Goal: Information Seeking & Learning: Learn about a topic

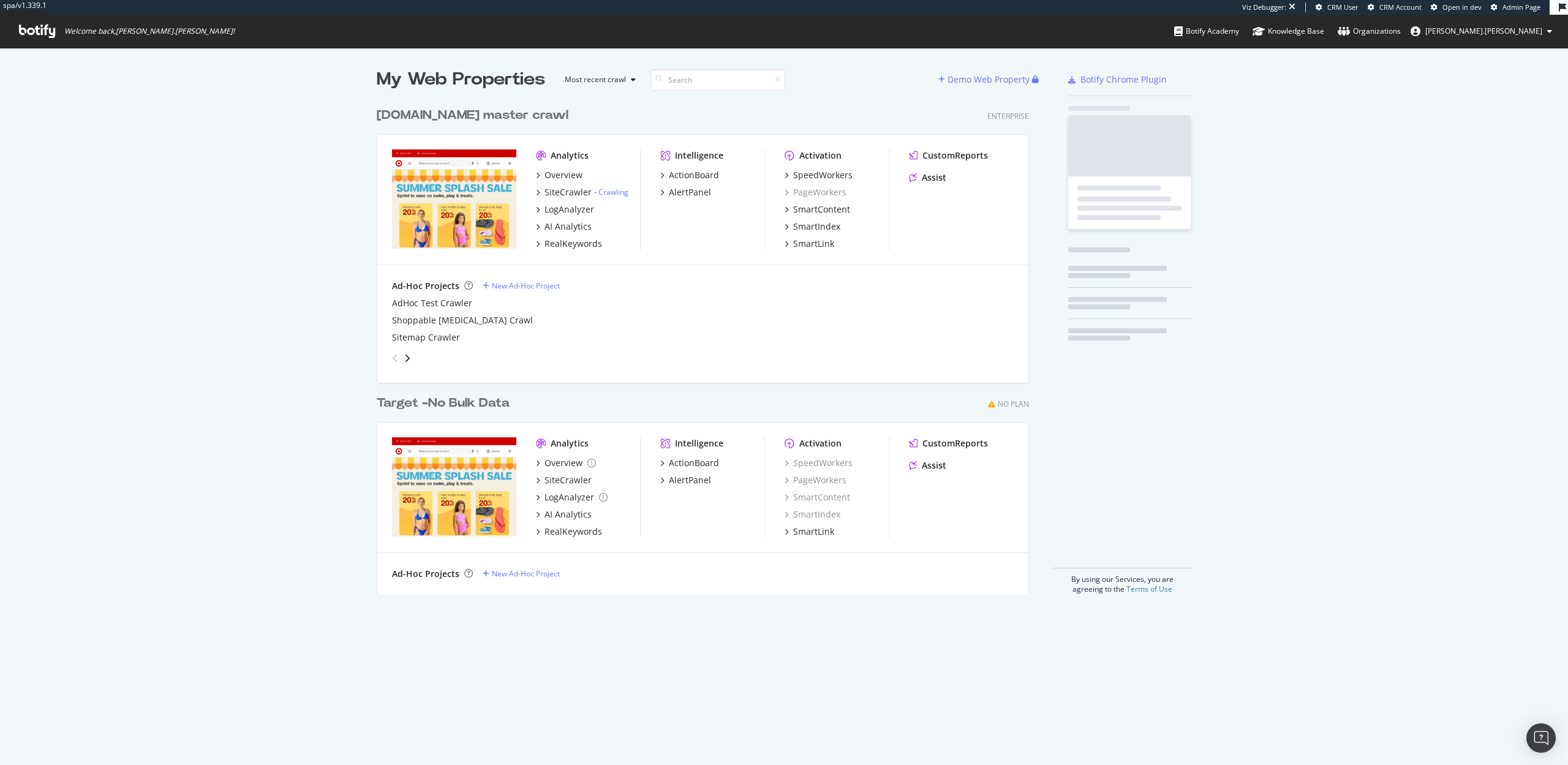
scroll to position [503, 663]
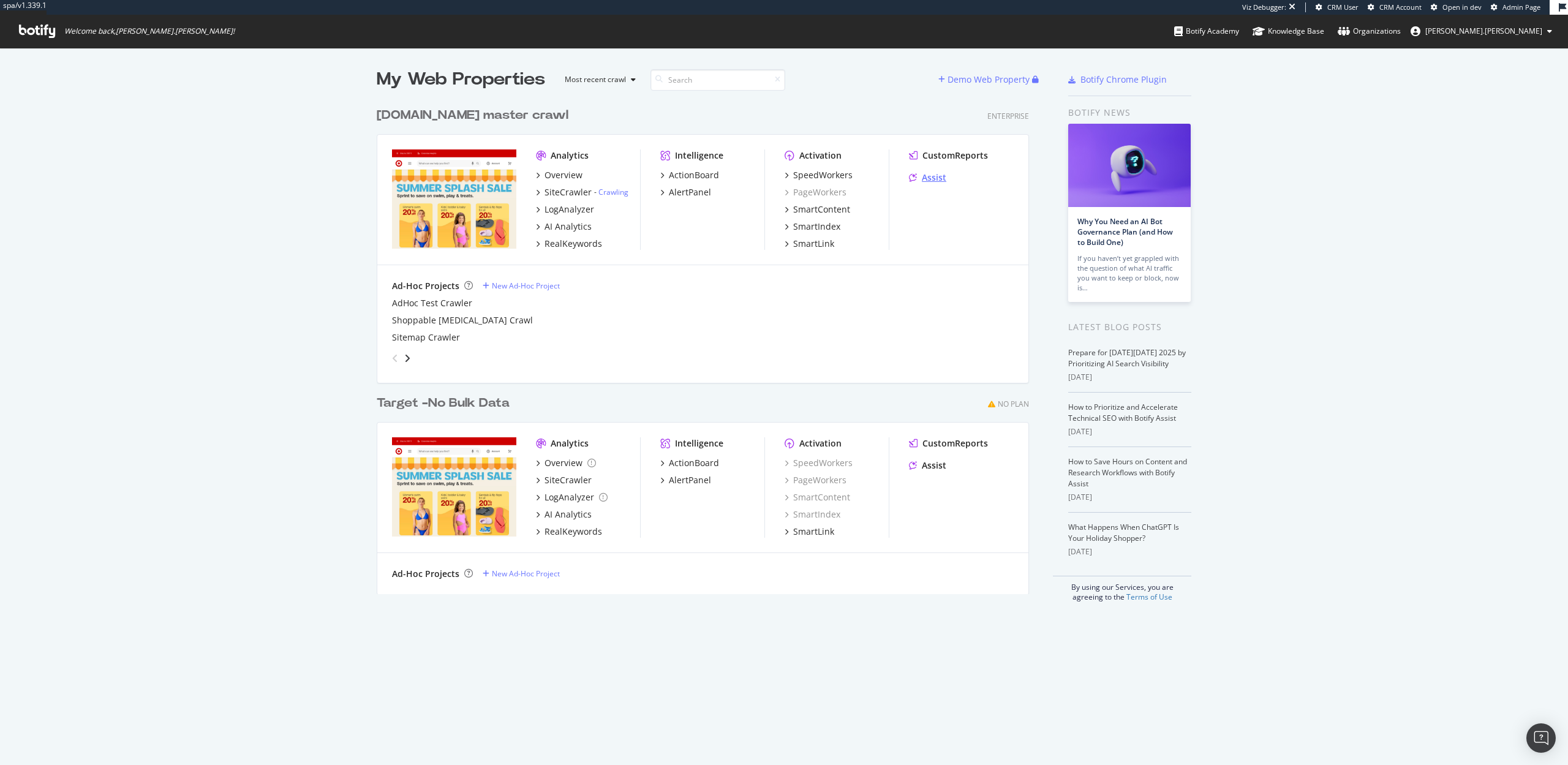
click at [934, 179] on div "Assist" at bounding box center [933, 178] width 25 height 12
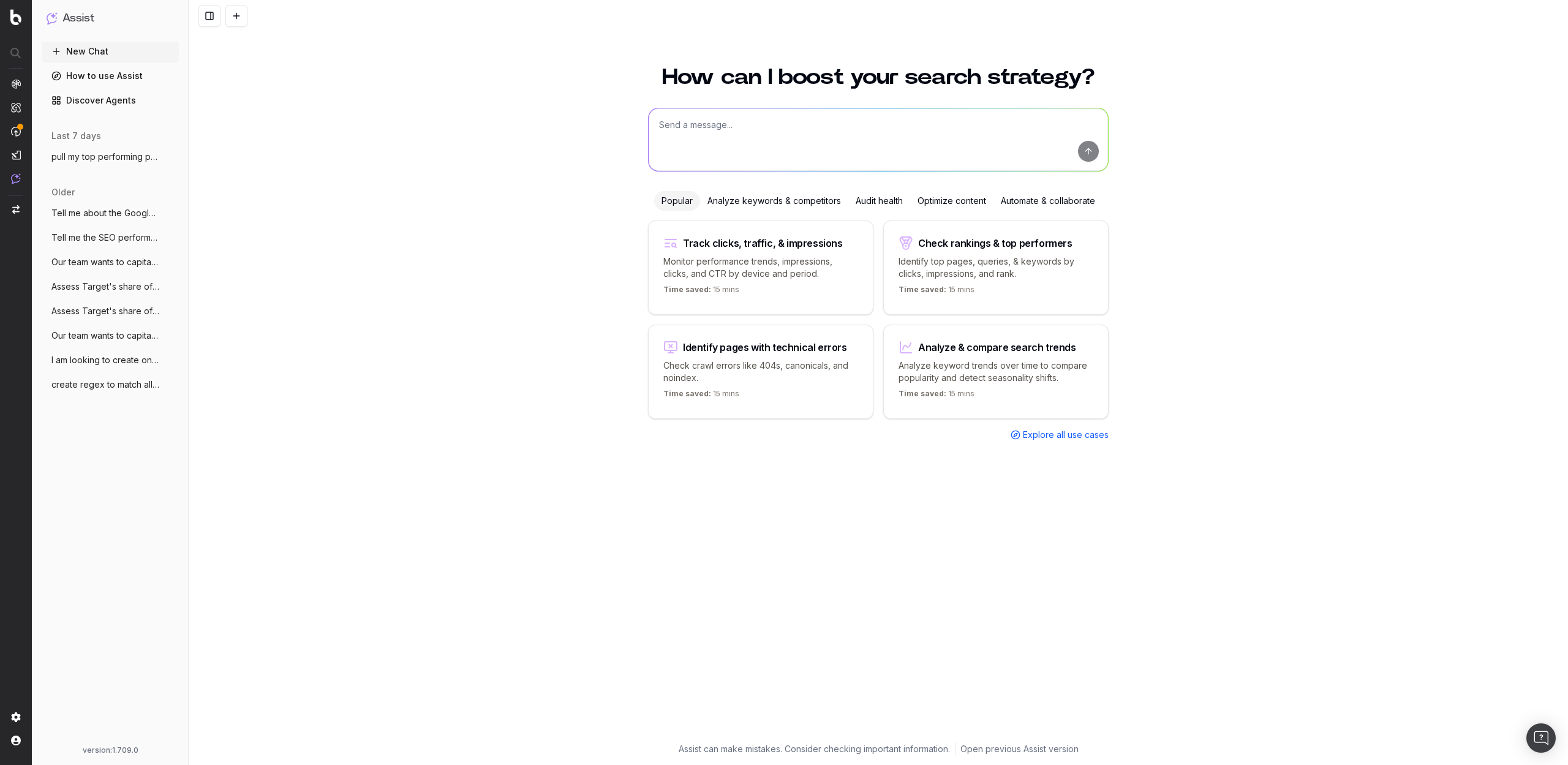
click at [97, 161] on span "pull my top performing pages" at bounding box center [105, 157] width 107 height 12
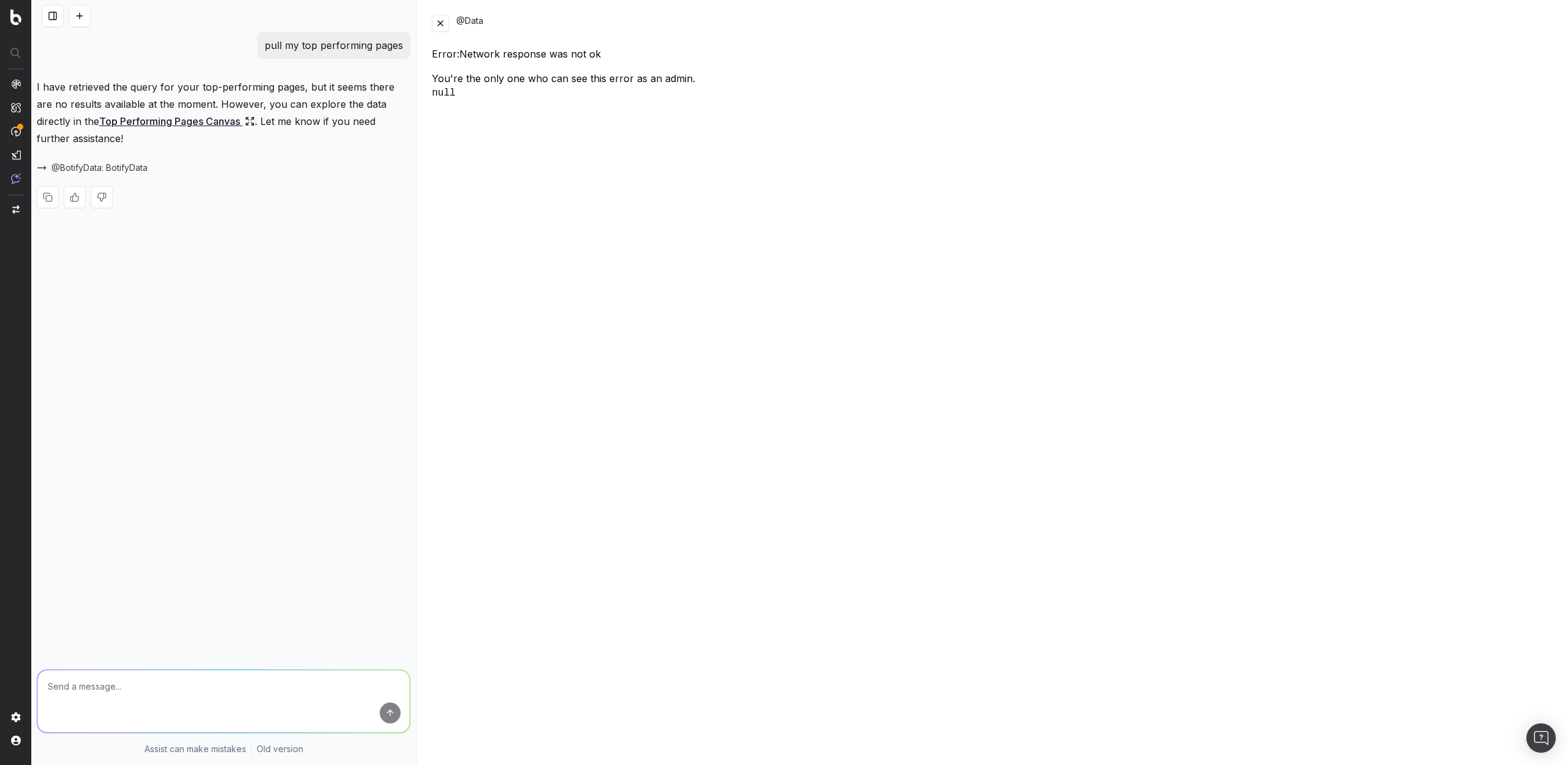
click at [442, 24] on button at bounding box center [440, 23] width 17 height 17
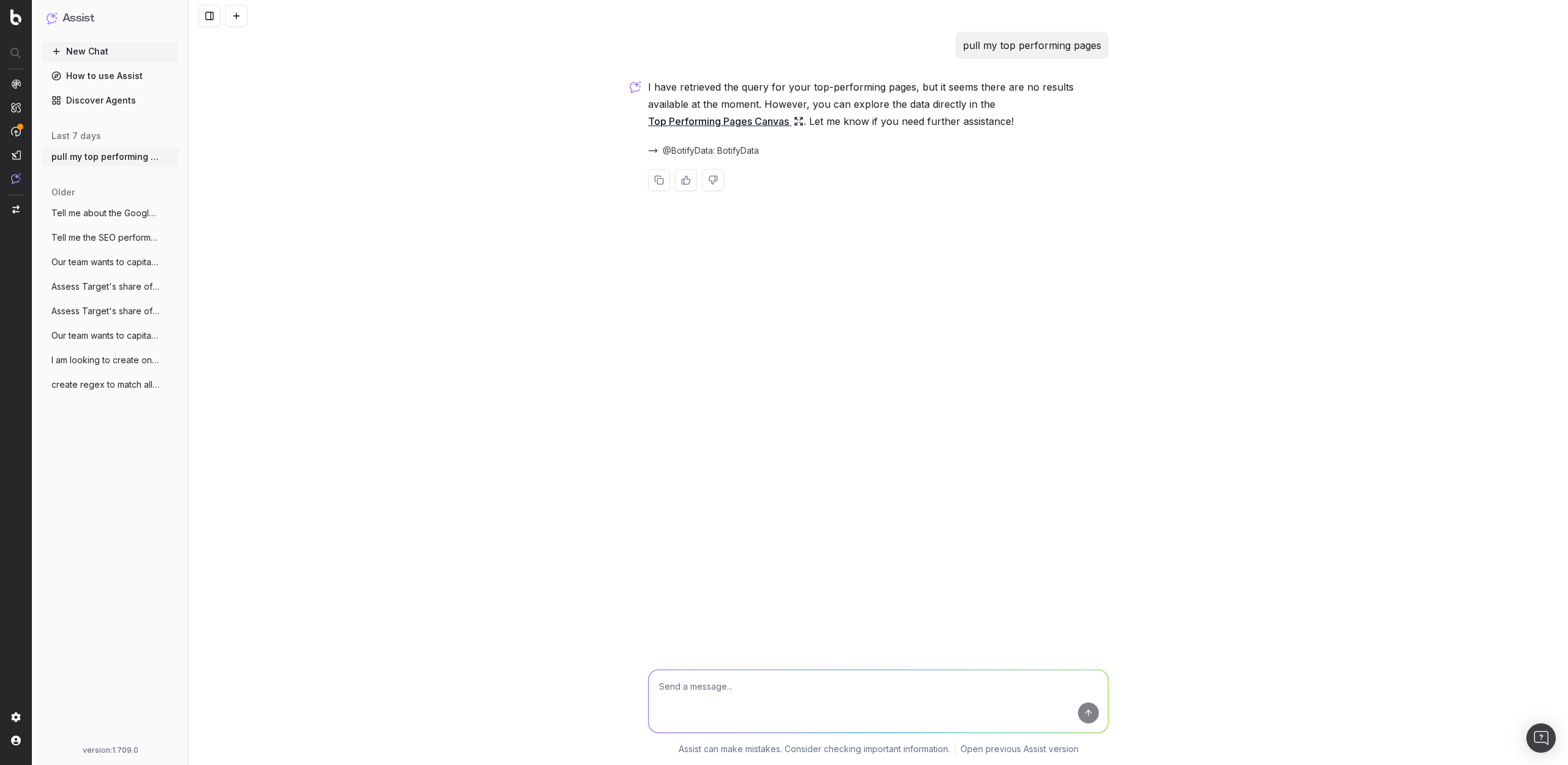
click at [104, 54] on button "New Chat" at bounding box center [110, 51] width 137 height 19
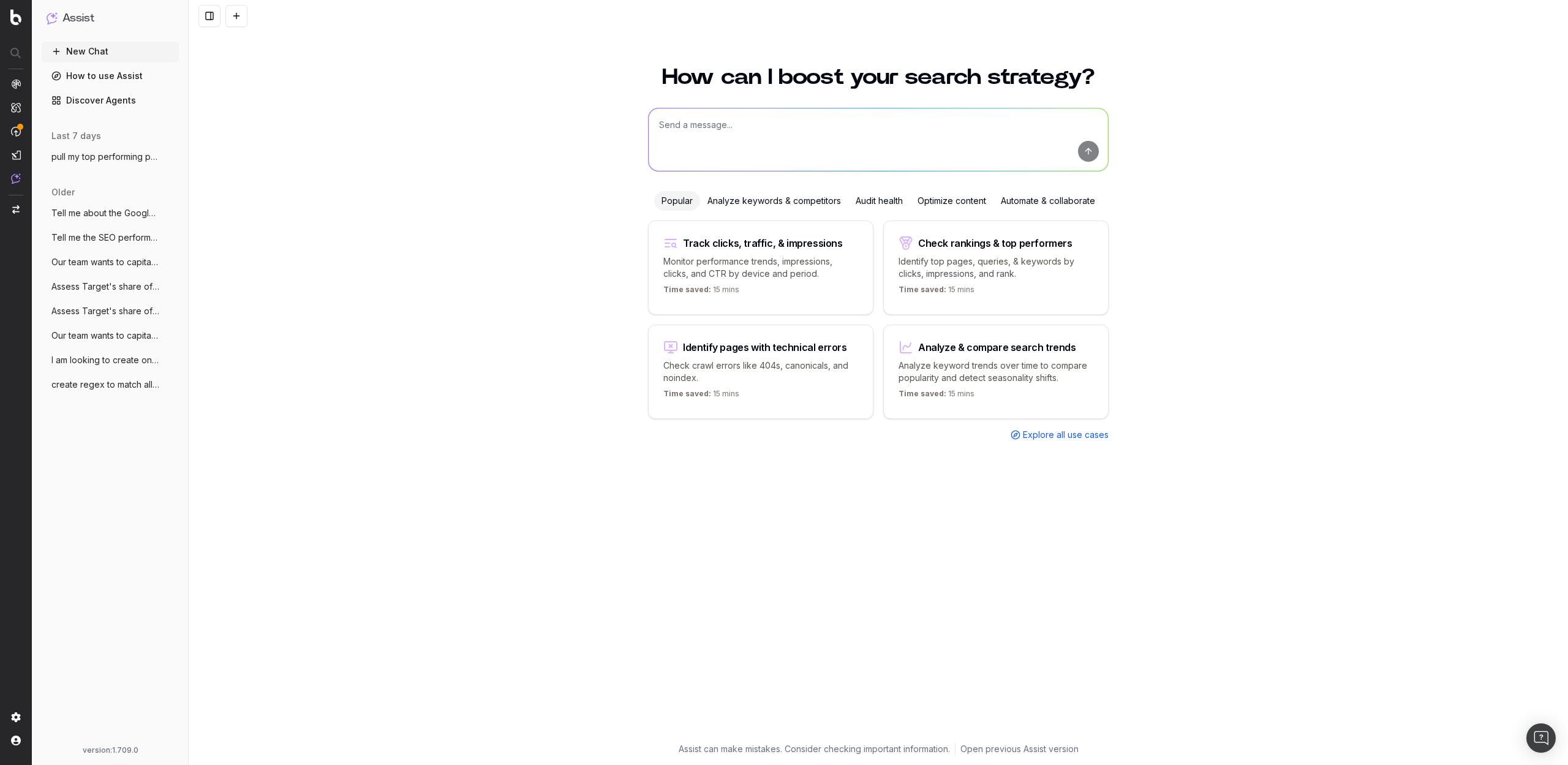
click at [684, 127] on textarea at bounding box center [878, 140] width 459 height 63
paste textarea "[URL][DOMAIN_NAME]"
type textarea "what are my top performing keywords for https://www.target.com/p/pok-233-mon-me…"
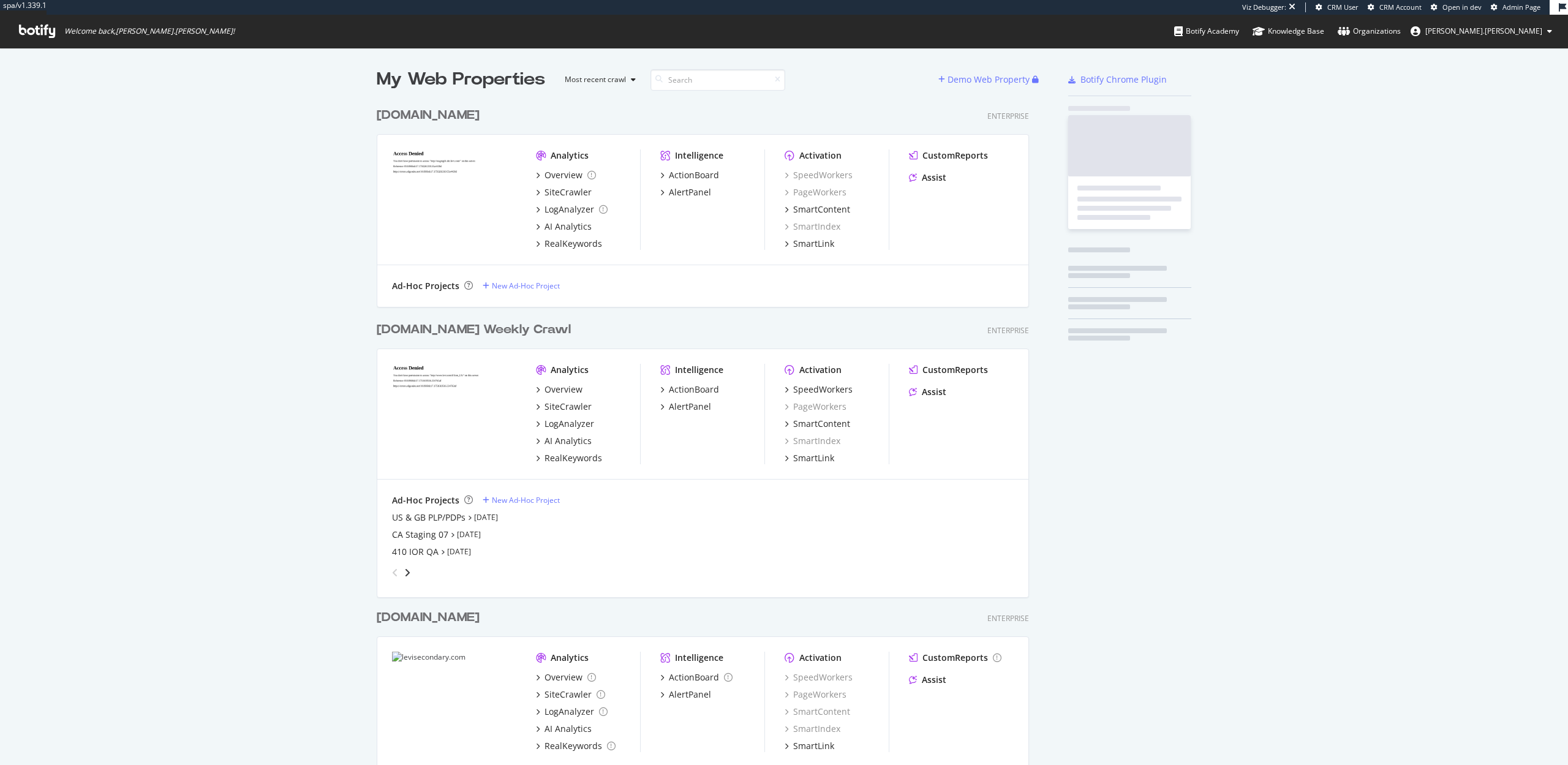
scroll to position [717, 663]
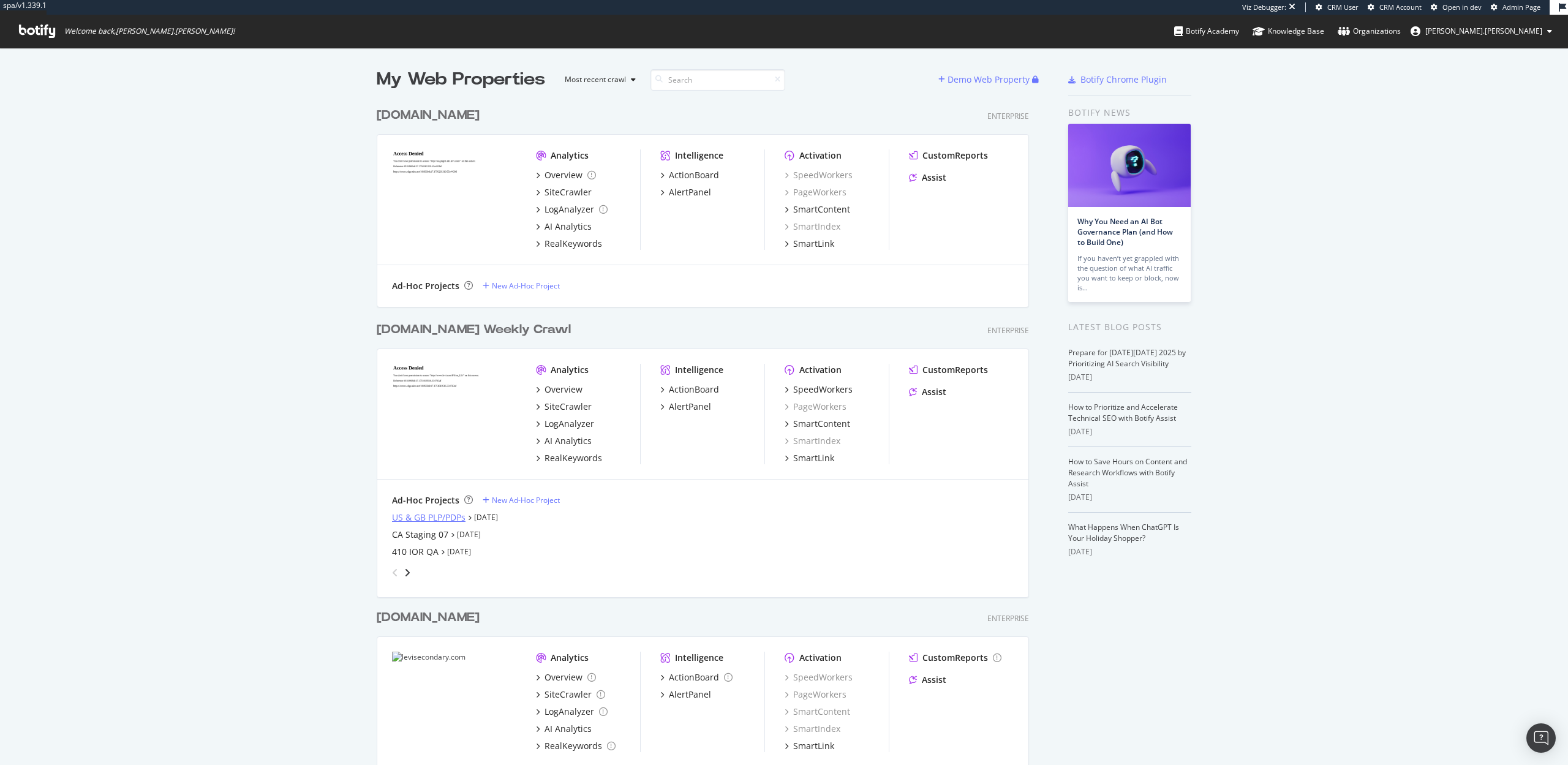
click at [429, 516] on div "US & GB PLP/PDPs" at bounding box center [428, 517] width 74 height 12
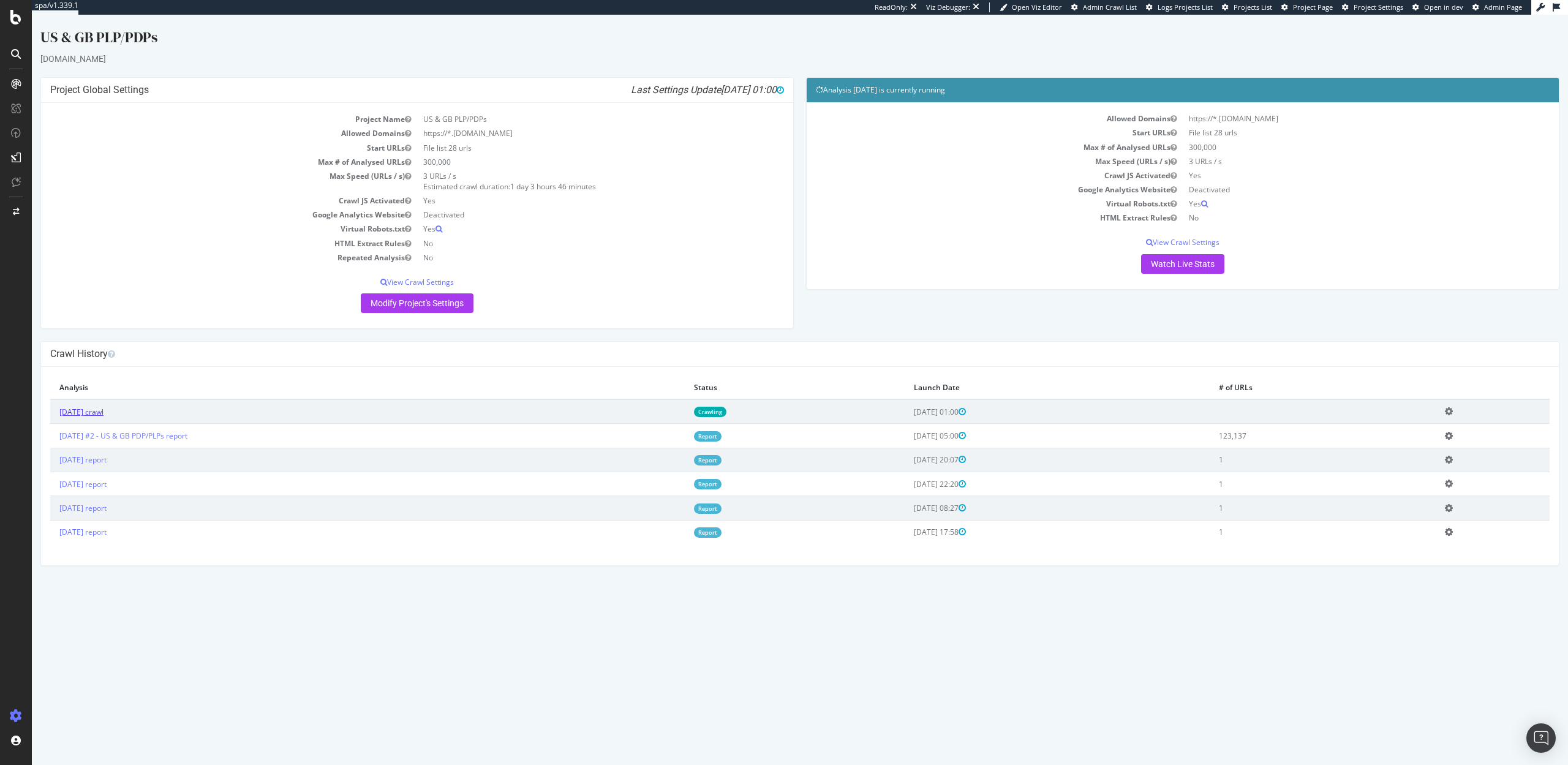
click at [83, 410] on link "2025 Oct. 14th crawl" at bounding box center [81, 412] width 44 height 10
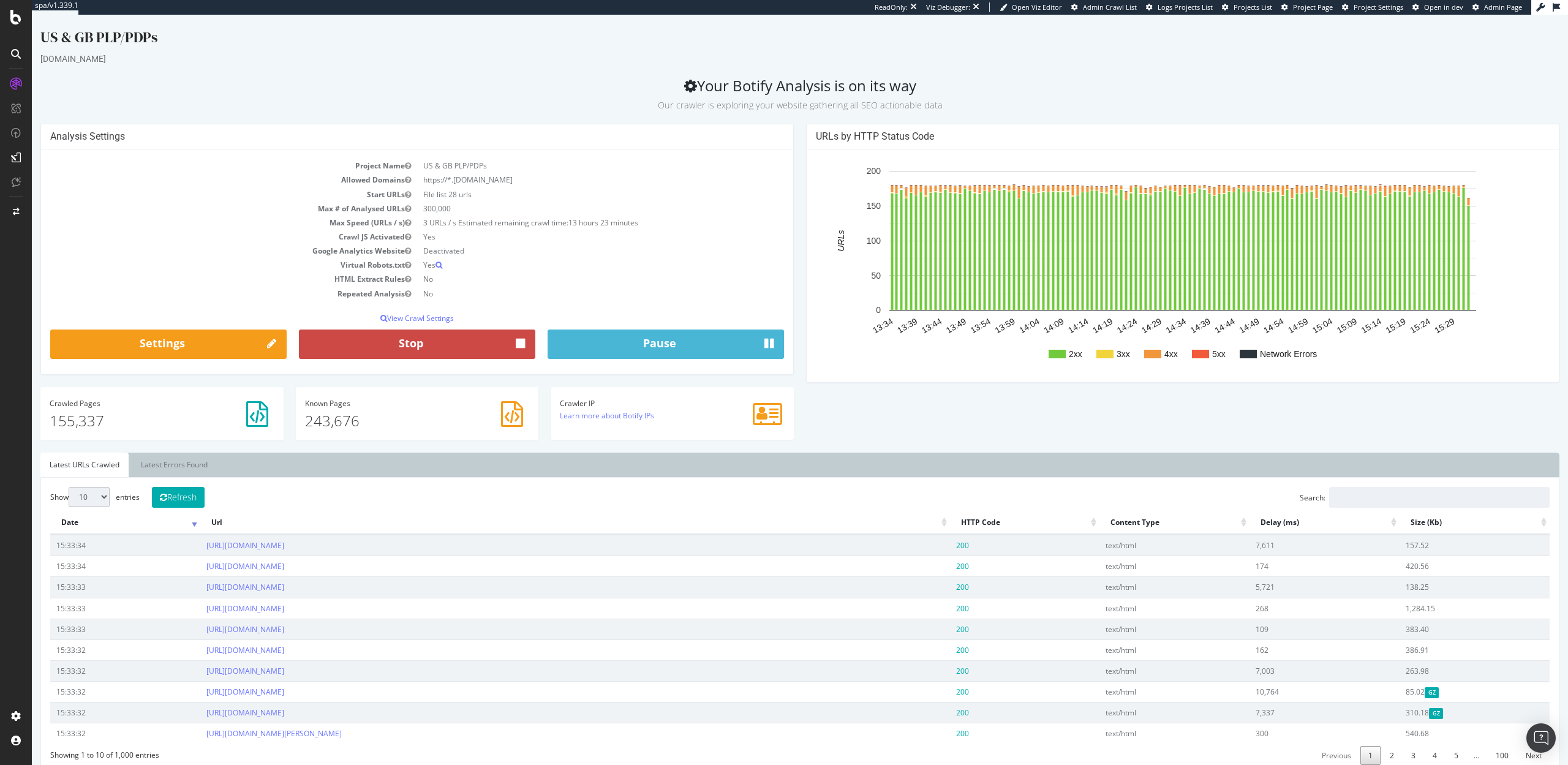
click at [454, 344] on button "Stop" at bounding box center [416, 344] width 236 height 30
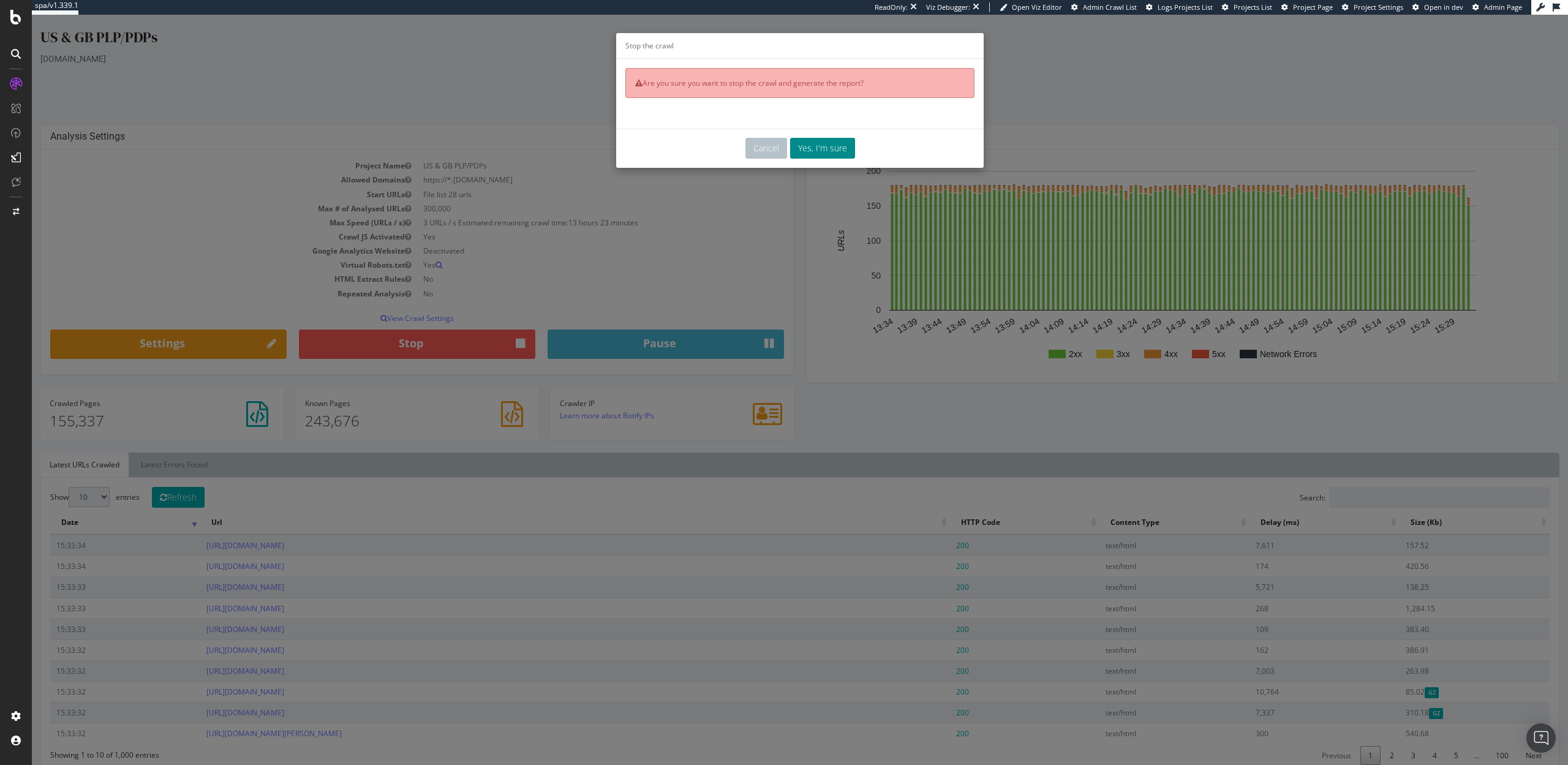
click at [837, 147] on button "Yes, I'm sure" at bounding box center [823, 148] width 65 height 21
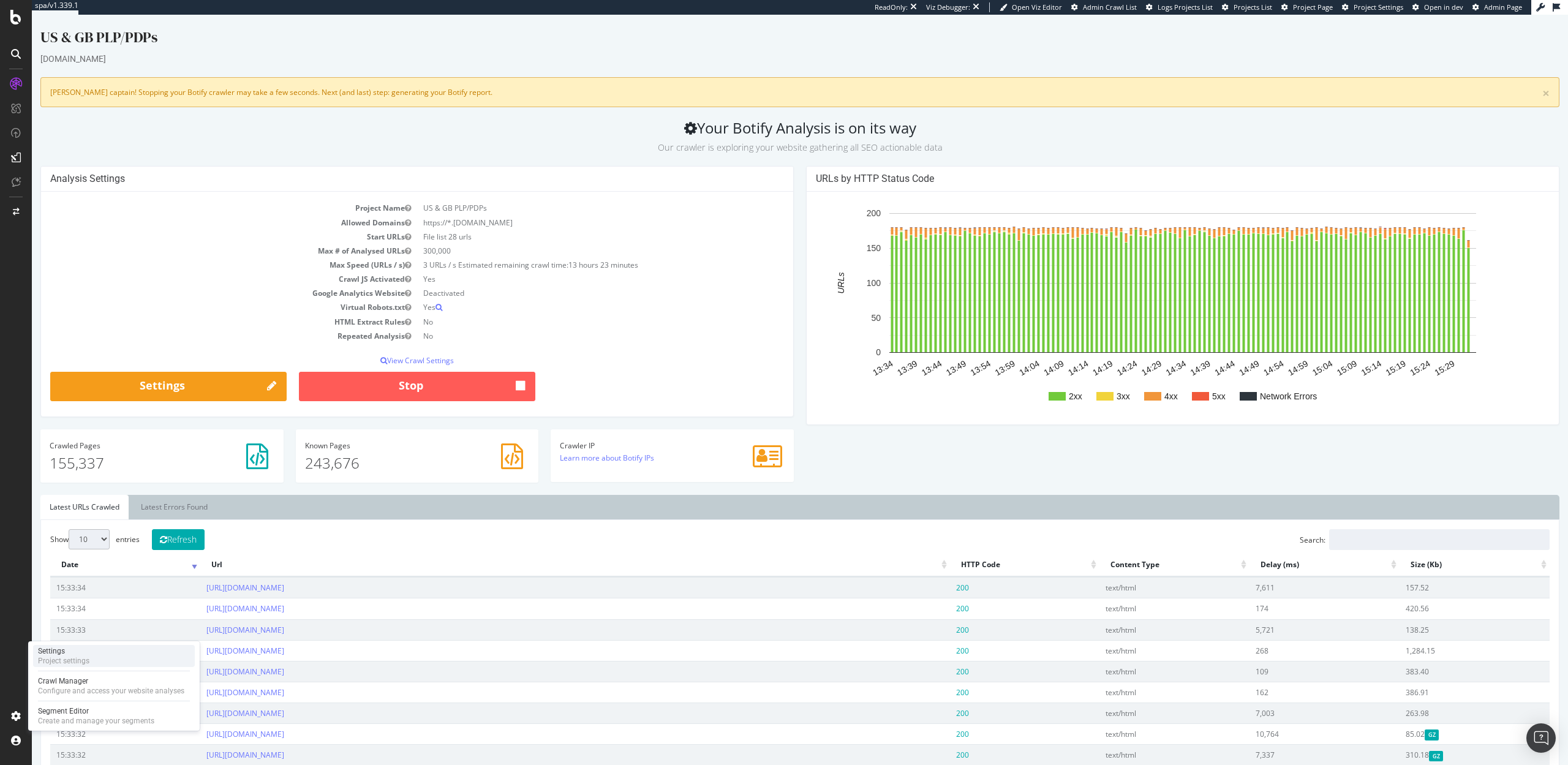
click at [81, 653] on div "Settings" at bounding box center [63, 652] width 52 height 10
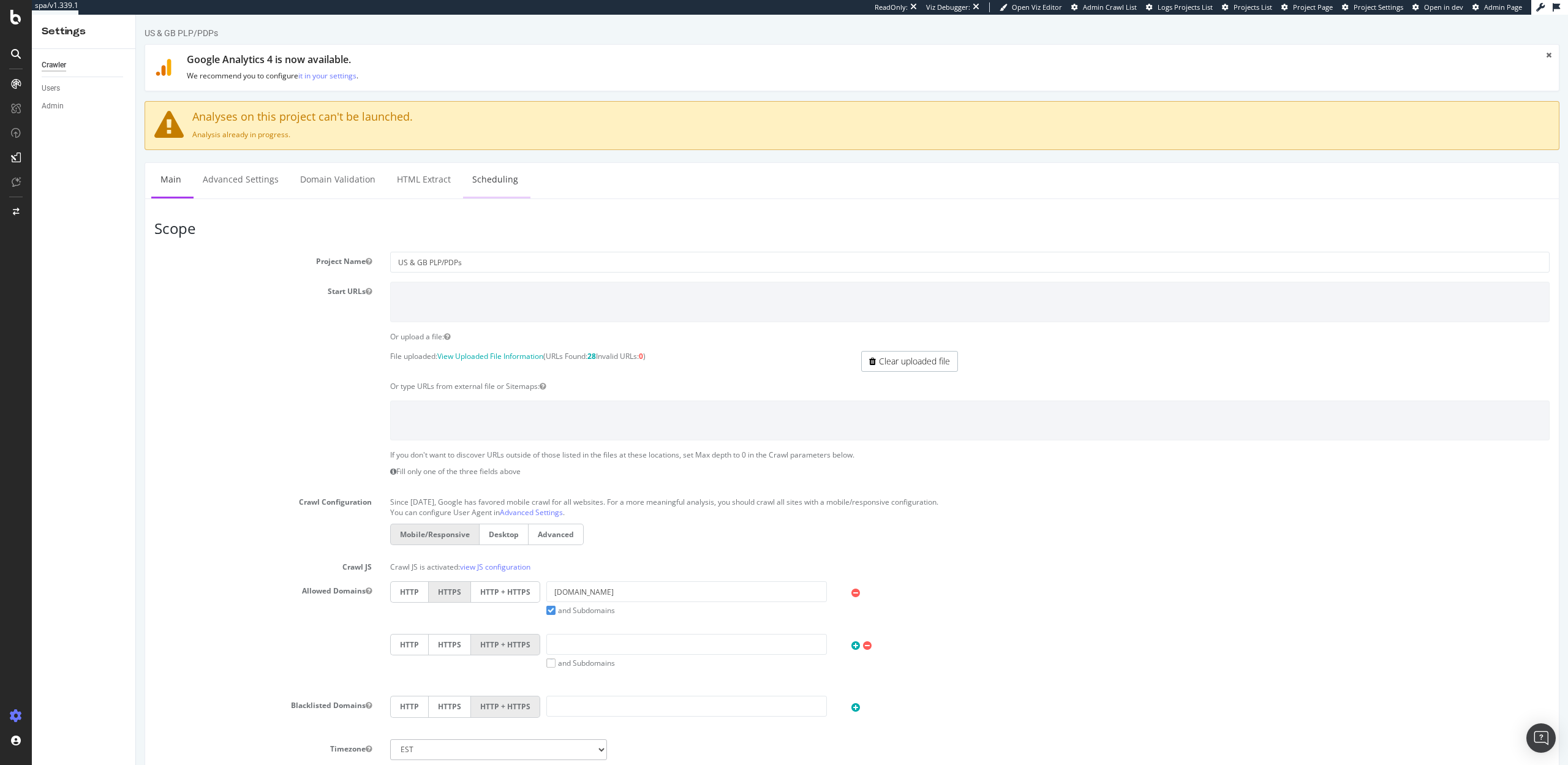
click at [487, 183] on link "Scheduling" at bounding box center [495, 180] width 64 height 34
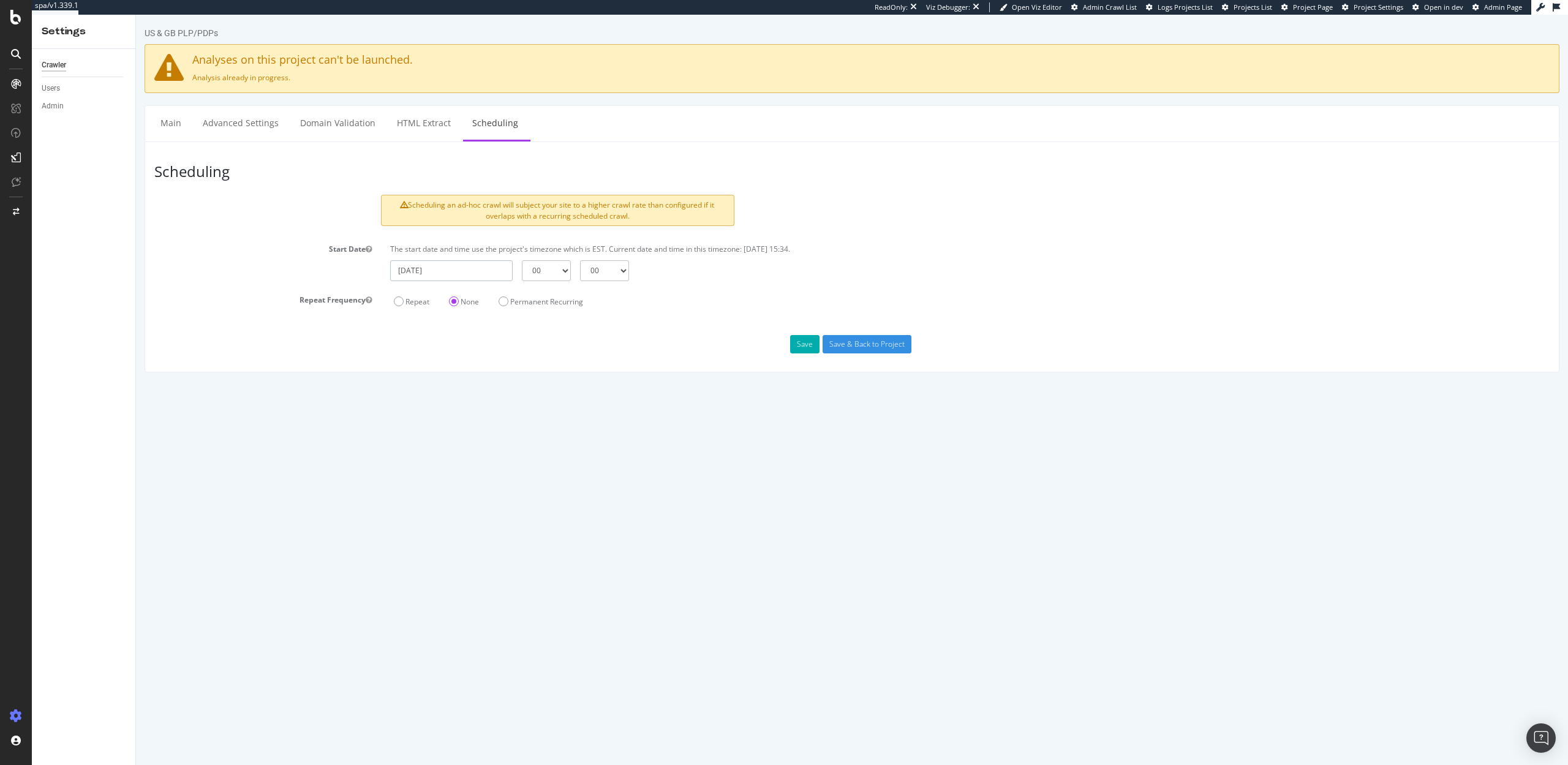
click at [492, 277] on input "2025-10-14" at bounding box center [451, 271] width 123 height 21
click at [489, 371] on td "15" at bounding box center [492, 372] width 30 height 19
type input "2025-10-15"
click at [563, 272] on select "00 01 02 03 04 05 06 07 08 09 10 11 12 13 14 15 16 17 18 19 20 21 22 23" at bounding box center [547, 271] width 49 height 21
select select "17"
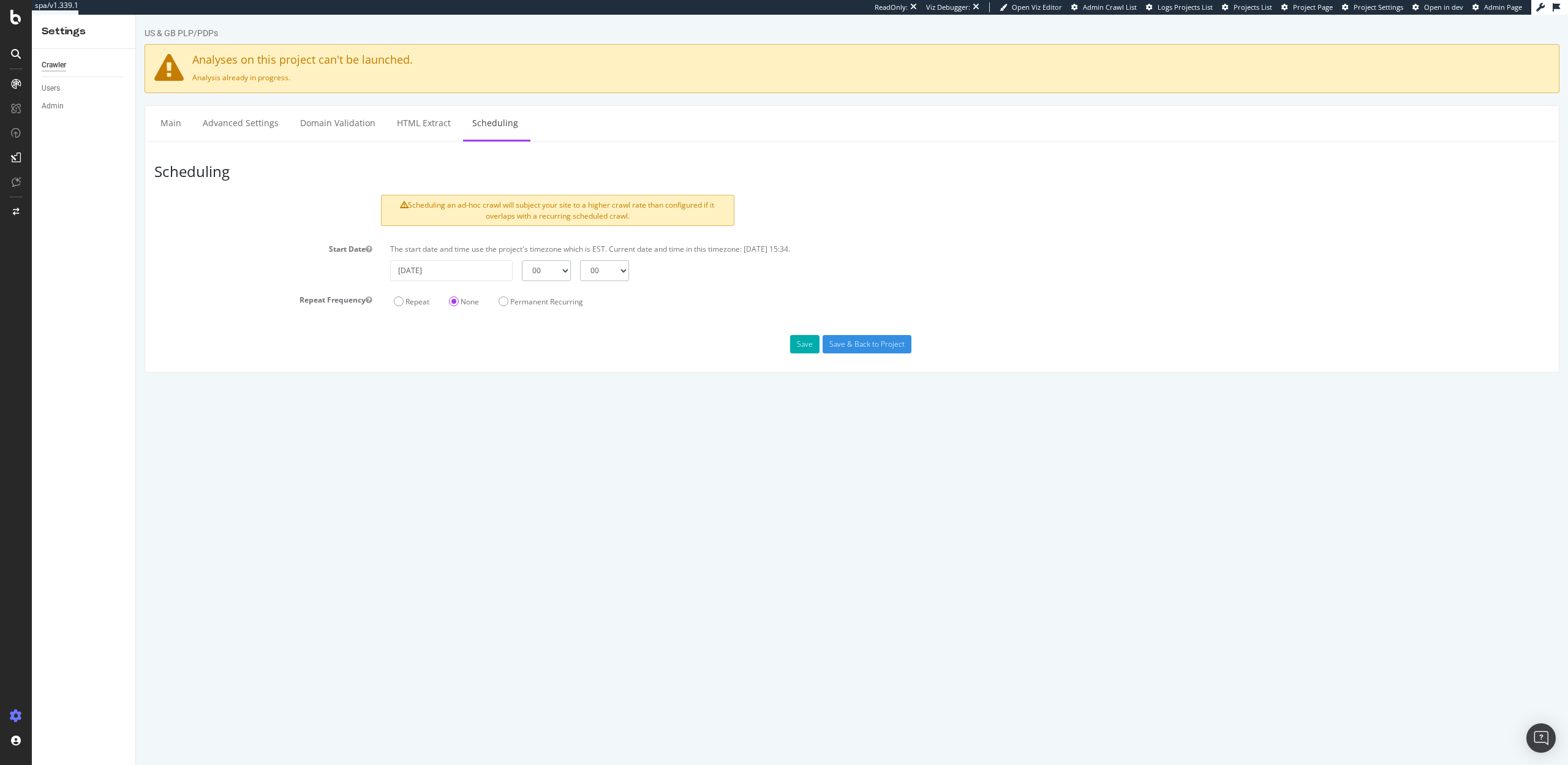
click at [522, 261] on select "00 01 02 03 04 05 06 07 08 09 10 11 12 13 14 15 16 17 18 19 20 21 22 23" at bounding box center [547, 271] width 49 height 21
click at [851, 345] on input "Save & Back to Project" at bounding box center [867, 344] width 89 height 19
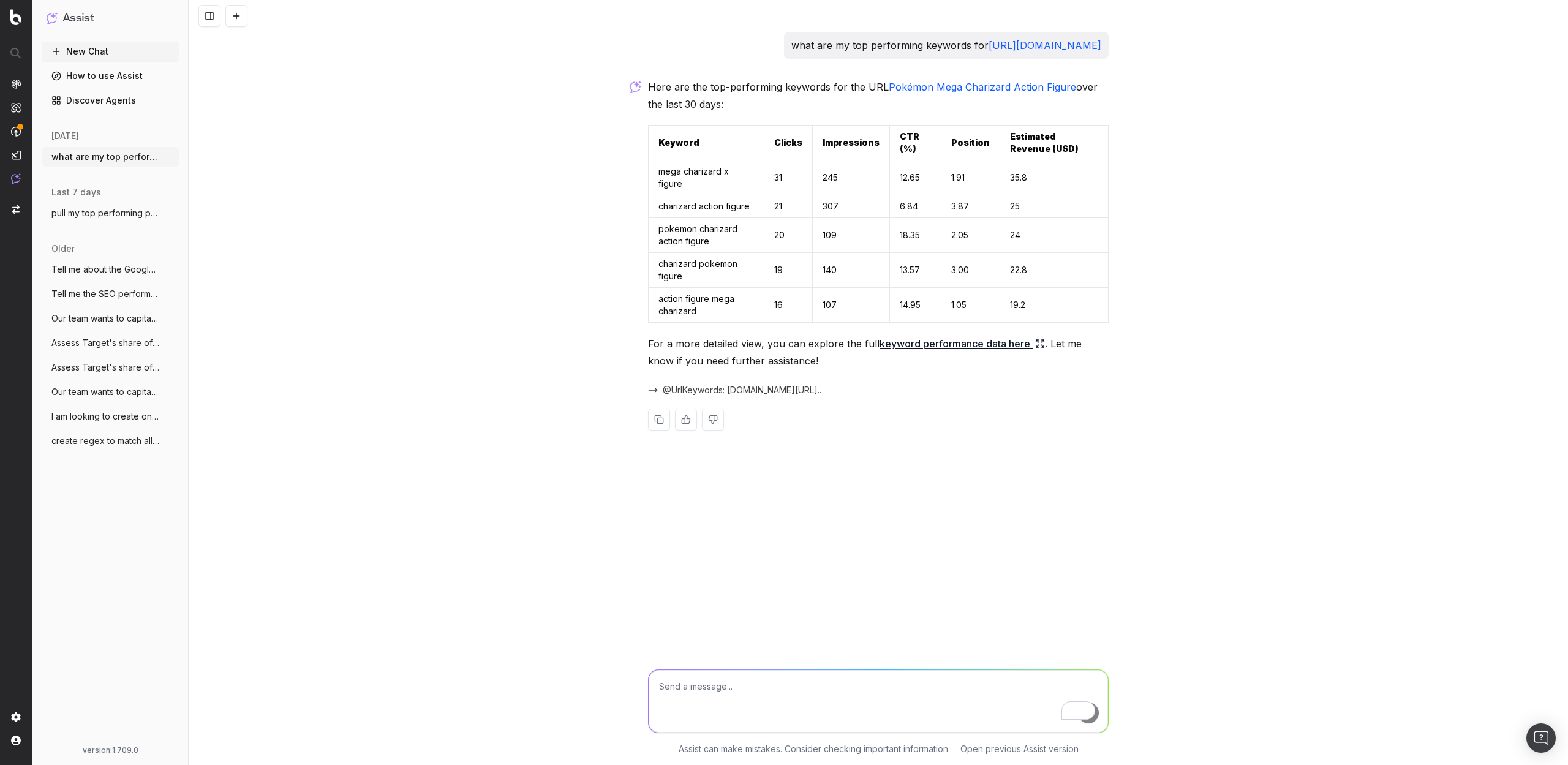
click at [103, 96] on link "Discover Agents" at bounding box center [110, 100] width 137 height 19
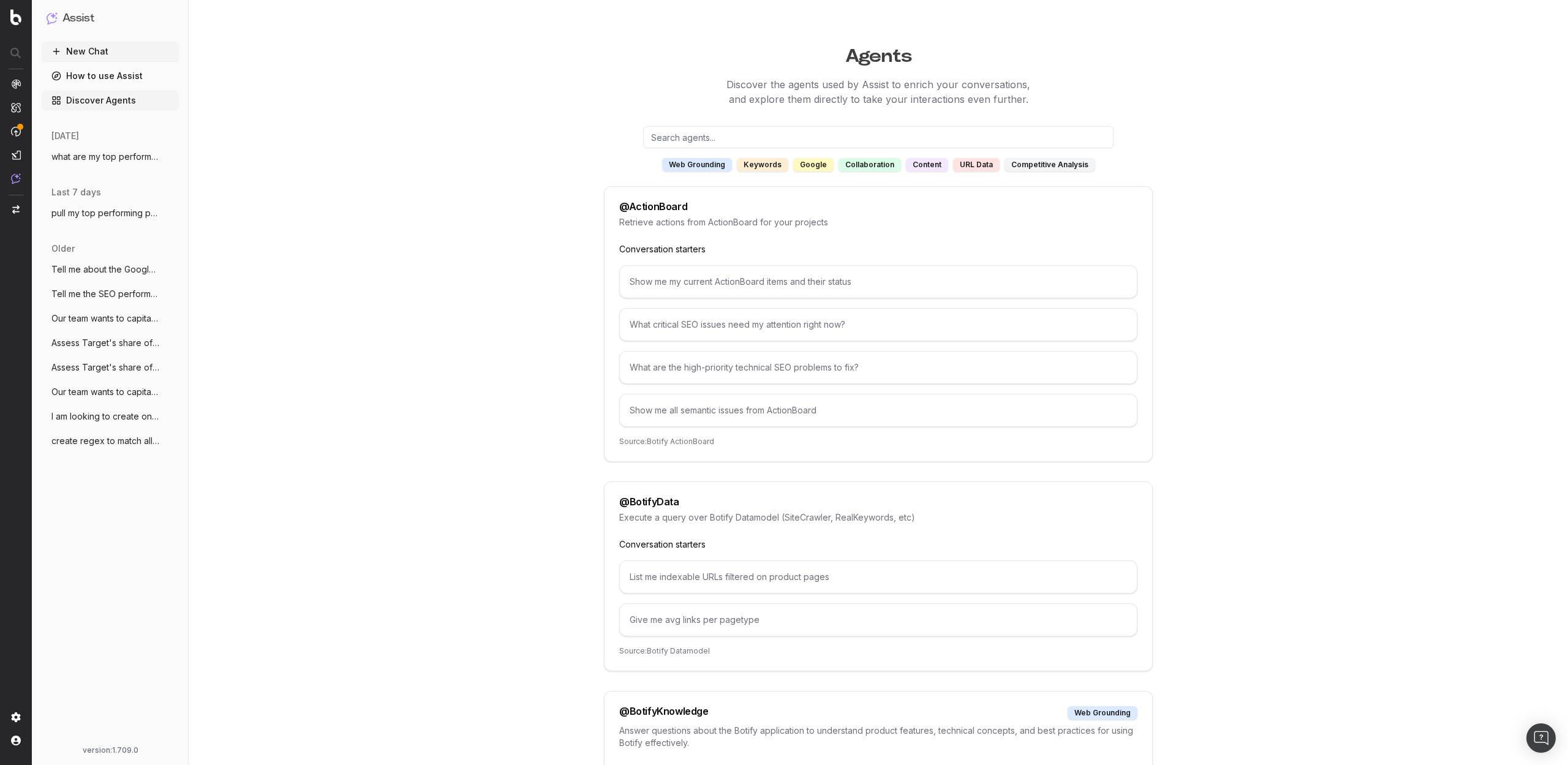
click at [103, 162] on span "what are my top performing keywords for" at bounding box center [105, 157] width 107 height 12
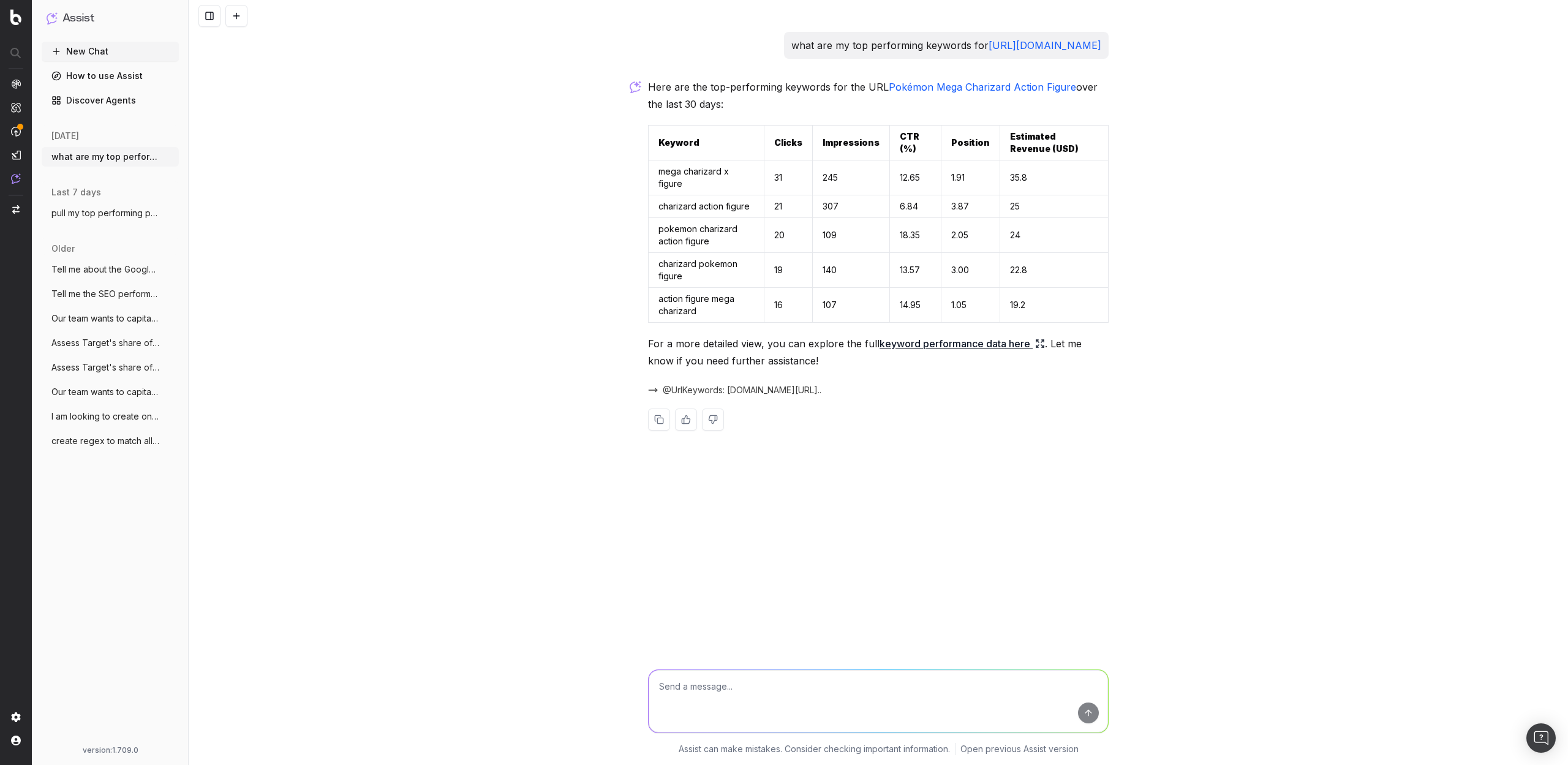
click at [651, 396] on button "@UrlKeywords: [DOMAIN_NAME][URL].." at bounding box center [742, 390] width 188 height 12
click at [822, 396] on span "@UrlKeywords: www.target.com/p/pok-233-mon-mega-charizard-6-34-a..." at bounding box center [741, 390] width 158 height 12
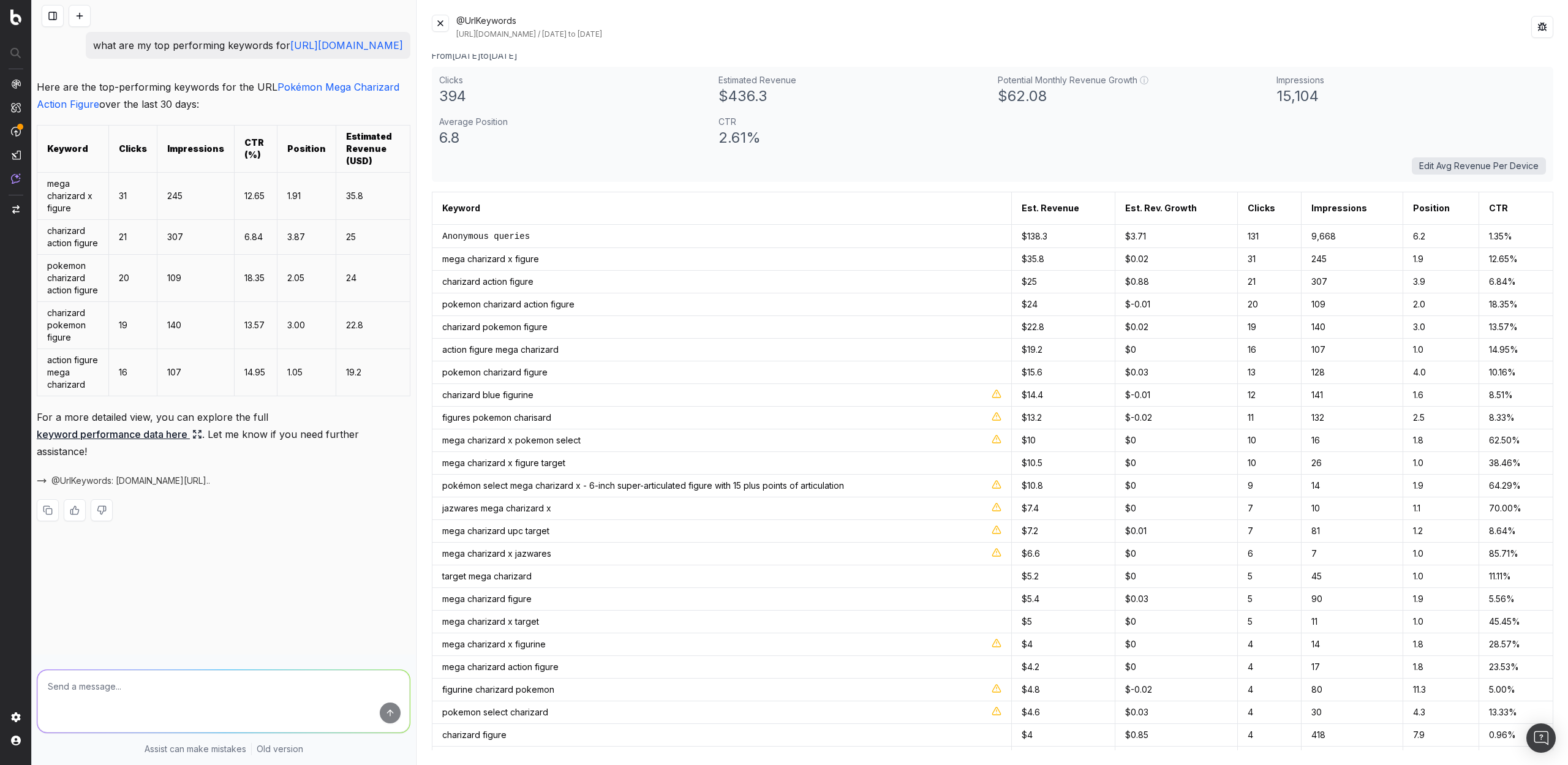
scroll to position [9, 0]
click at [440, 27] on button at bounding box center [440, 23] width 17 height 17
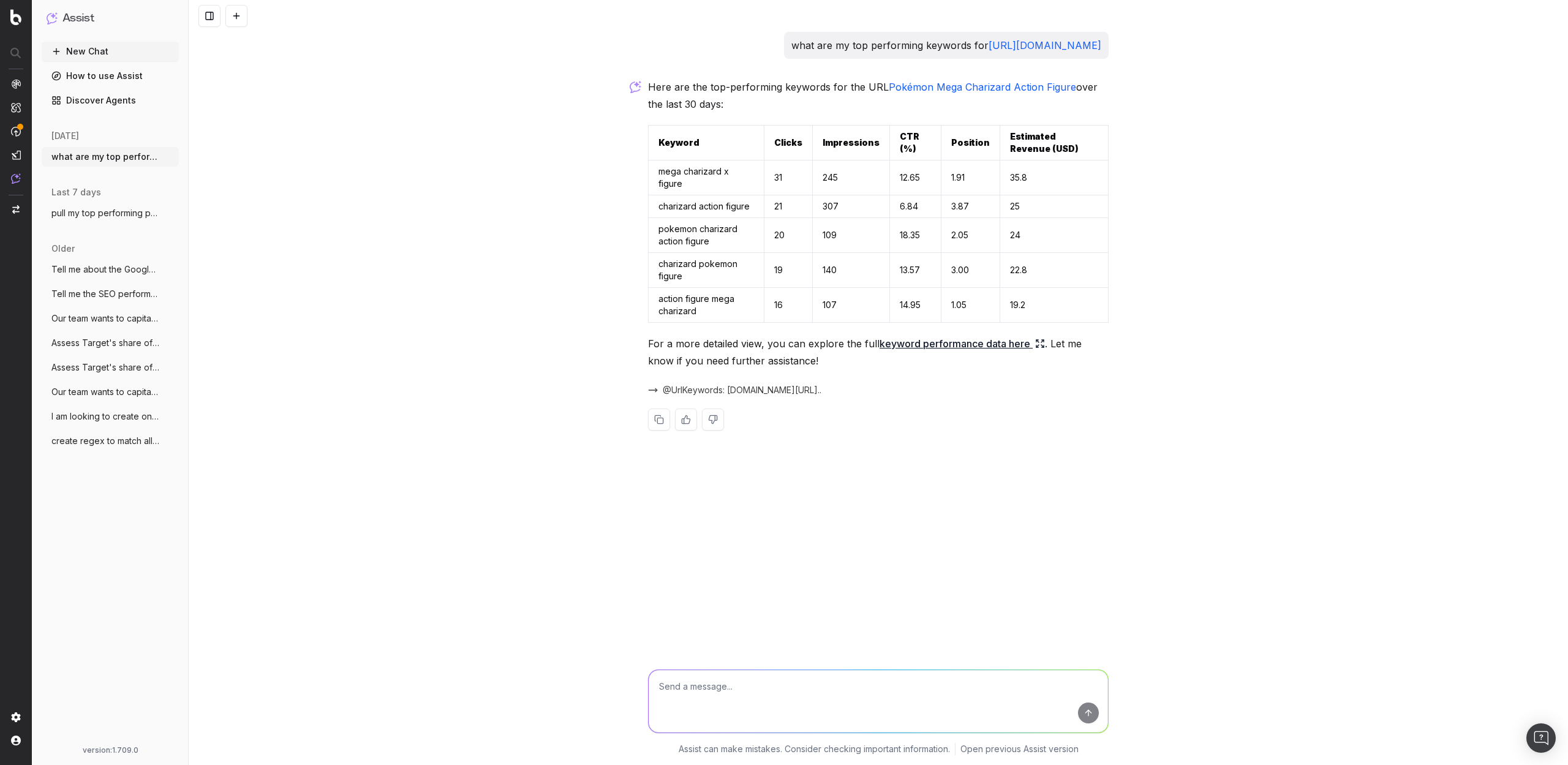
click at [724, 530] on div "what are my top performing keywords for https://www.target.com/p/pok-233-mon-me…" at bounding box center [878, 382] width 1379 height 765
click at [794, 687] on textarea "To enrich screen reader interactions, please activate Accessibility in Grammarl…" at bounding box center [878, 702] width 459 height 63
click at [763, 691] on textarea "optimize my titles and h1s for the top" at bounding box center [878, 702] width 459 height 63
click at [729, 688] on textarea "optimize my titles and h1 for the top" at bounding box center [878, 702] width 459 height 63
click at [824, 690] on textarea "optimize my title and h1 for the top" at bounding box center [878, 702] width 459 height 63
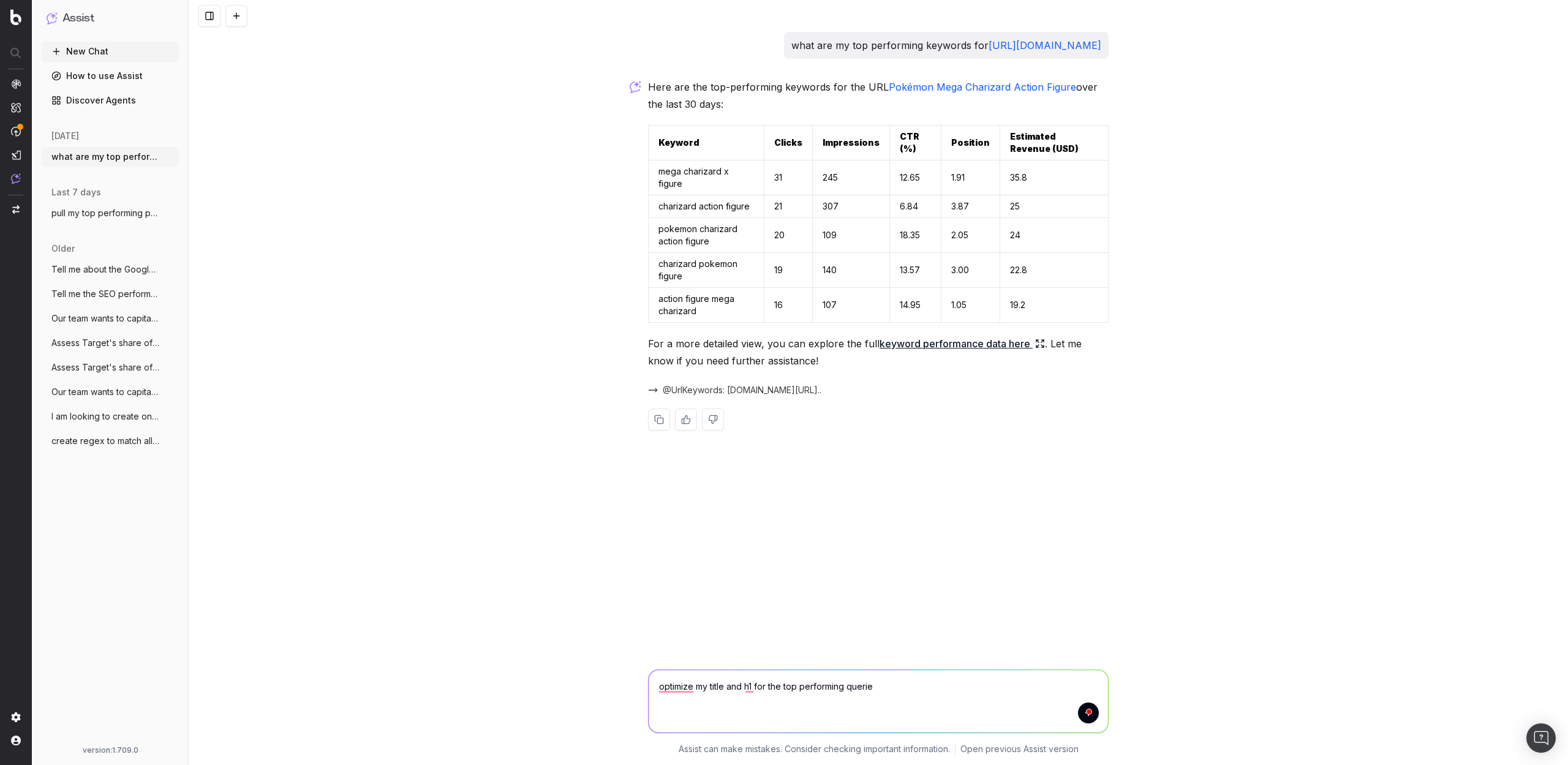
type textarea "optimize my title and h1 for the top performing queries"
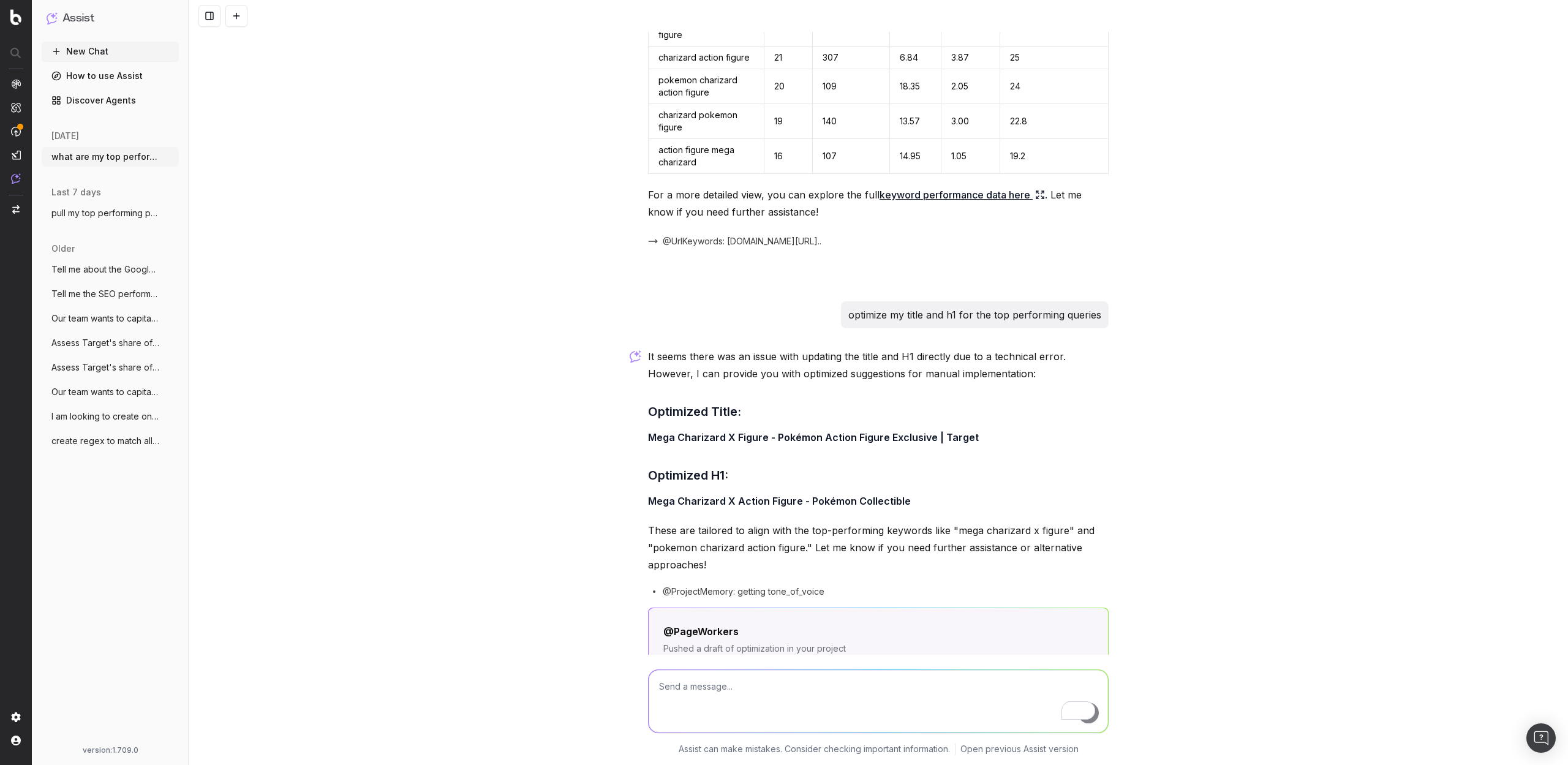
scroll to position [249, 0]
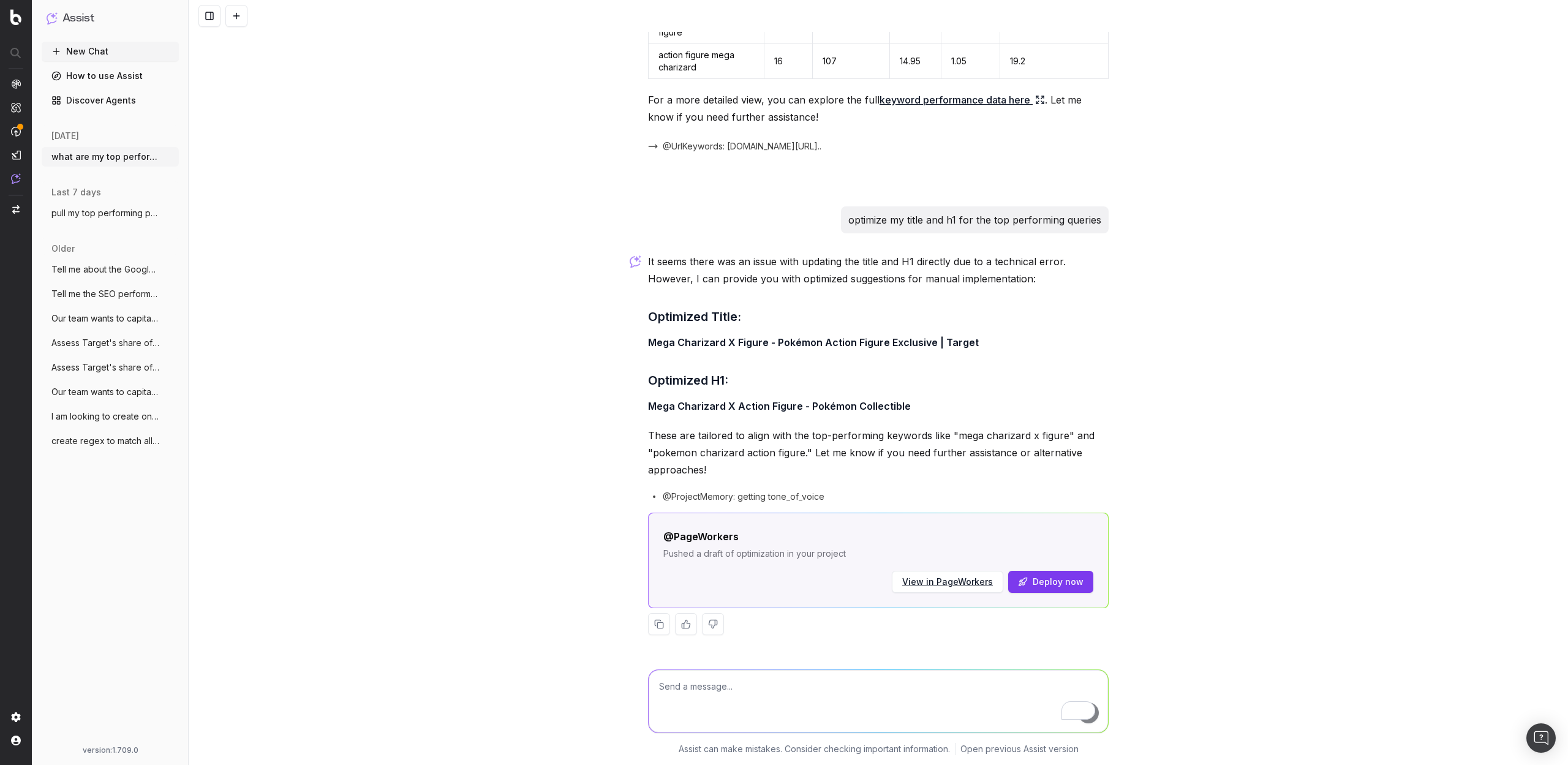
click at [716, 627] on button at bounding box center [713, 625] width 22 height 22
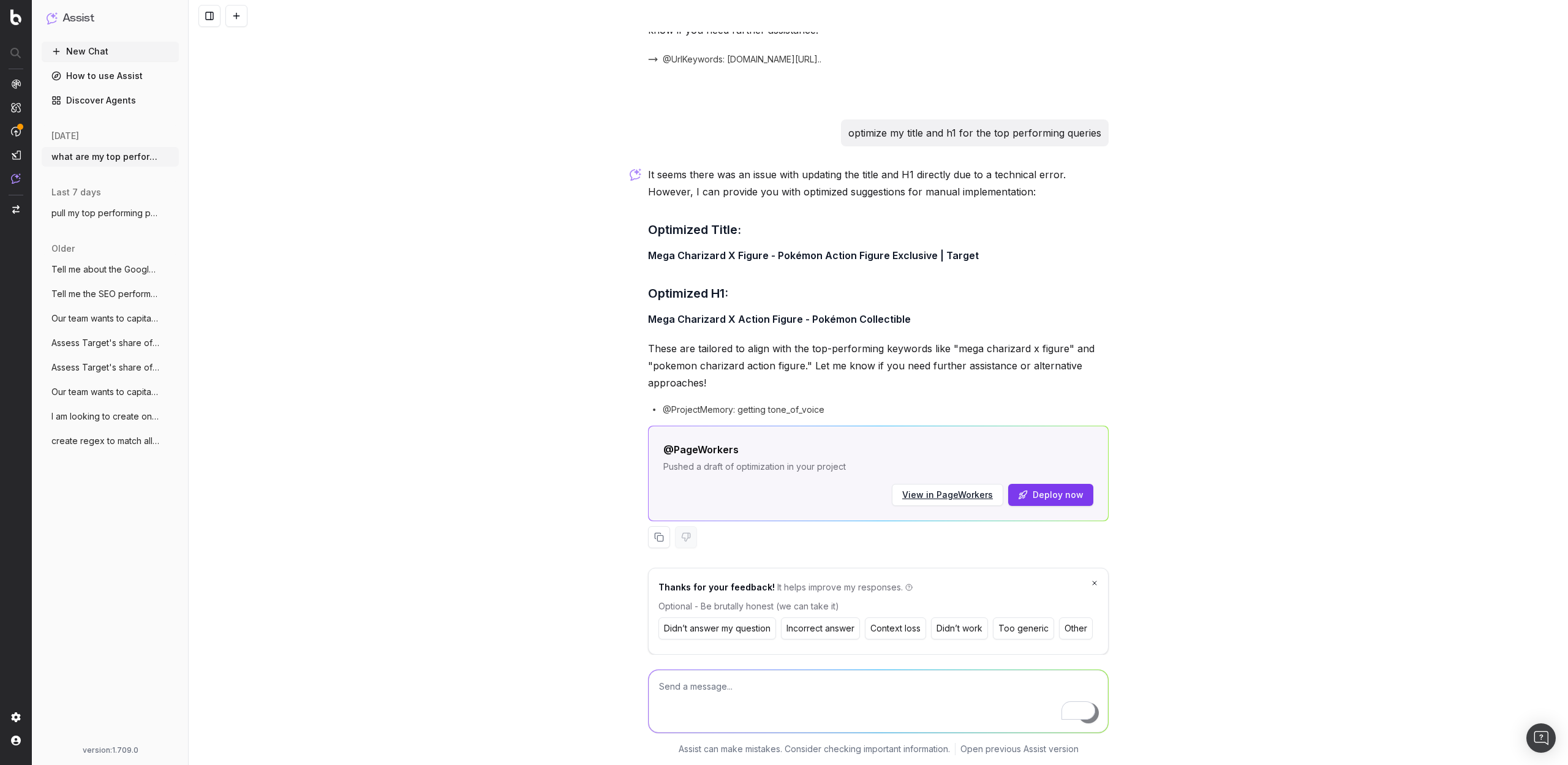
click at [1078, 630] on button "Other" at bounding box center [1076, 629] width 34 height 22
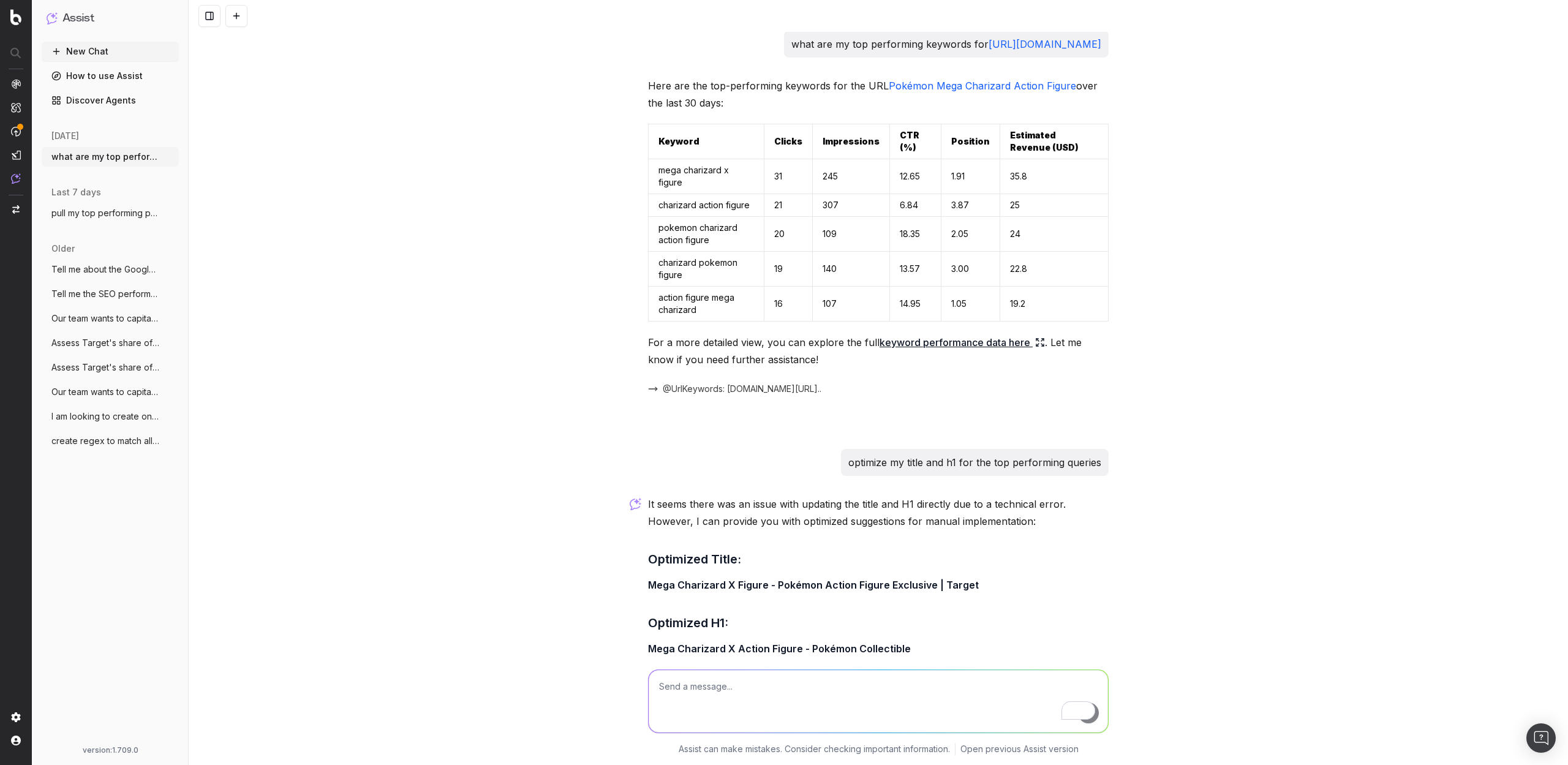
scroll to position [0, 0]
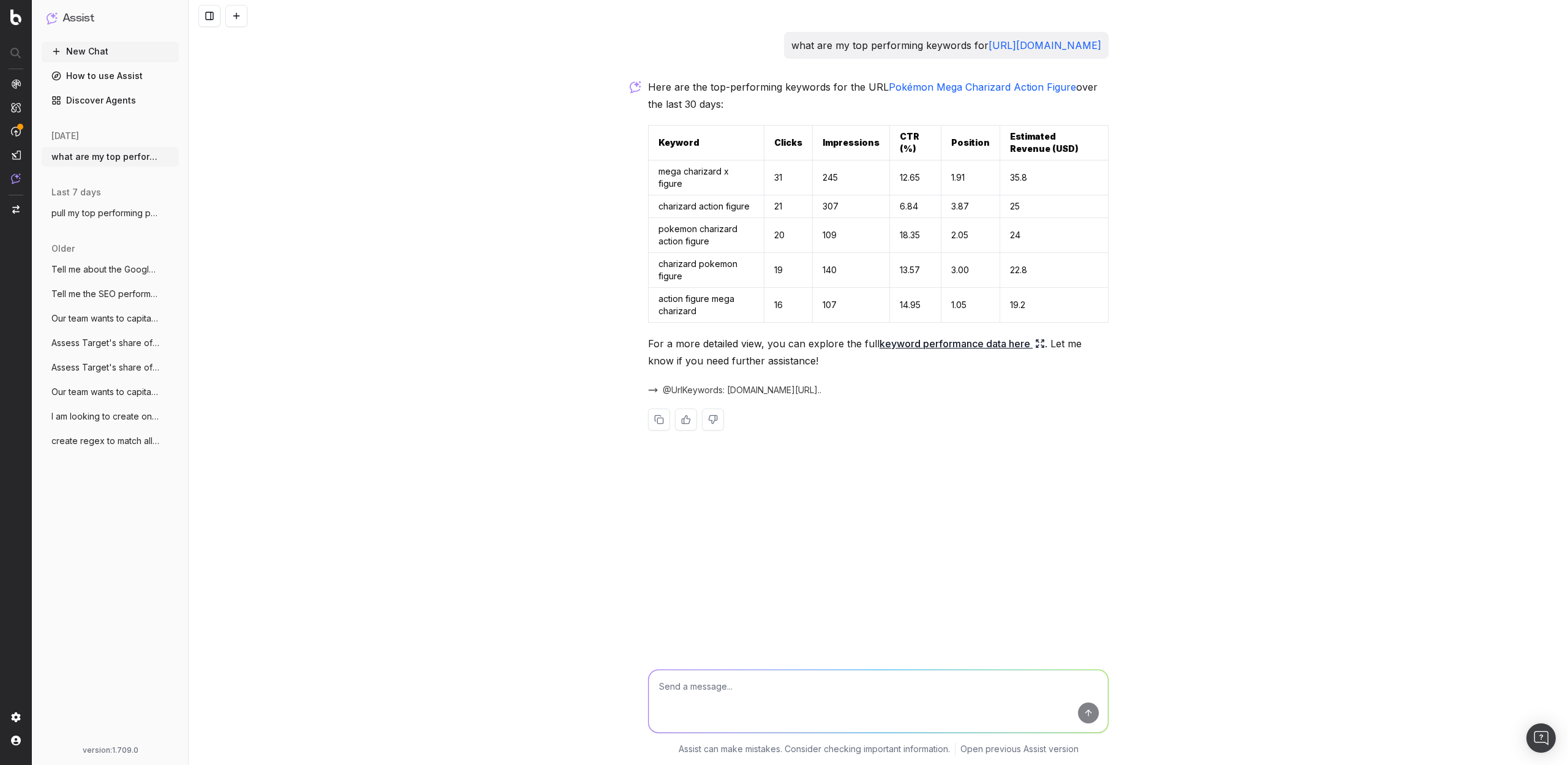
click at [114, 212] on span "pull my top performing pages" at bounding box center [105, 213] width 107 height 12
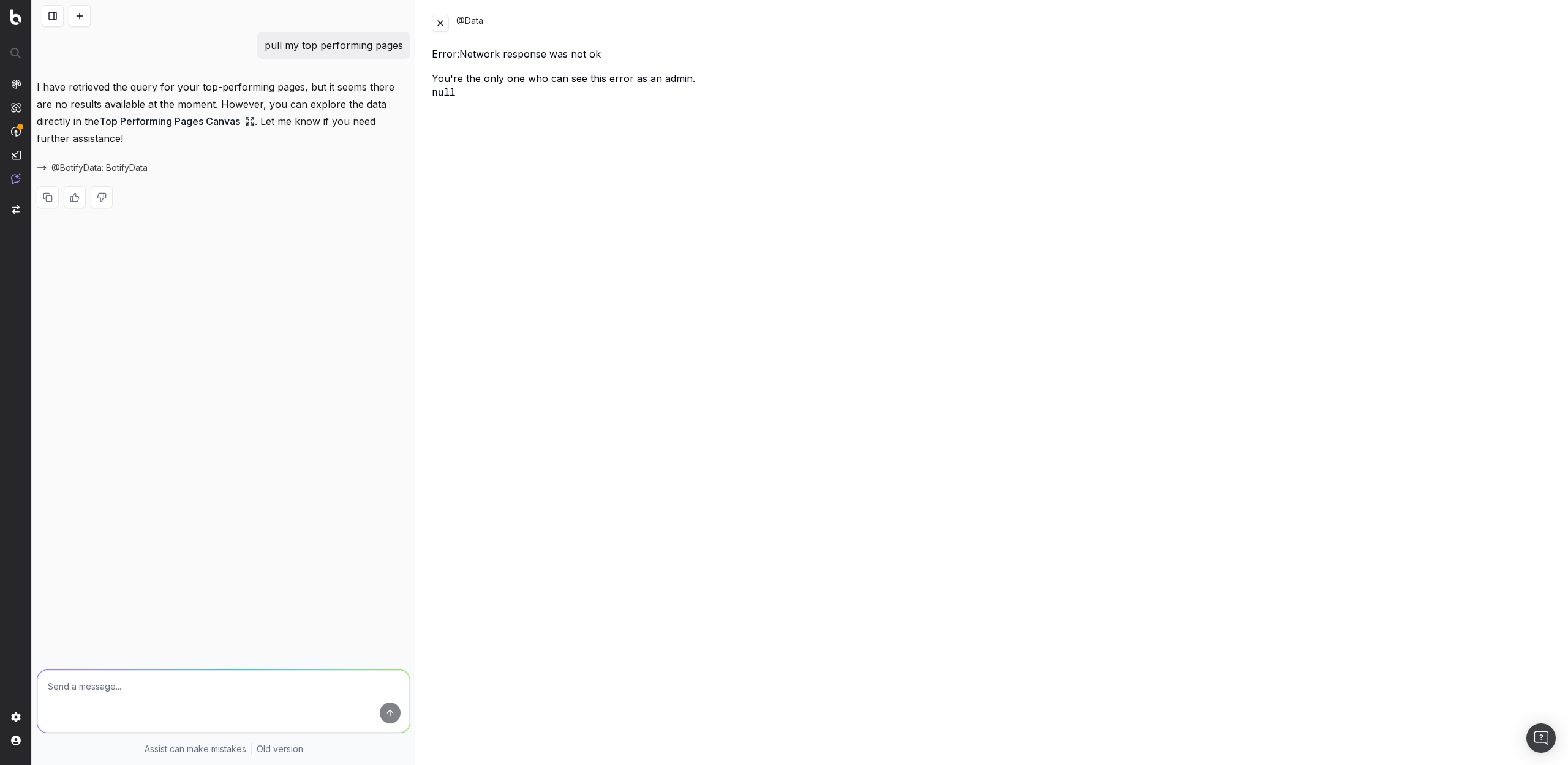
click at [442, 25] on button at bounding box center [440, 23] width 17 height 17
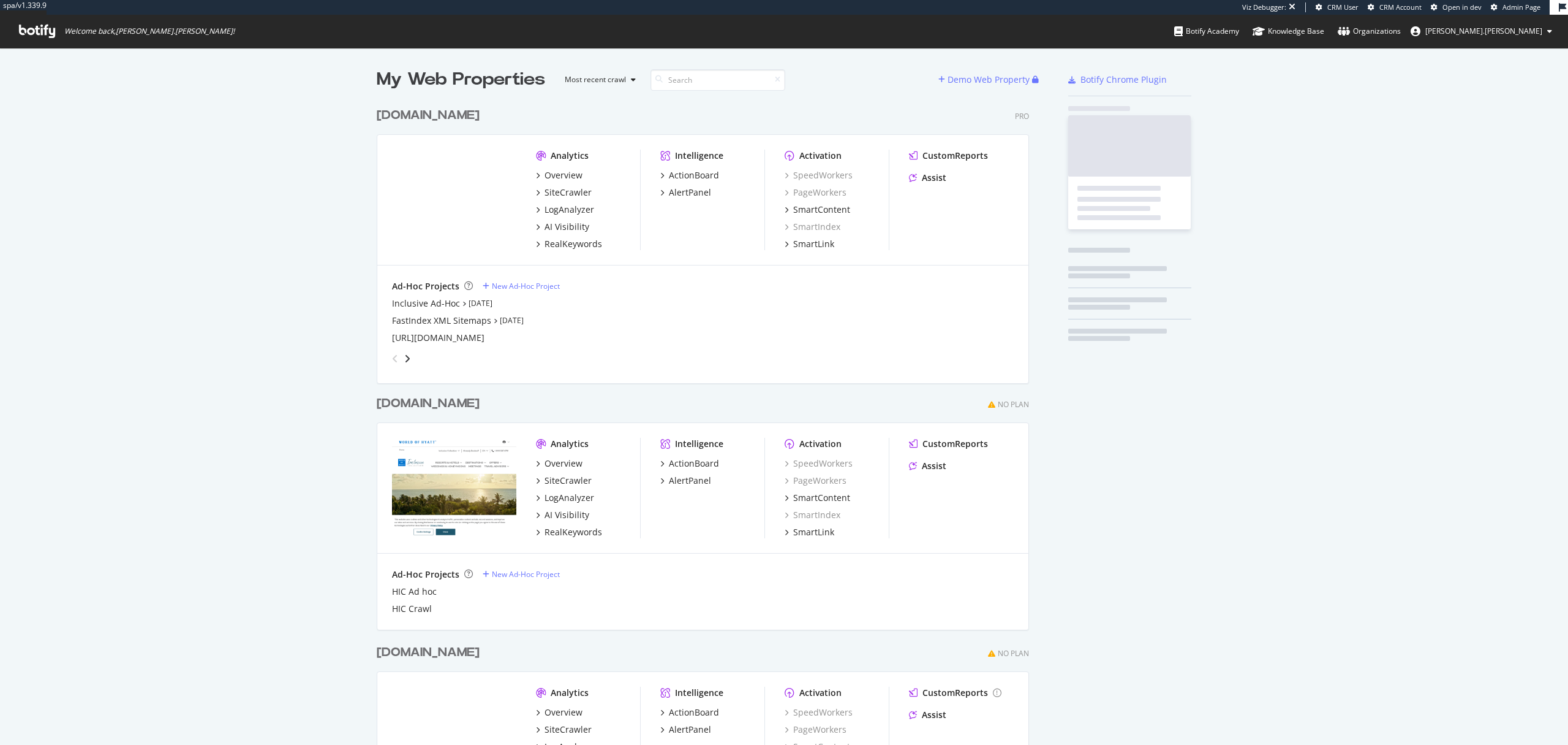
scroll to position [752, 663]
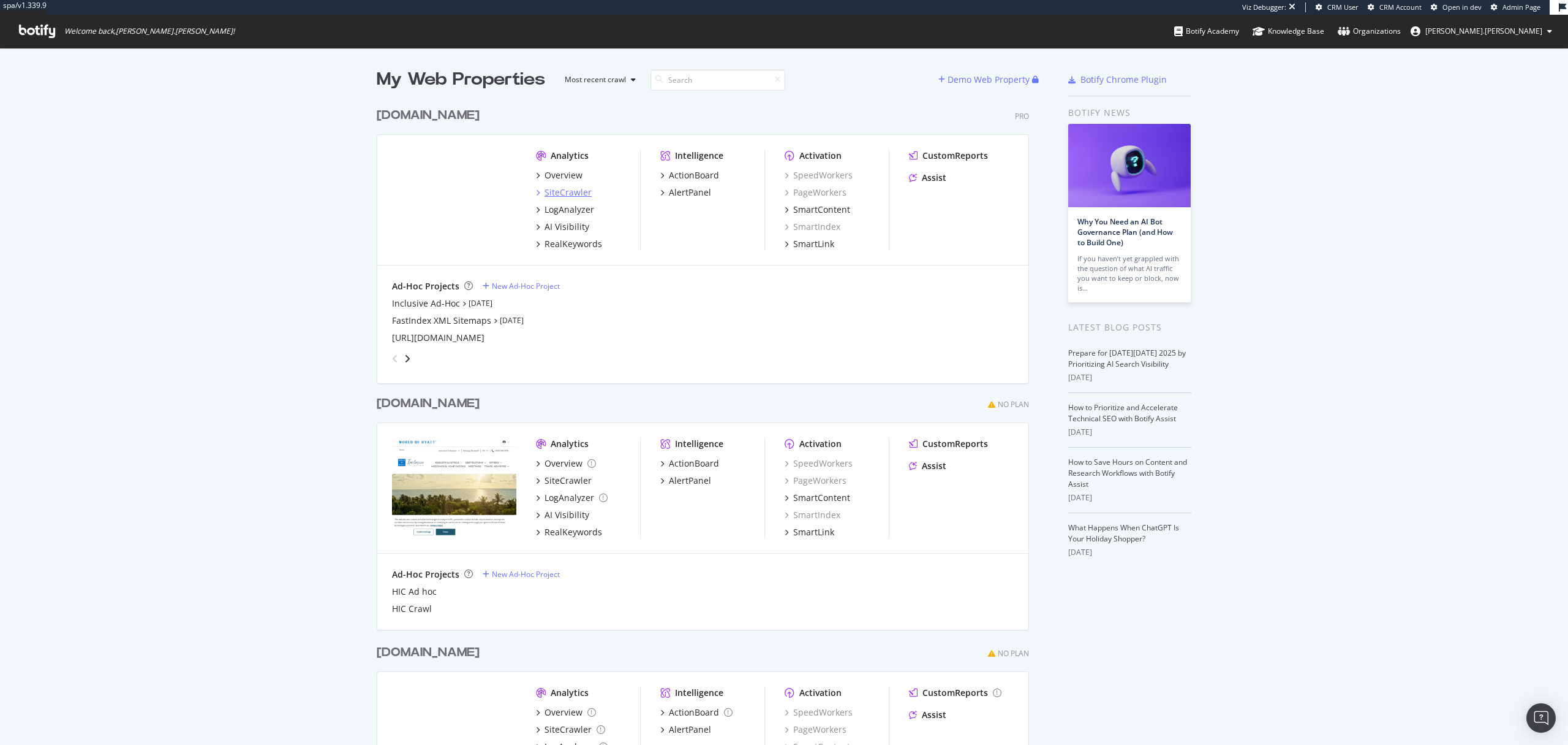
click at [564, 195] on div "SiteCrawler" at bounding box center [569, 192] width 47 height 12
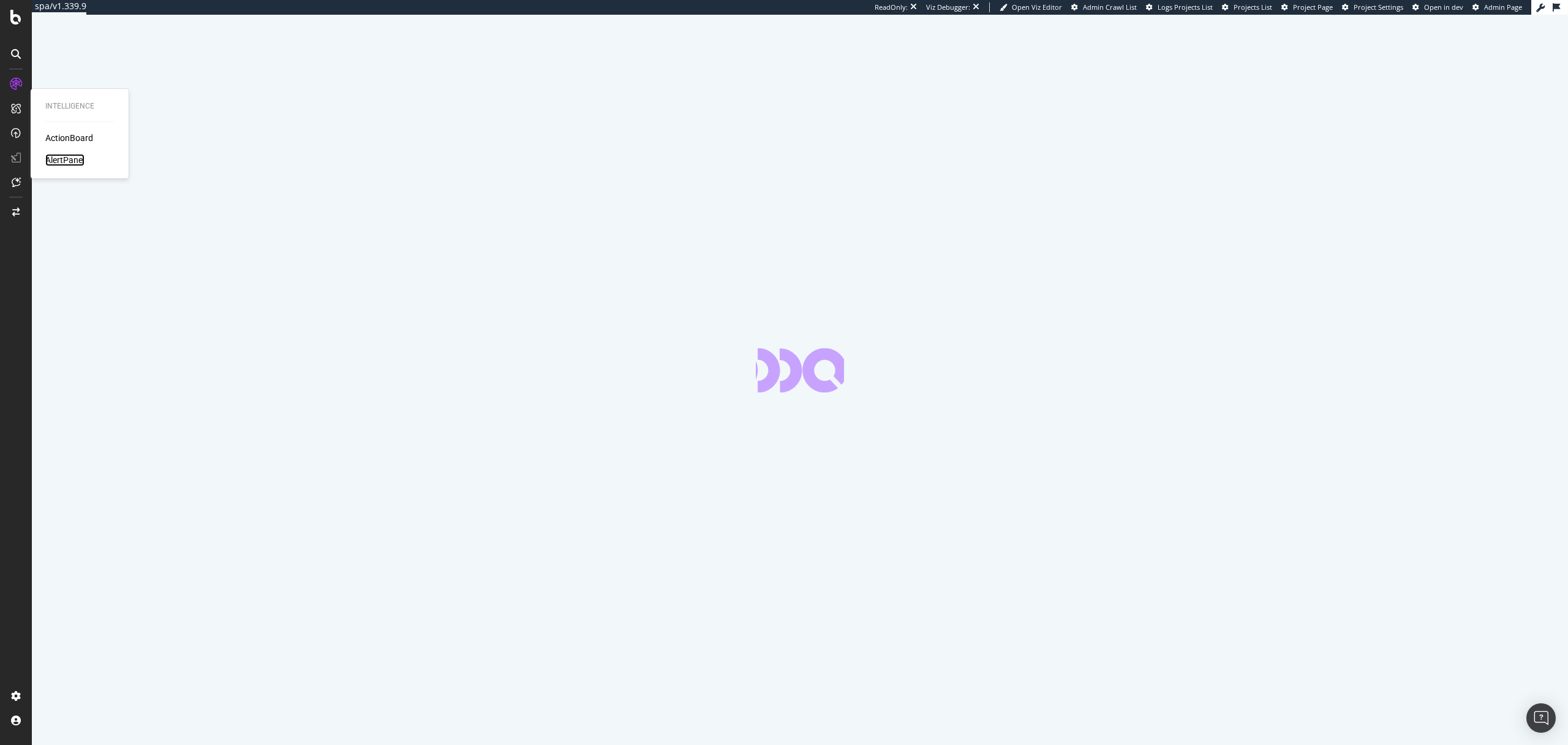
click at [61, 161] on div "AlertPanel" at bounding box center [65, 160] width 39 height 12
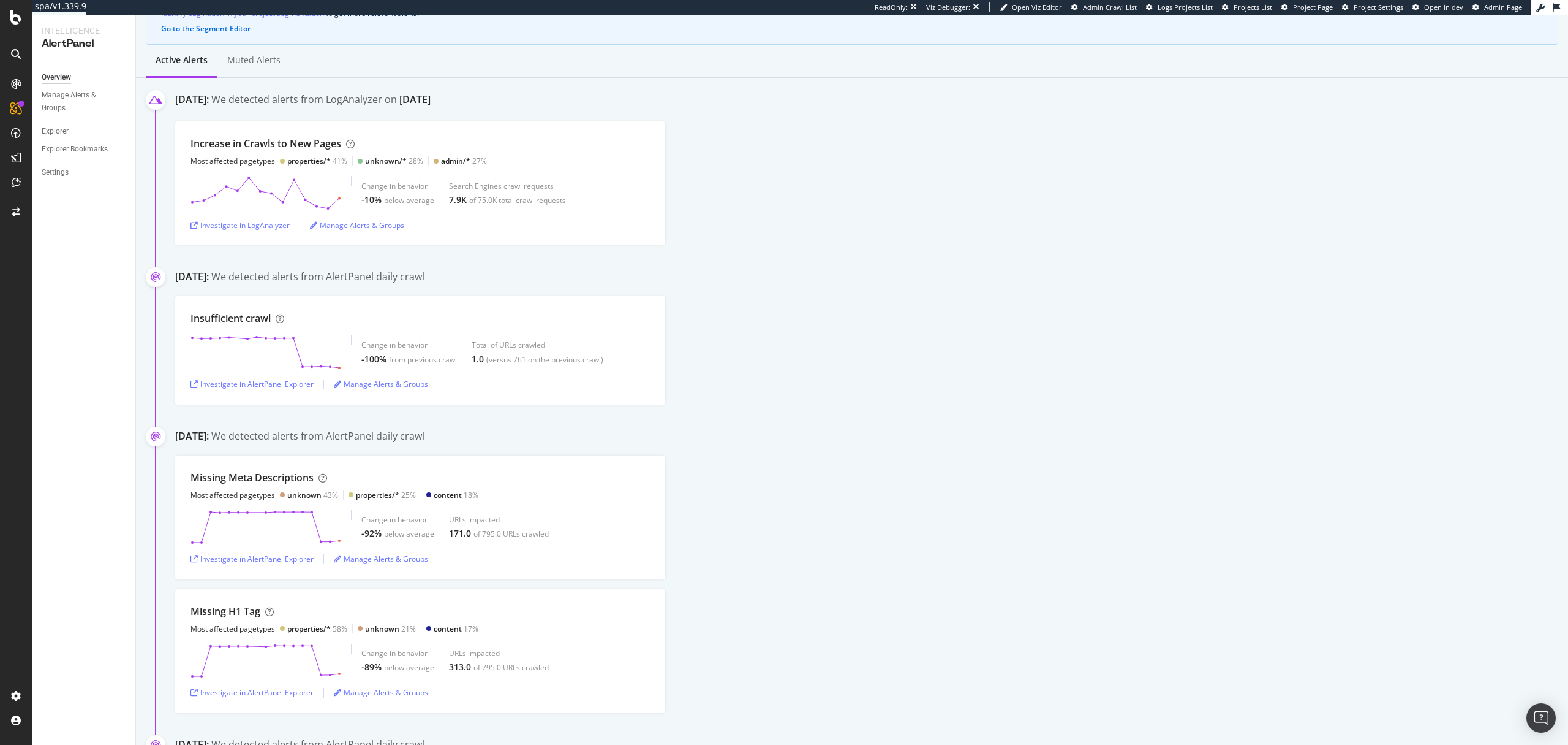
scroll to position [131, 0]
click at [283, 563] on div "Investigate in AlertPanel Explorer" at bounding box center [252, 563] width 124 height 10
click at [261, 227] on div "Investigate in LogAnalyzer" at bounding box center [239, 230] width 99 height 10
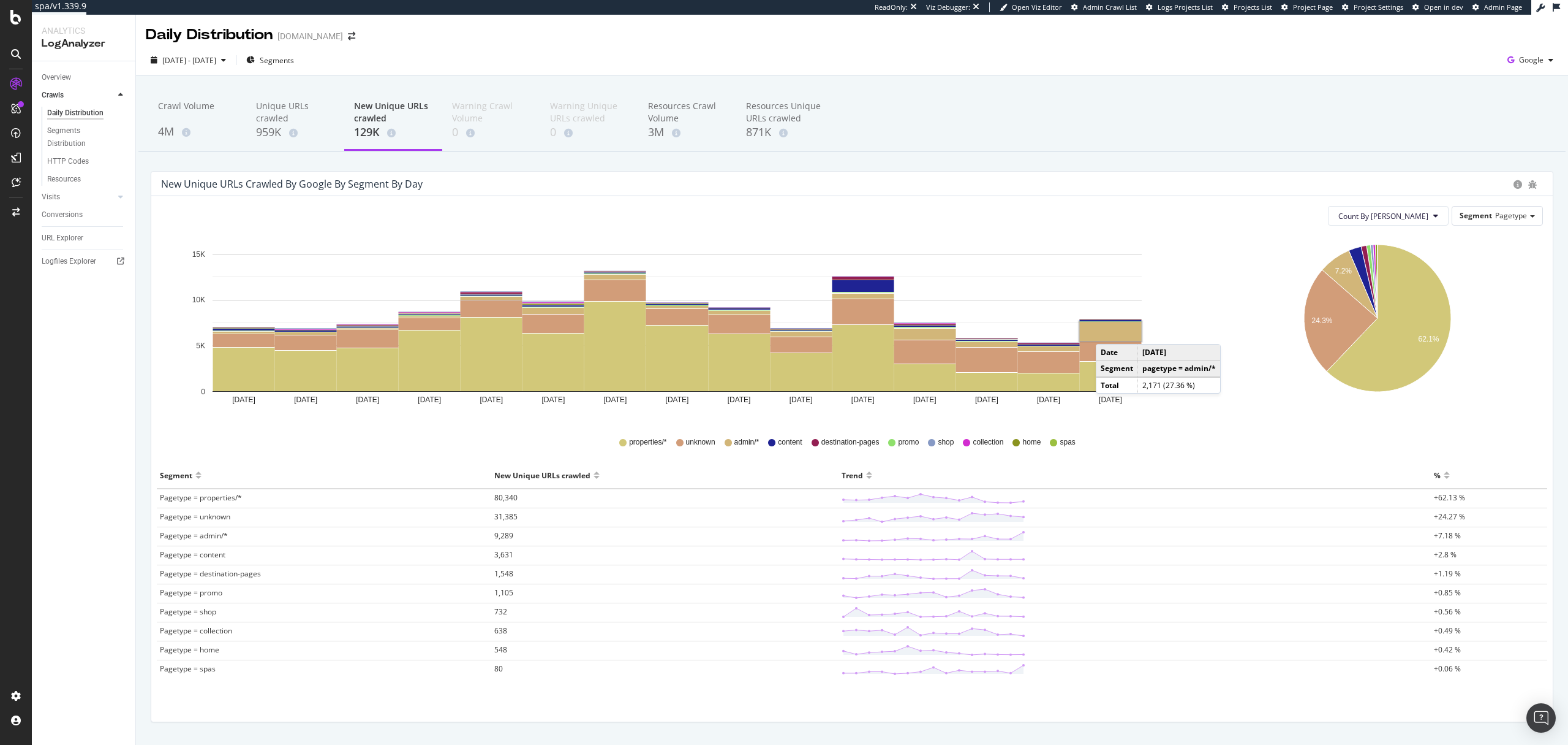
click at [1109, 332] on rect "A chart." at bounding box center [1110, 331] width 62 height 19
click at [165, 121] on div "Crawl Volume" at bounding box center [197, 112] width 79 height 24
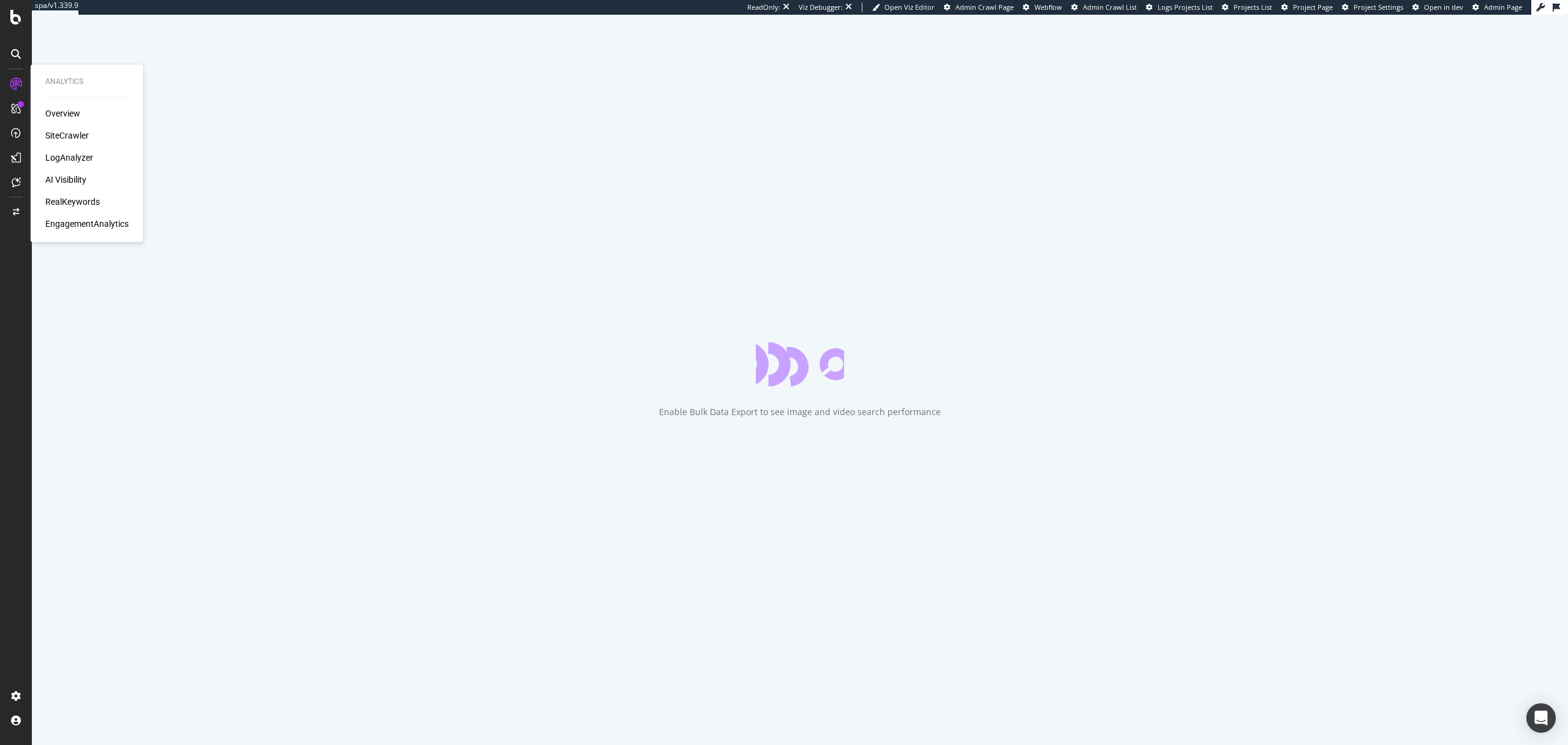
click at [66, 198] on div "RealKeywords" at bounding box center [73, 201] width 54 height 12
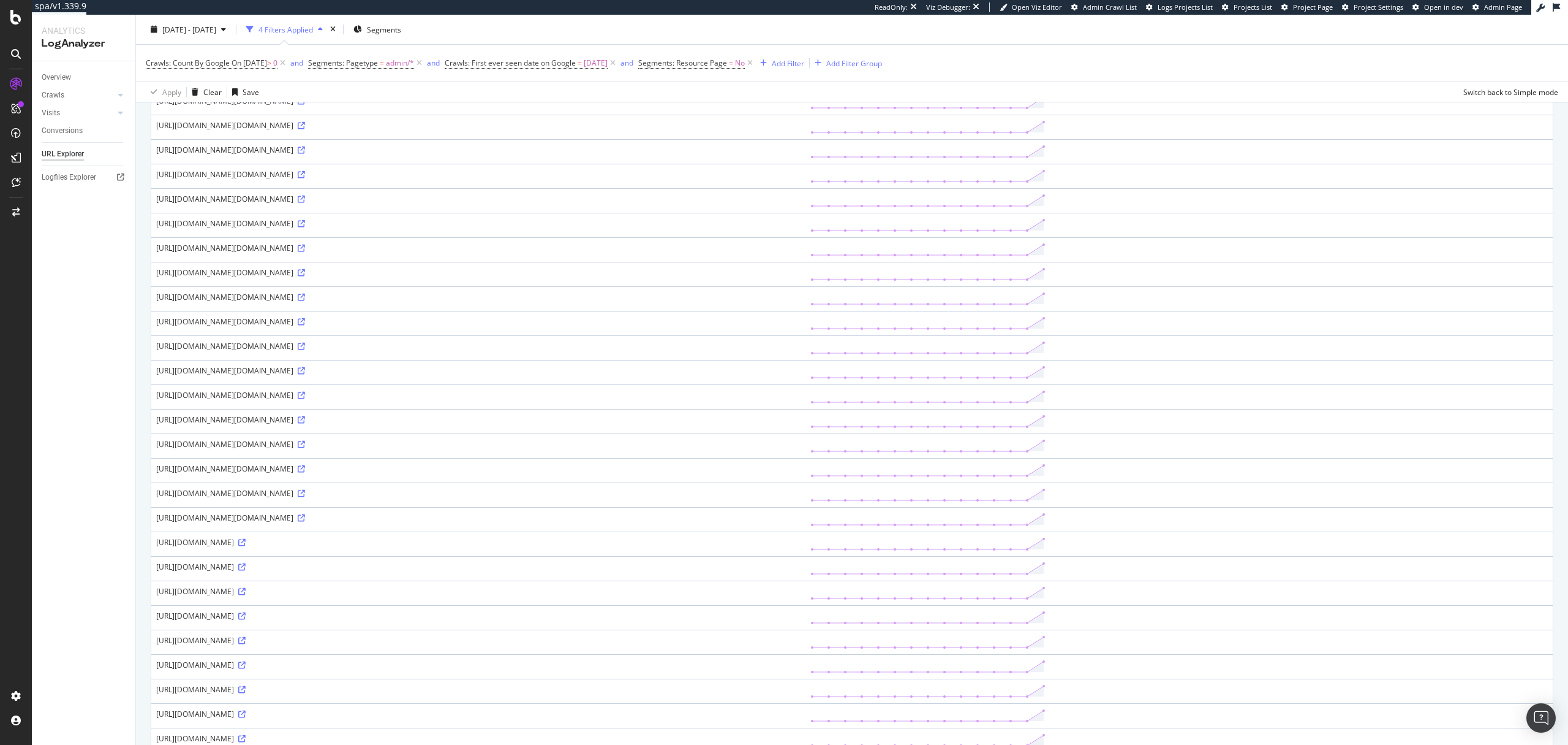
scroll to position [737, 0]
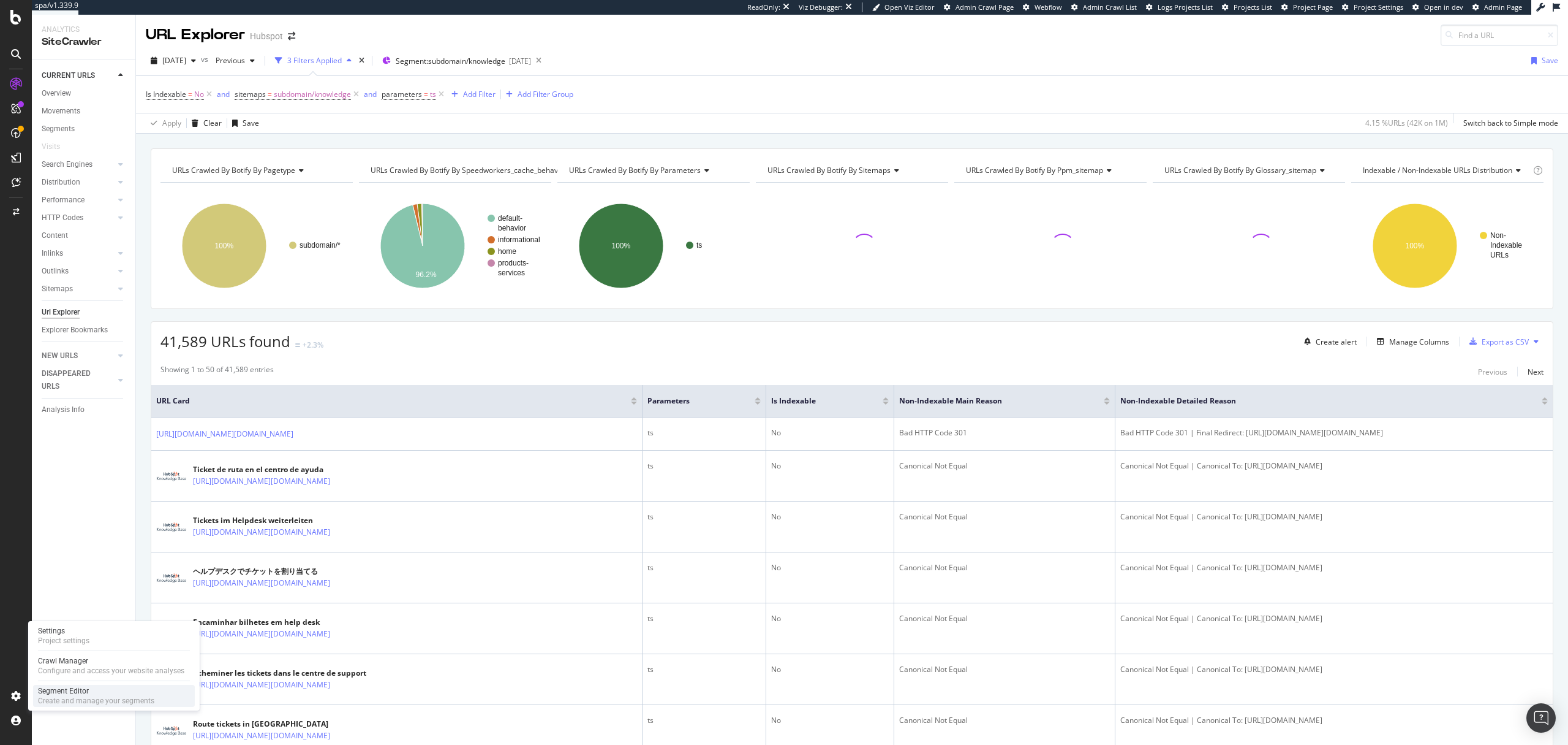
click at [55, 685] on div "Segment Editor Create and manage your segments" at bounding box center [113, 696] width 162 height 22
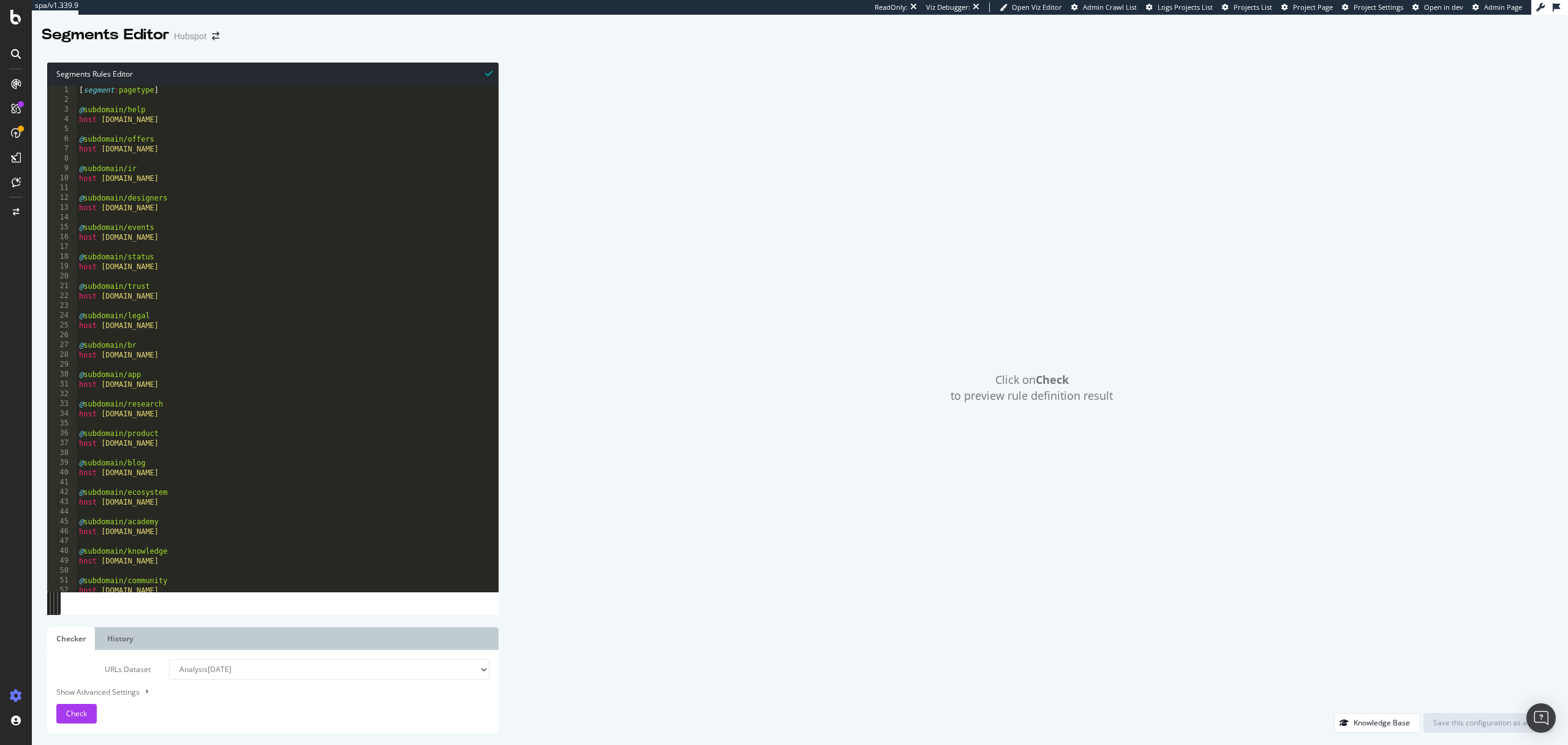
type textarea "host status.hubspot.com"
click at [271, 270] on div "[ segment : pagetype ] @ subdomain/help host help.hubspot.com @ subdomain/offer…" at bounding box center [287, 348] width 422 height 526
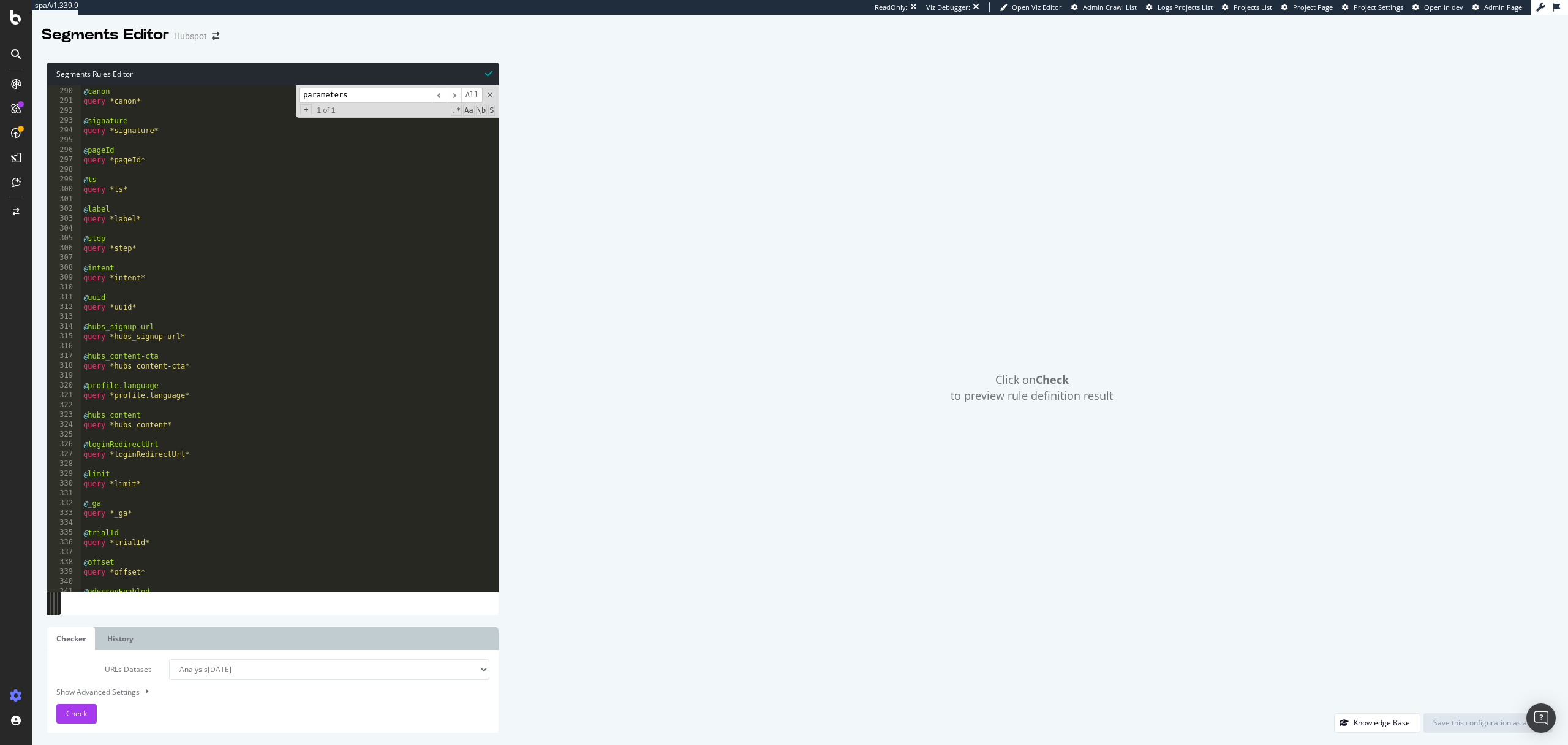
scroll to position [2833, 0]
type input "parameters"
click at [1367, 720] on div "Knowledge Base" at bounding box center [1382, 722] width 57 height 10
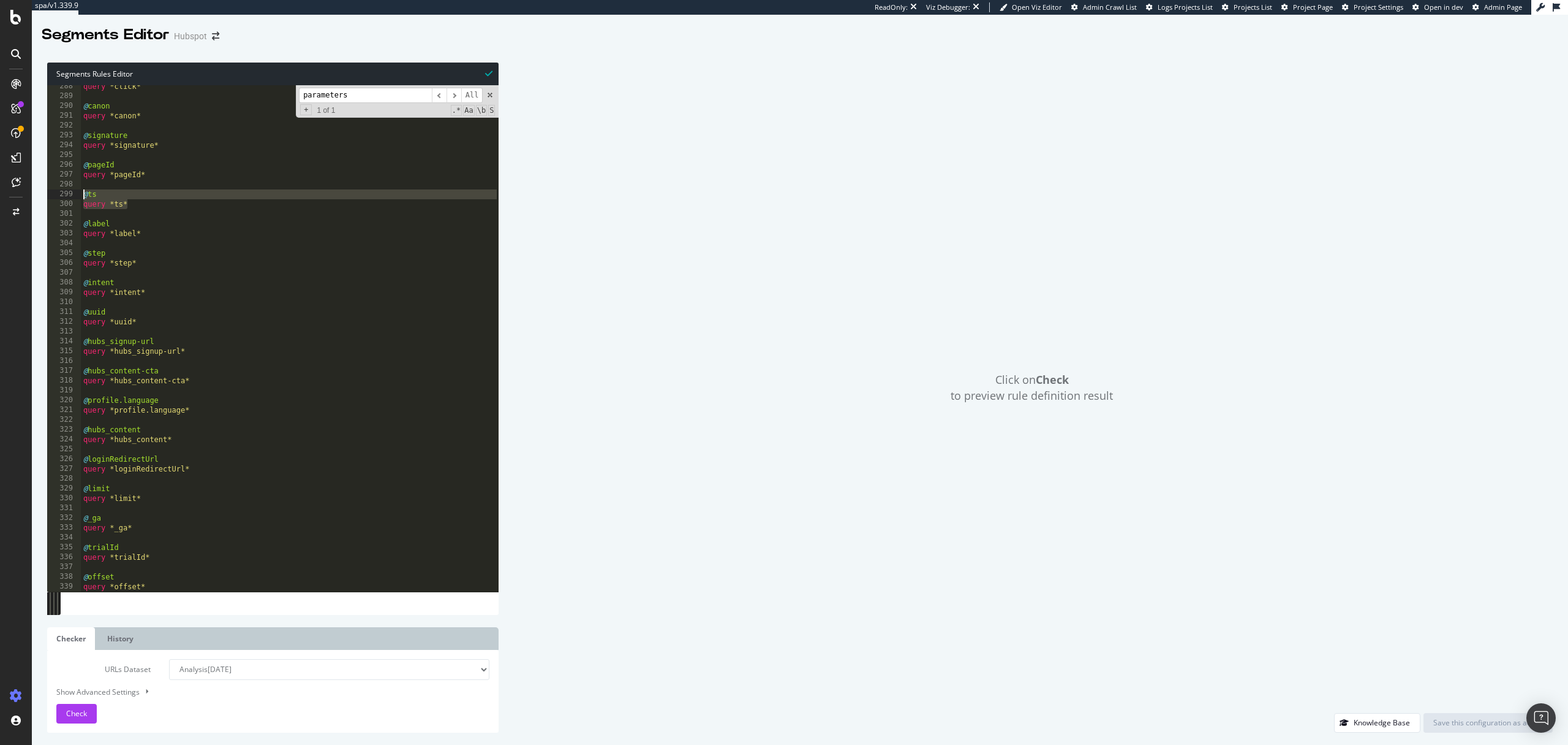
drag, startPoint x: 128, startPoint y: 201, endPoint x: 84, endPoint y: 192, distance: 44.9
click at [84, 192] on div "query *click* @ canon query *canon* @ signature query *signature* @ pageId quer…" at bounding box center [290, 344] width 418 height 526
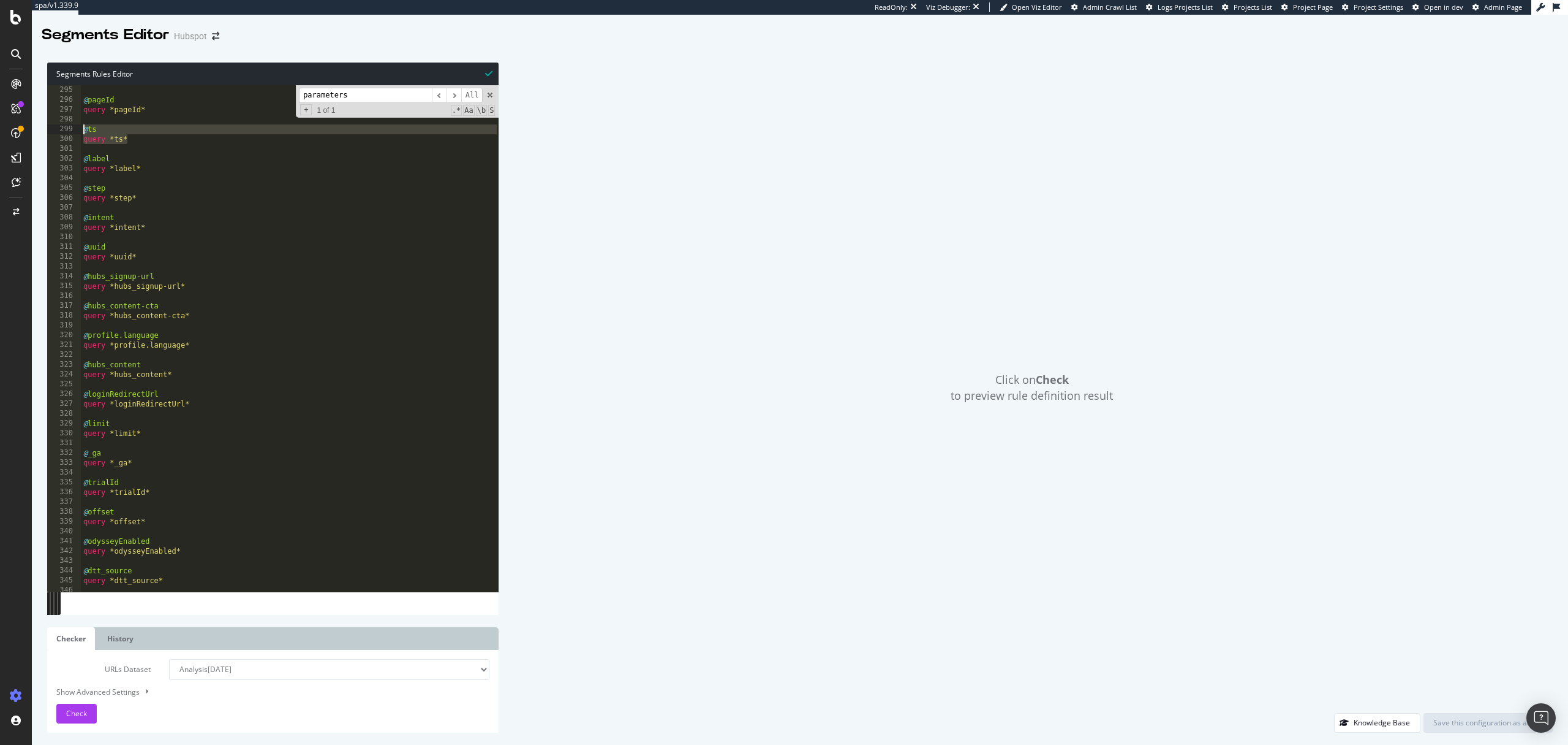
scroll to position [2888, 0]
drag, startPoint x: 168, startPoint y: 370, endPoint x: 113, endPoint y: 369, distance: 55.0
click at [113, 369] on div "@ pageId query *pageId* @ ts query *ts* @ label query *label* @ step query *ste…" at bounding box center [290, 343] width 418 height 526
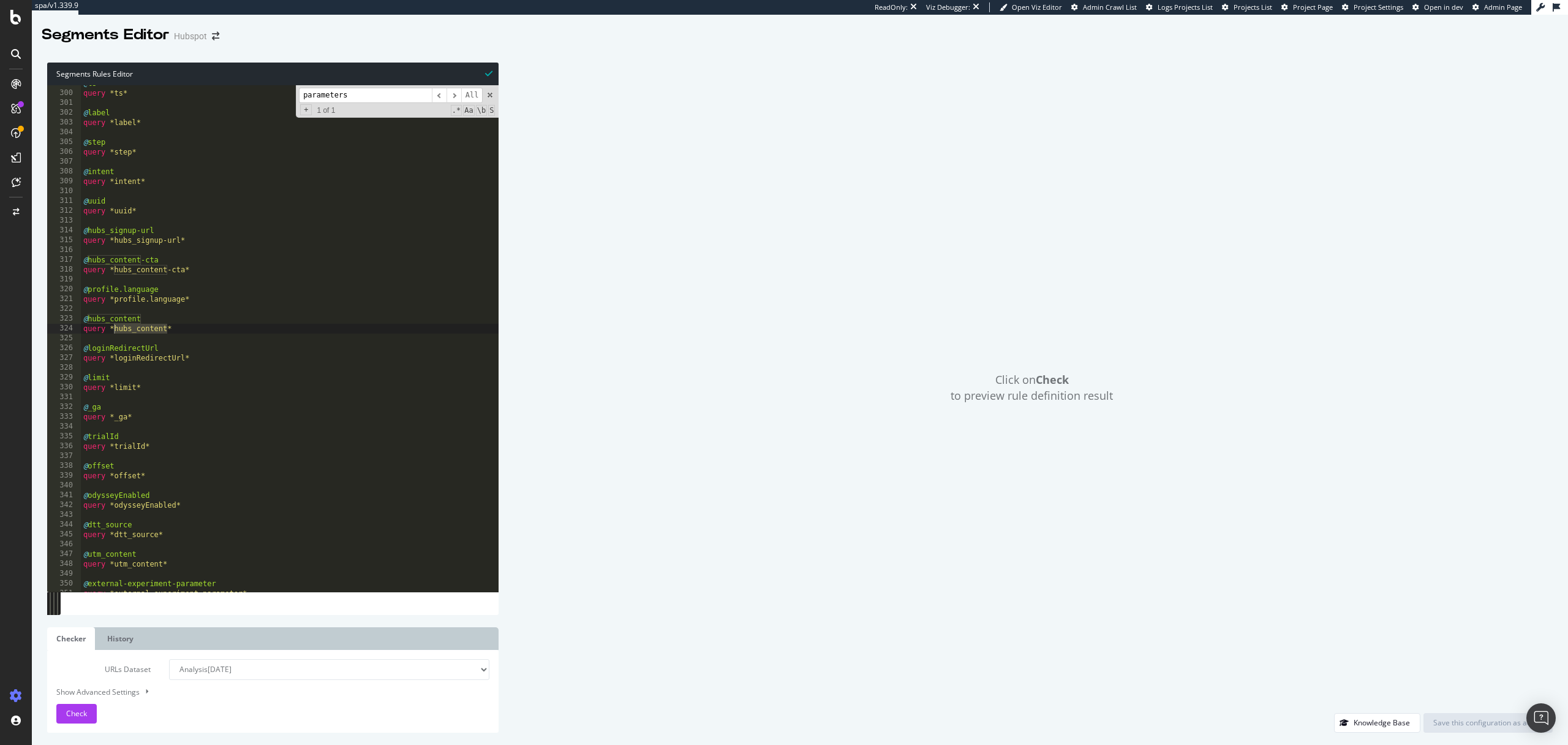
scroll to position [2929, 0]
drag, startPoint x: 162, startPoint y: 564, endPoint x: 113, endPoint y: 563, distance: 49.0
click at [113, 563] on div "@ ts query *ts* @ label query *label* @ step query *step* @ intent query *inten…" at bounding box center [290, 341] width 418 height 526
drag, startPoint x: 141, startPoint y: 469, endPoint x: 86, endPoint y: 469, distance: 55.0
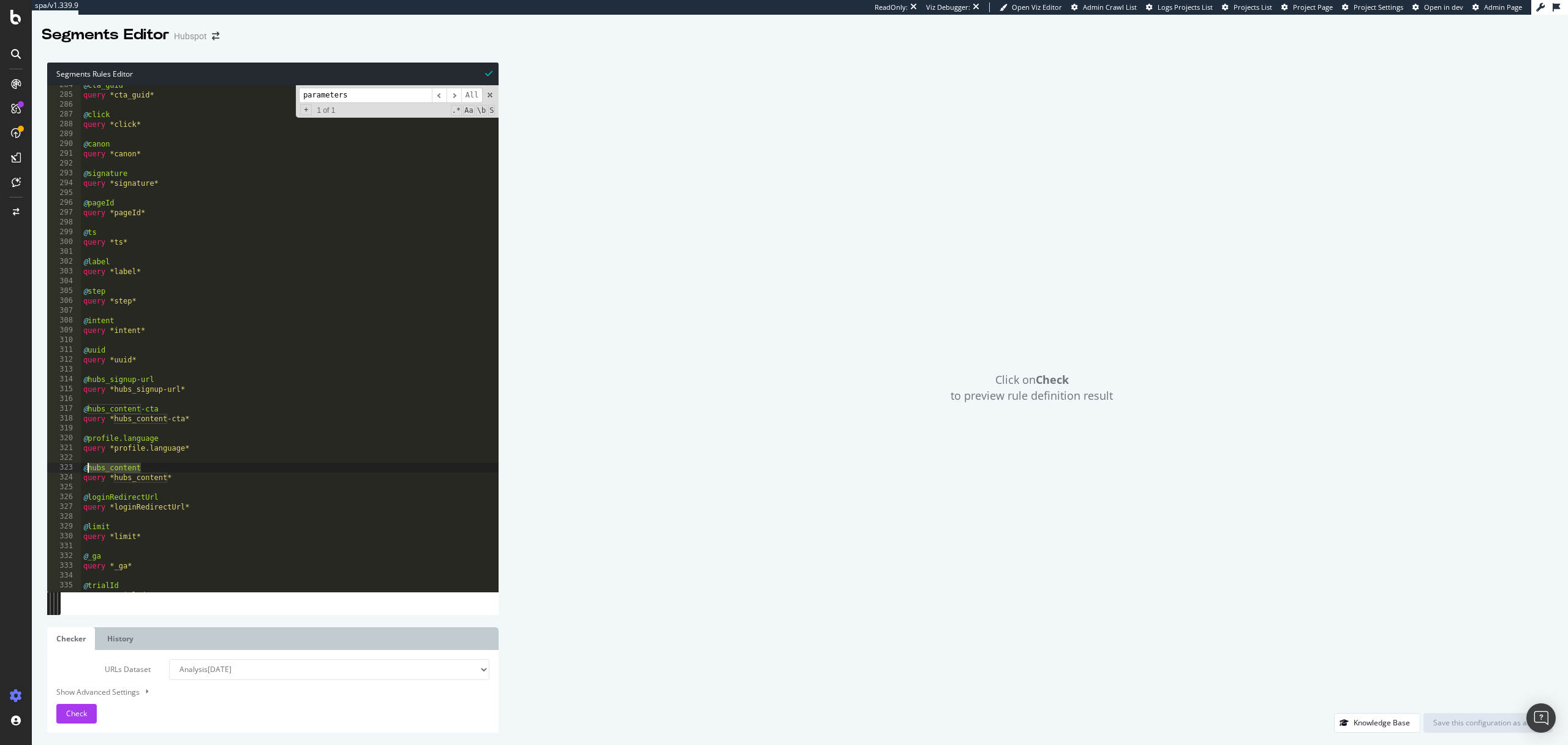
click at [86, 469] on div "@ cta_guid query *cta_guid* @ click query *click* @ canon query *canon* @ signa…" at bounding box center [290, 343] width 418 height 526
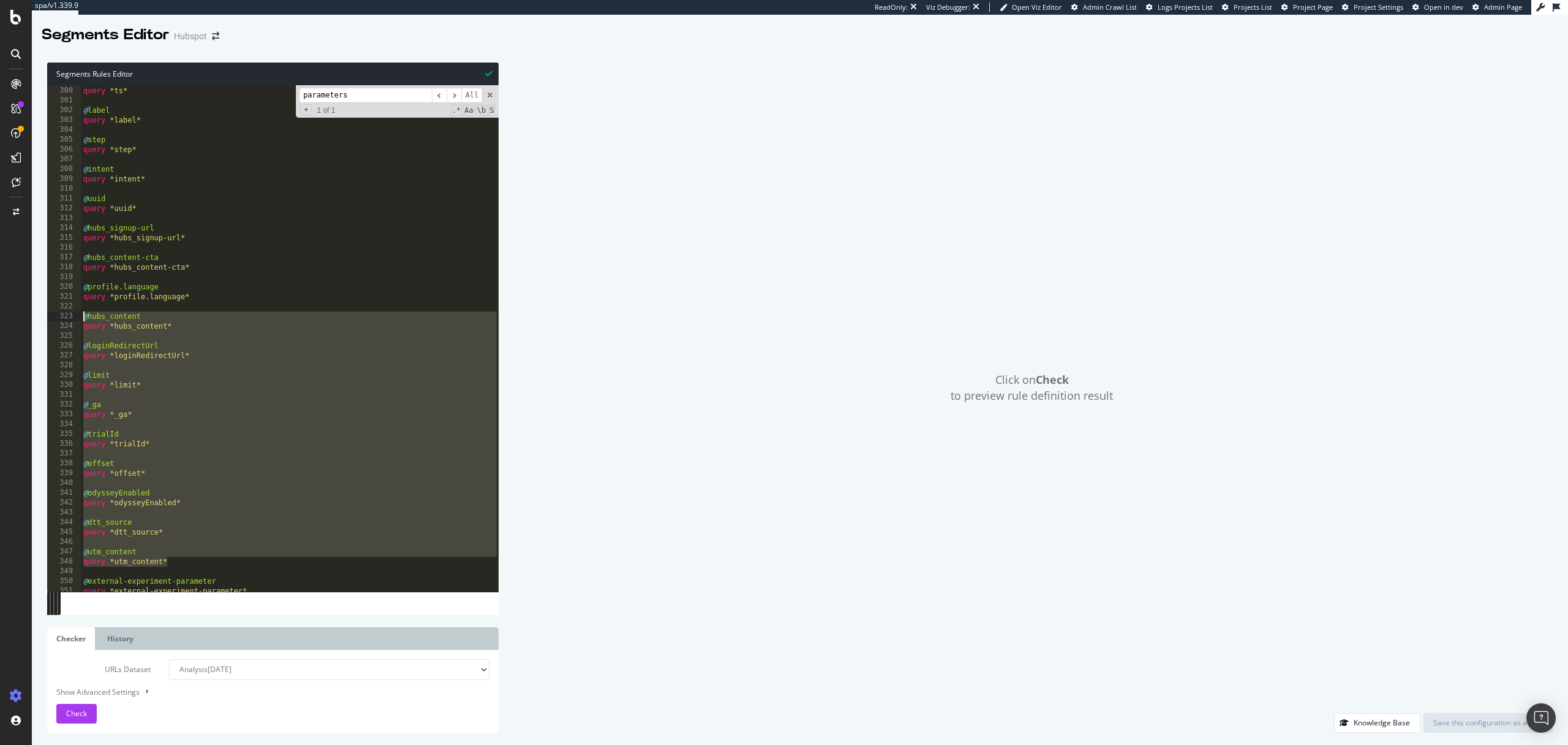
drag, startPoint x: 172, startPoint y: 558, endPoint x: 66, endPoint y: 312, distance: 267.9
click at [66, 312] on div "@hubs_content 299 300 301 302 303 304 305 306 307 308 309 310 311 312 313 314 3…" at bounding box center [273, 339] width 452 height 506
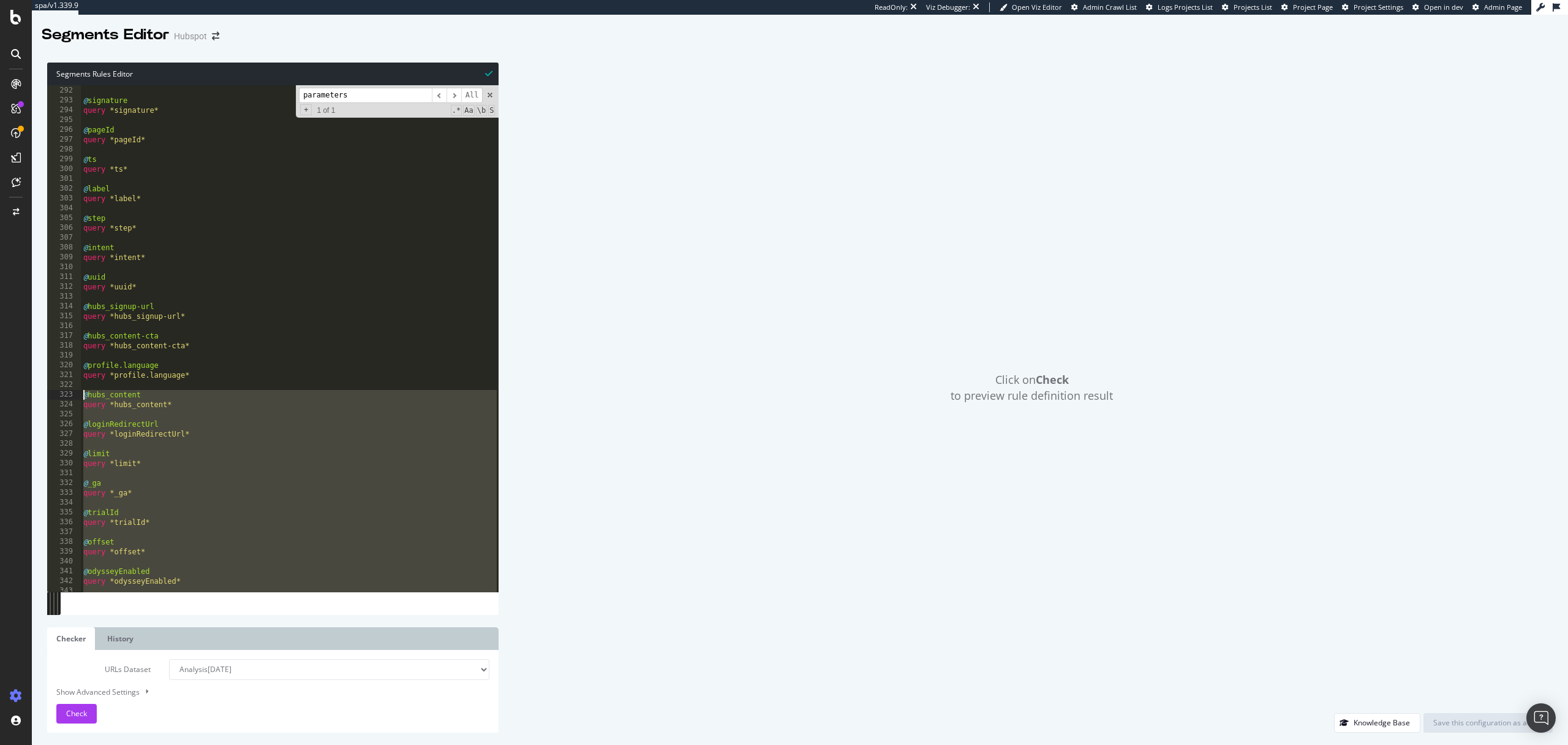
scroll to position [2818, 0]
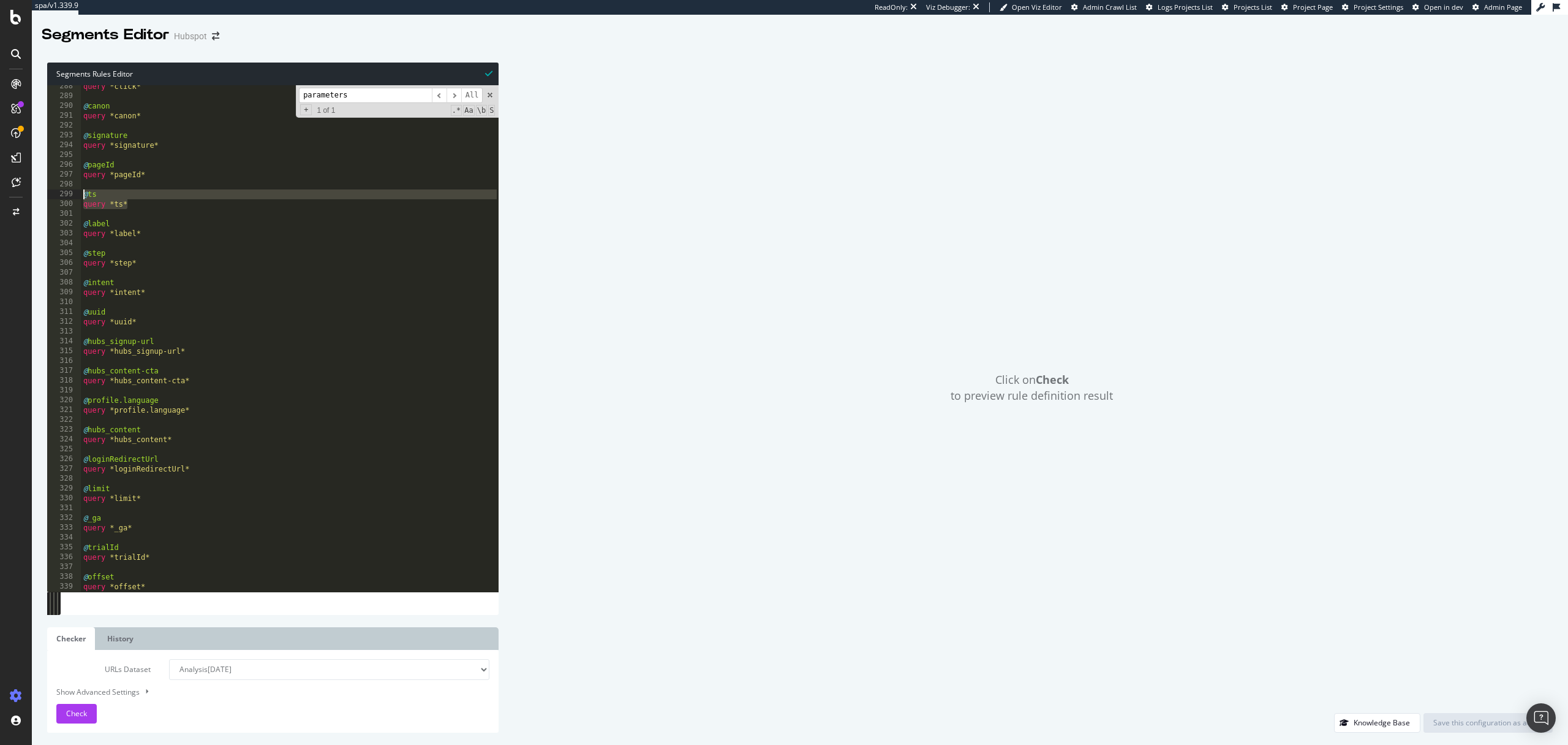
drag, startPoint x: 139, startPoint y: 201, endPoint x: 65, endPoint y: 192, distance: 74.5
click at [65, 192] on div "@hubs_content query *hubs_content* 288 289 290 291 292 293 294 295 296 297 298 …" at bounding box center [273, 339] width 452 height 506
type textarea "@ts query *ts*"
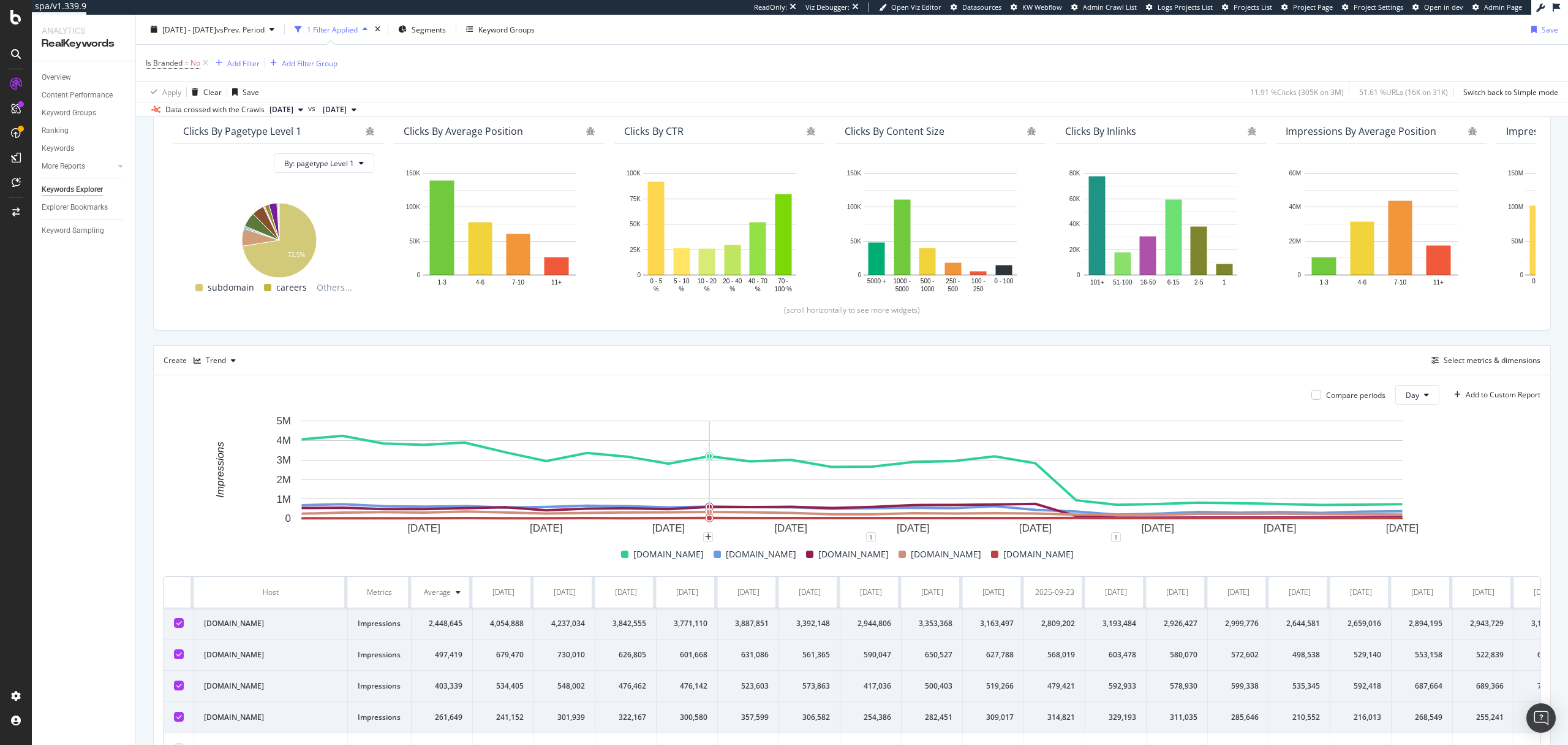
scroll to position [242, 0]
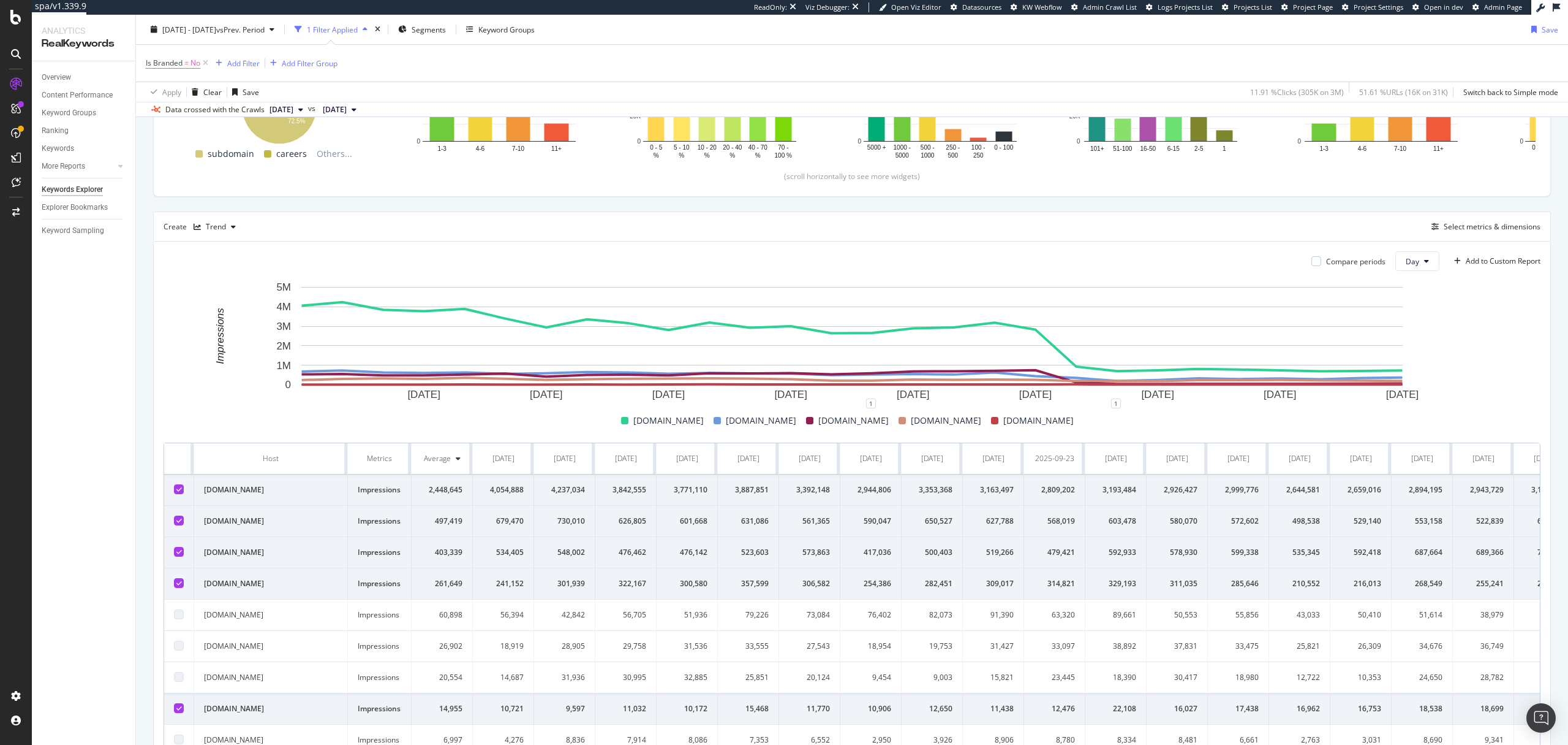
click at [176, 487] on icon at bounding box center [179, 488] width 6 height 6
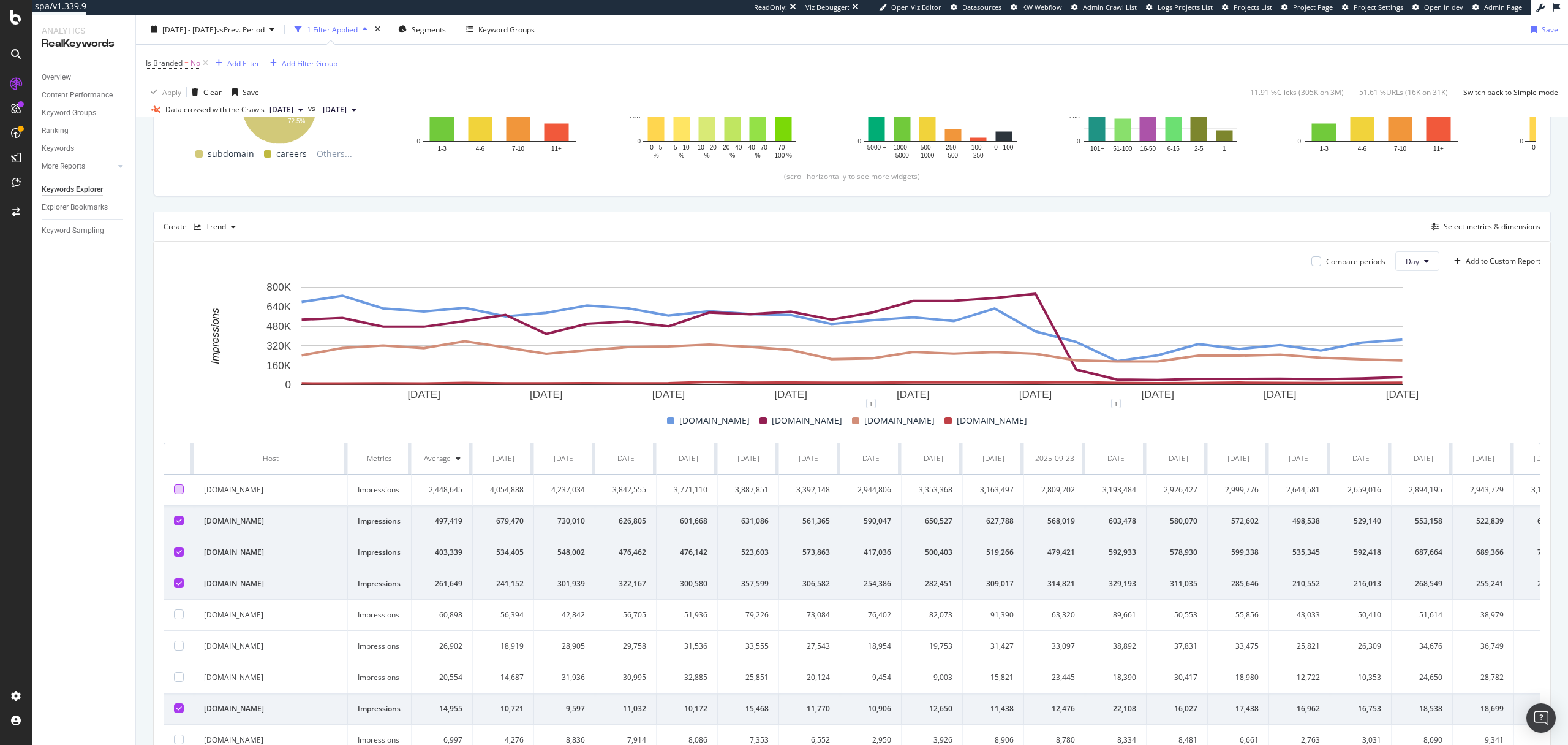
click at [179, 582] on icon at bounding box center [179, 582] width 6 height 6
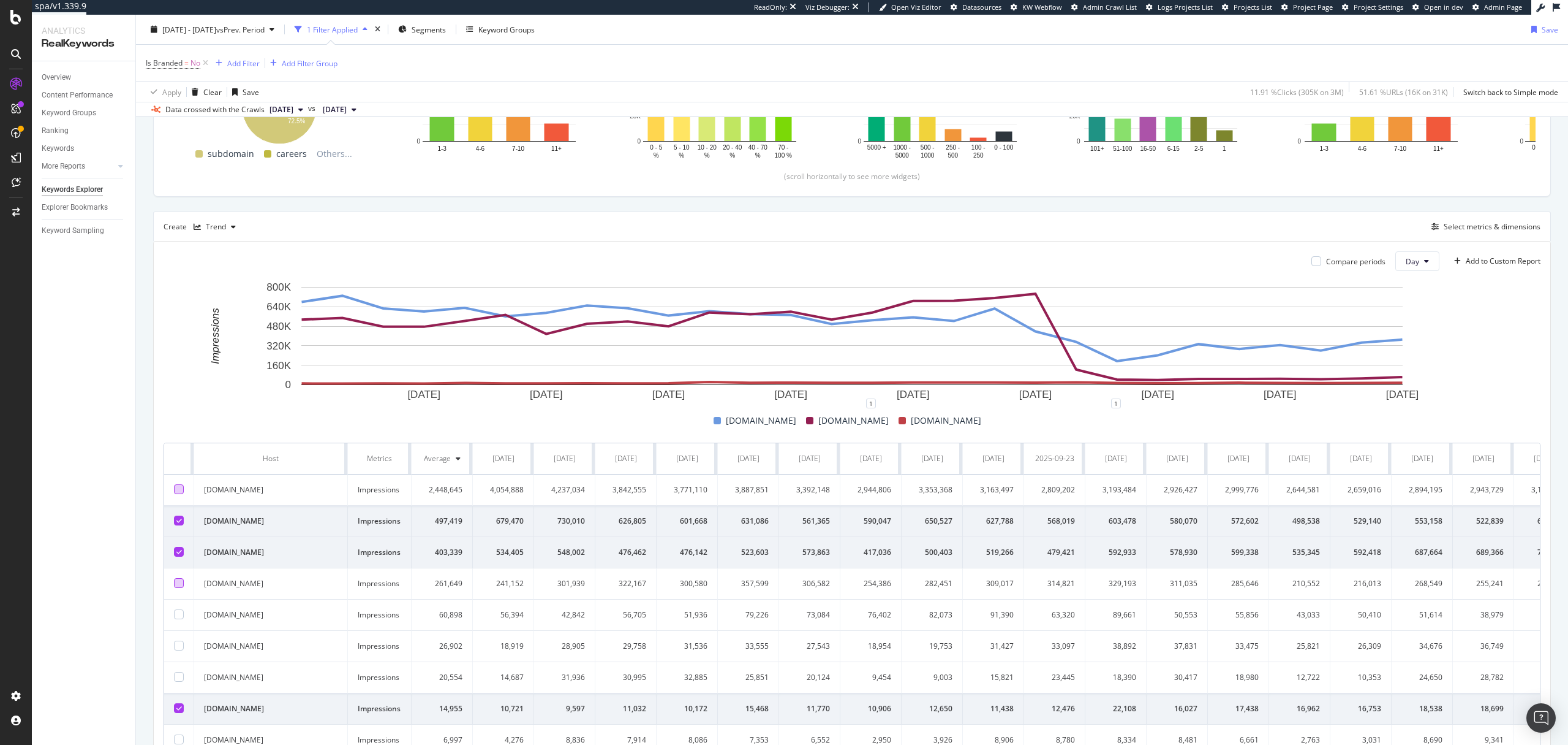
click at [178, 585] on div at bounding box center [179, 583] width 10 height 10
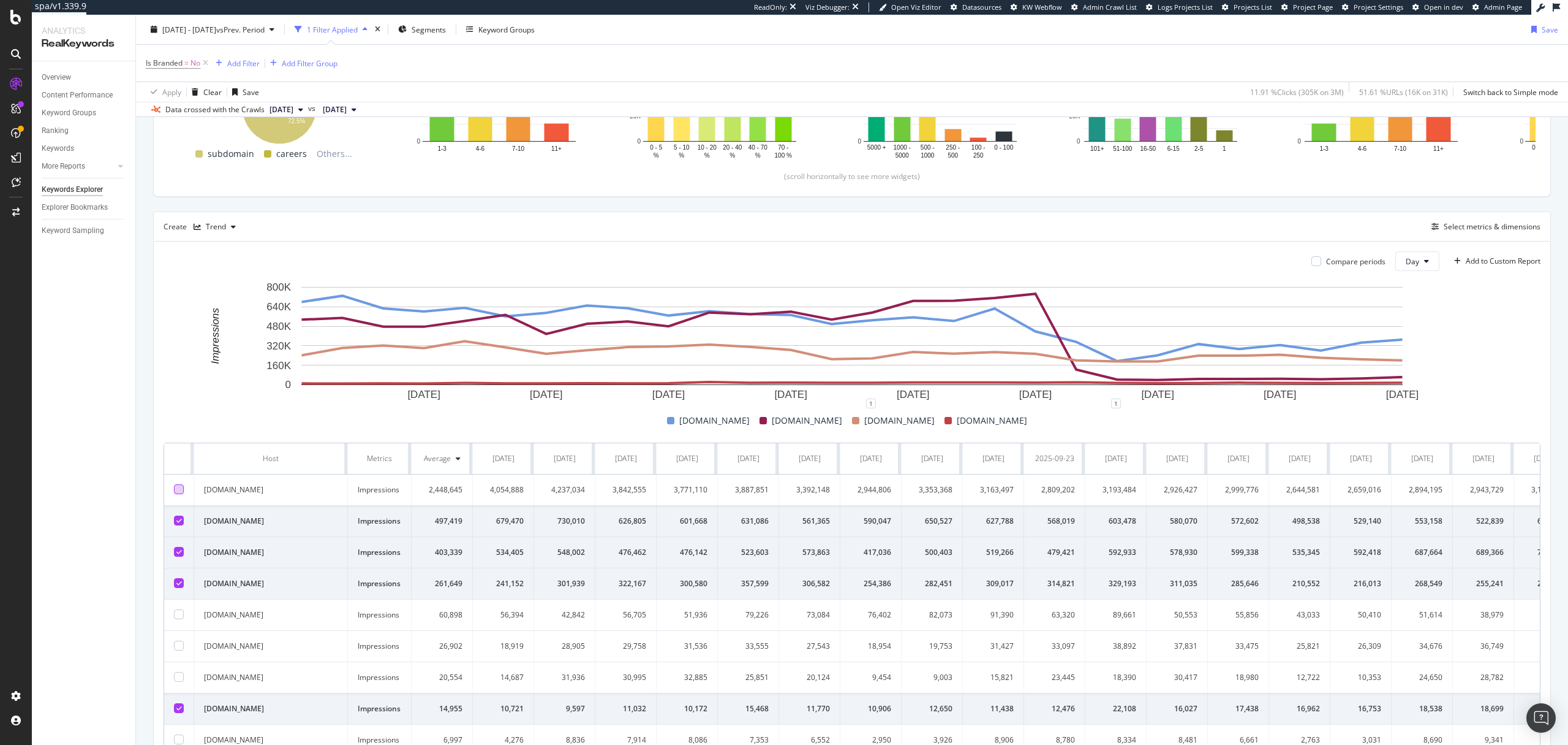
click at [176, 550] on icon at bounding box center [179, 551] width 6 height 6
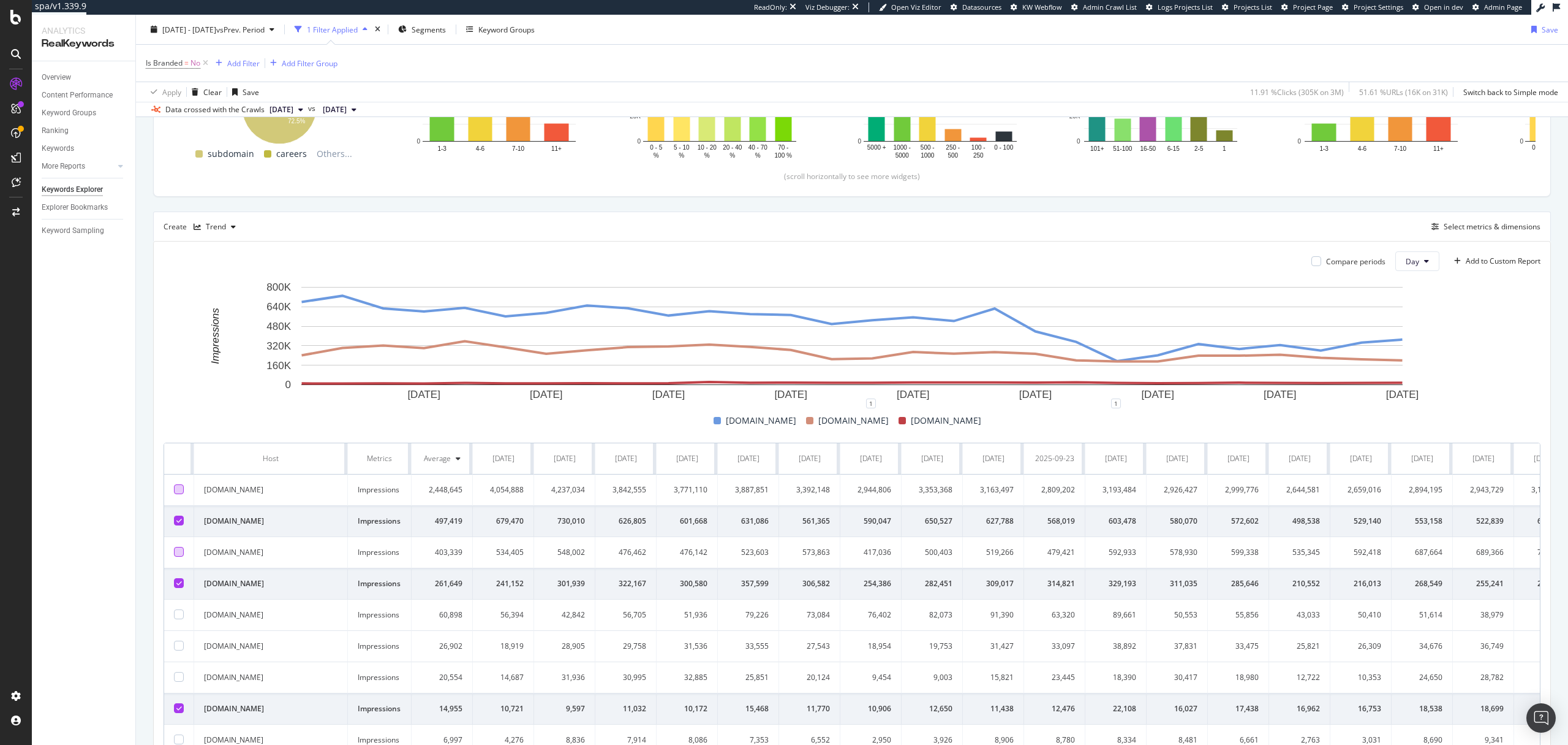
click at [177, 519] on icon at bounding box center [179, 520] width 6 height 6
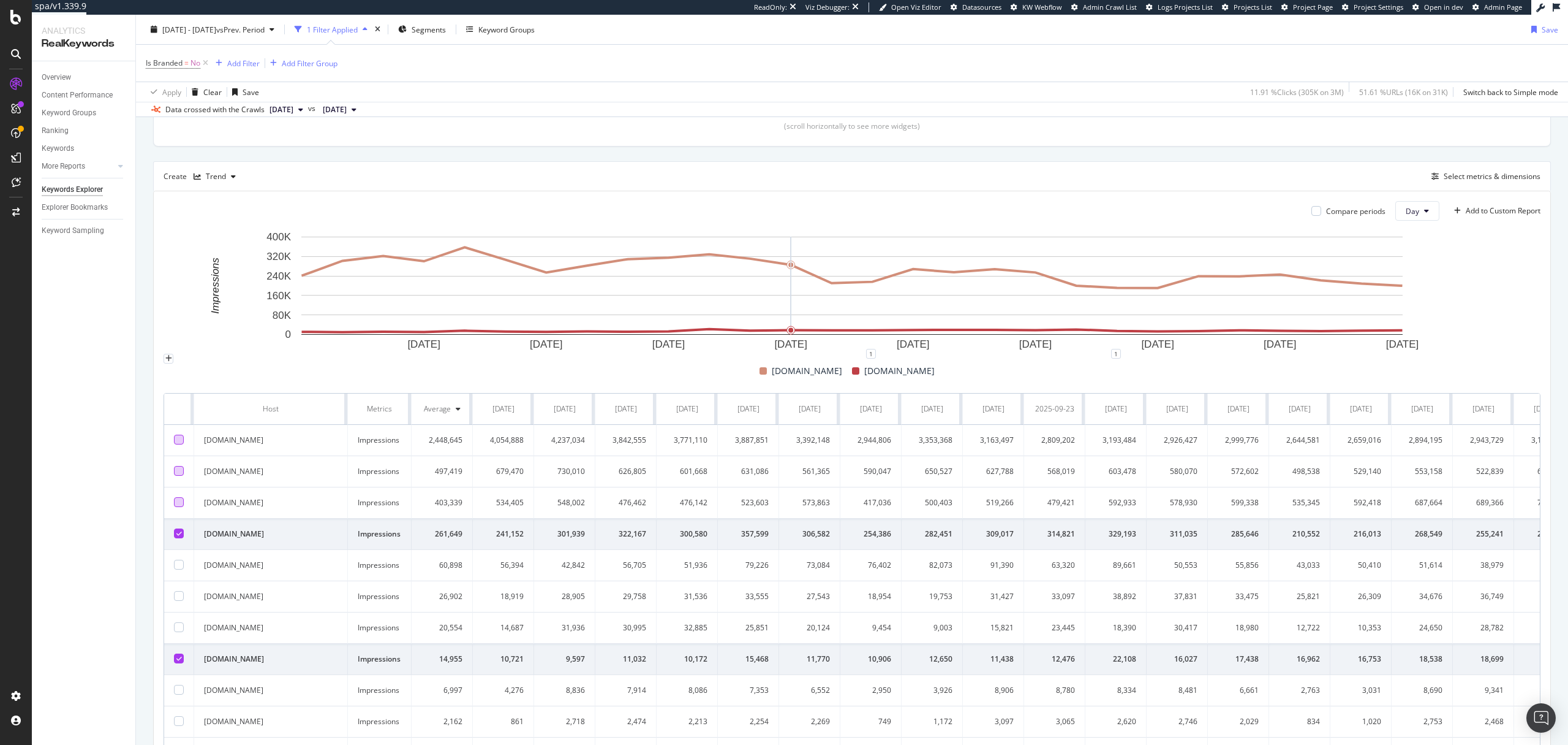
scroll to position [293, 0]
click at [176, 533] on icon at bounding box center [179, 532] width 6 height 6
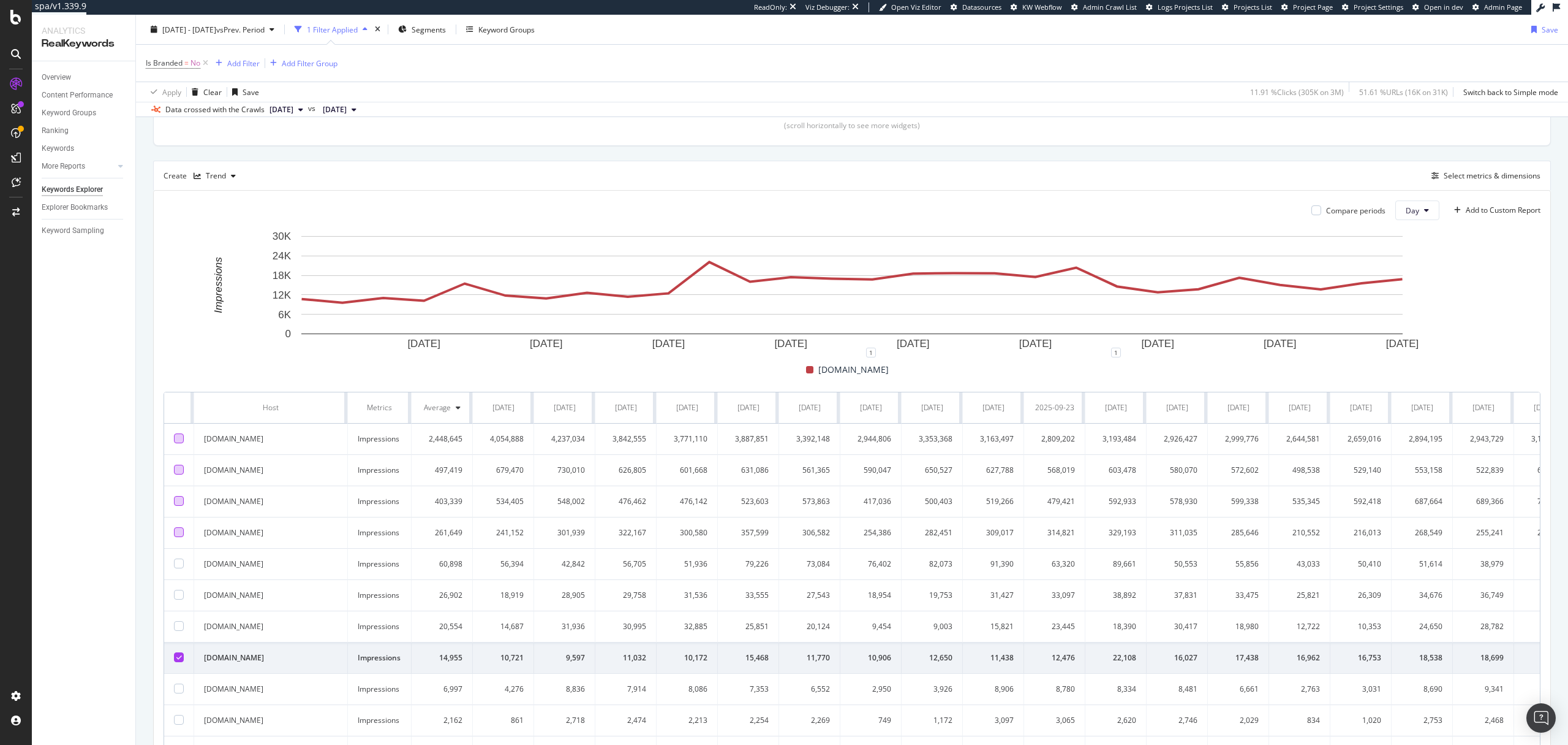
click at [176, 533] on div at bounding box center [179, 533] width 10 height 10
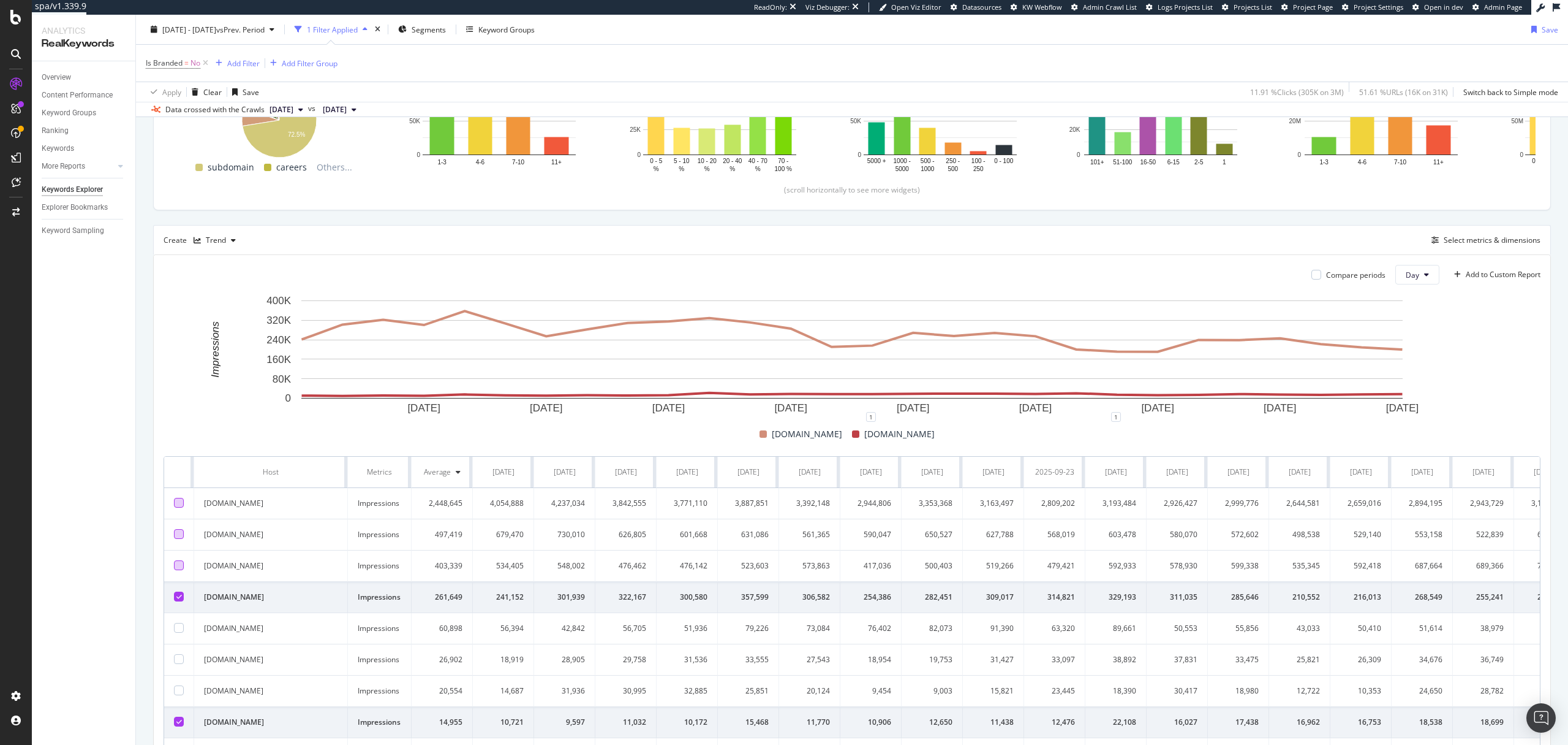
scroll to position [212, 0]
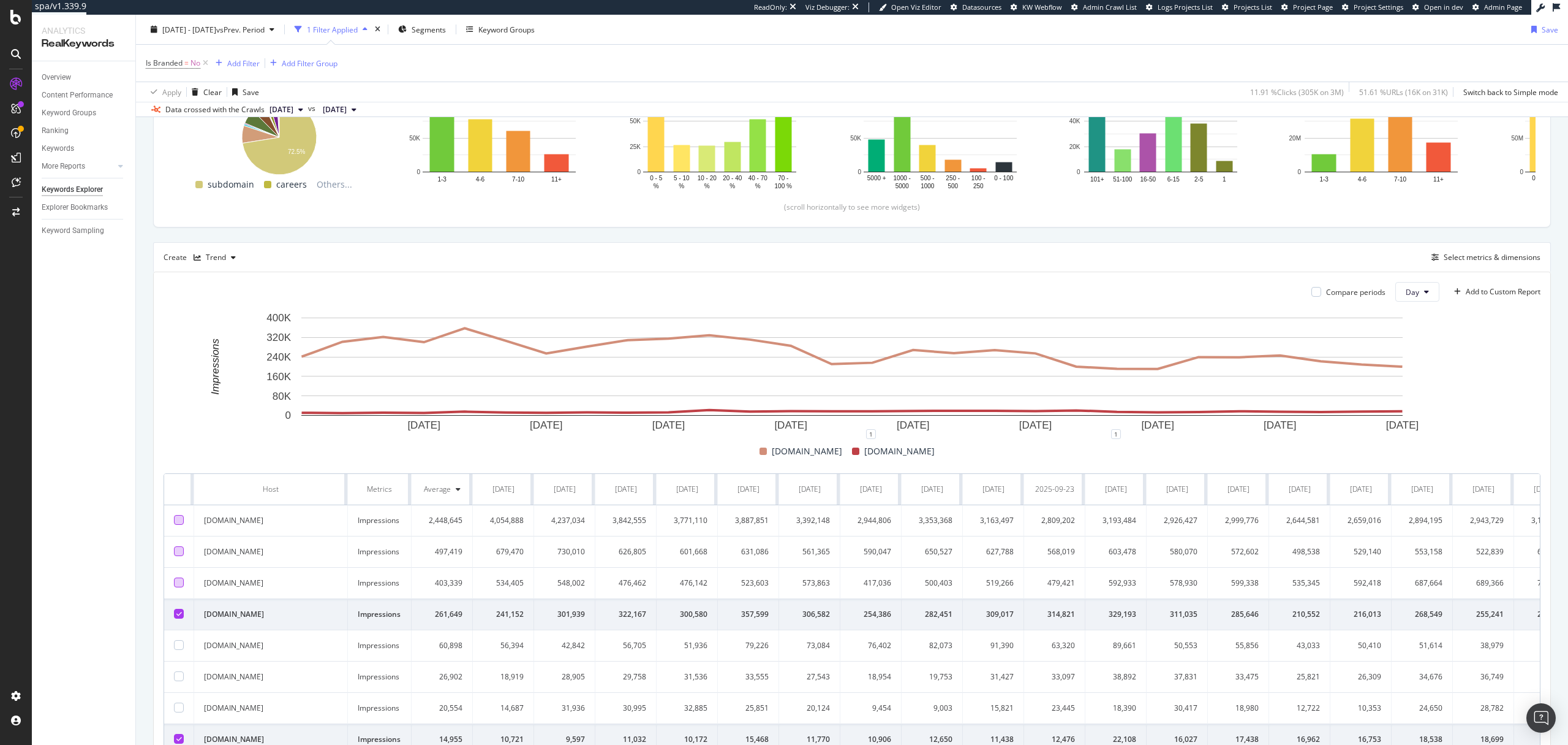
click at [179, 521] on div at bounding box center [179, 520] width 10 height 10
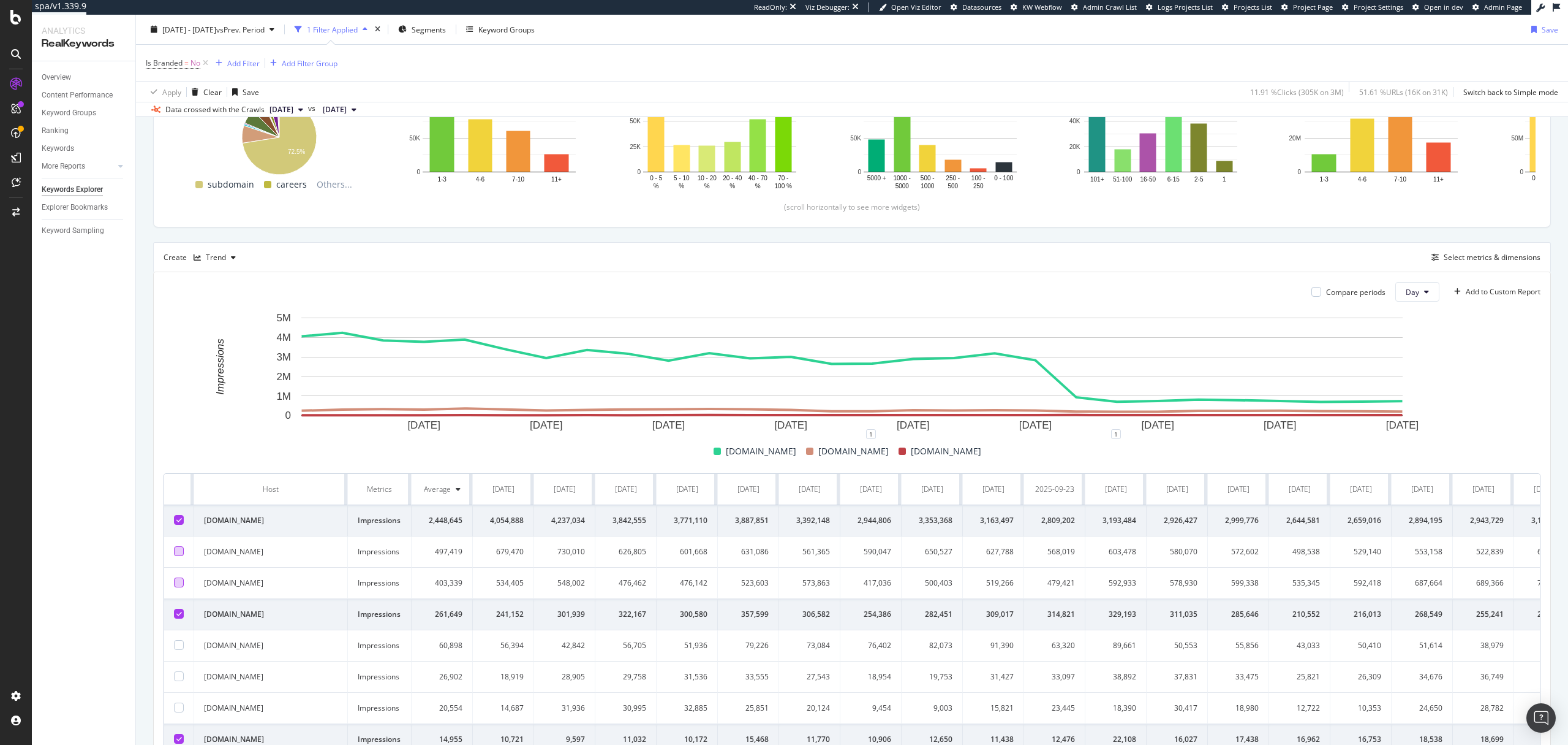
click at [178, 617] on div at bounding box center [179, 614] width 10 height 10
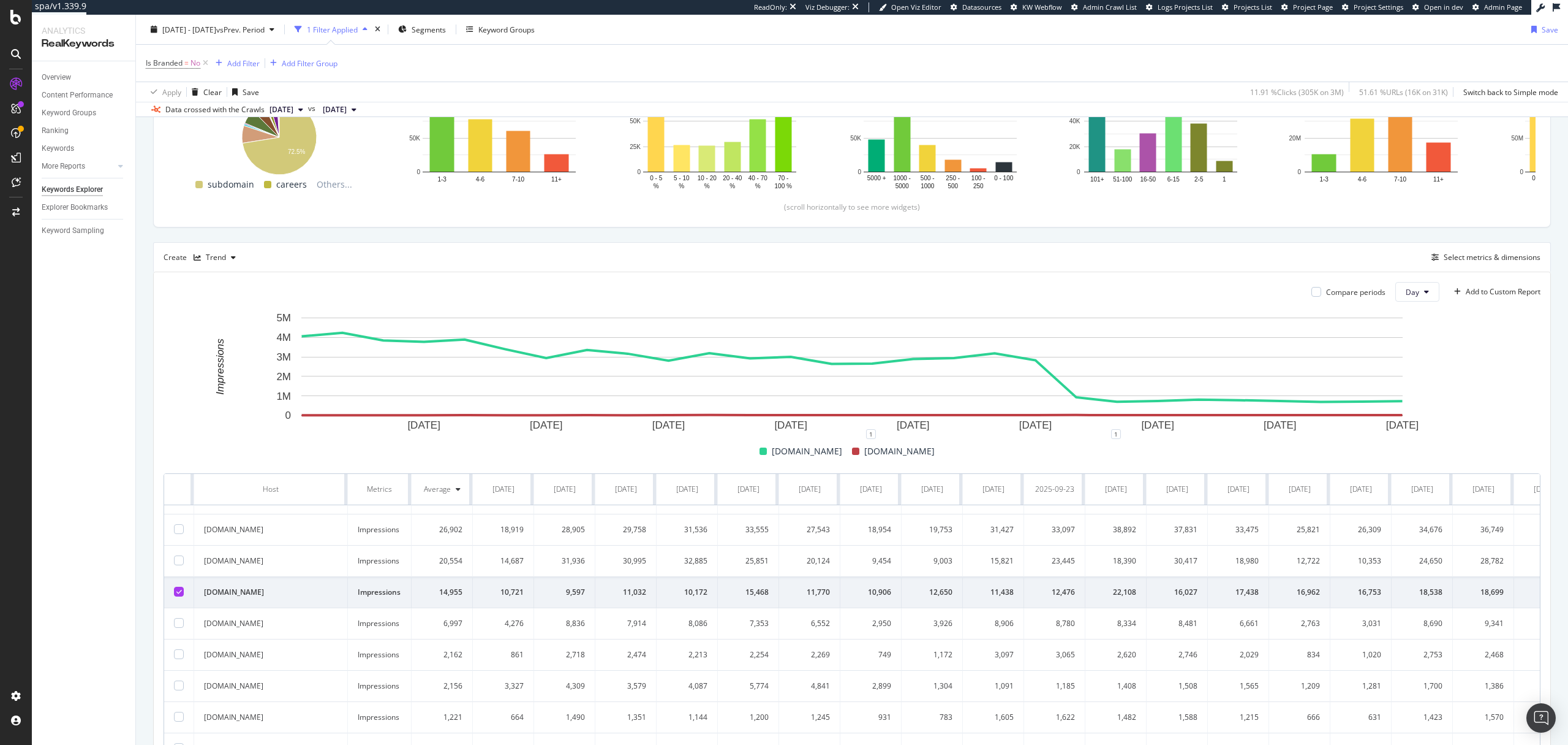
scroll to position [164, 0]
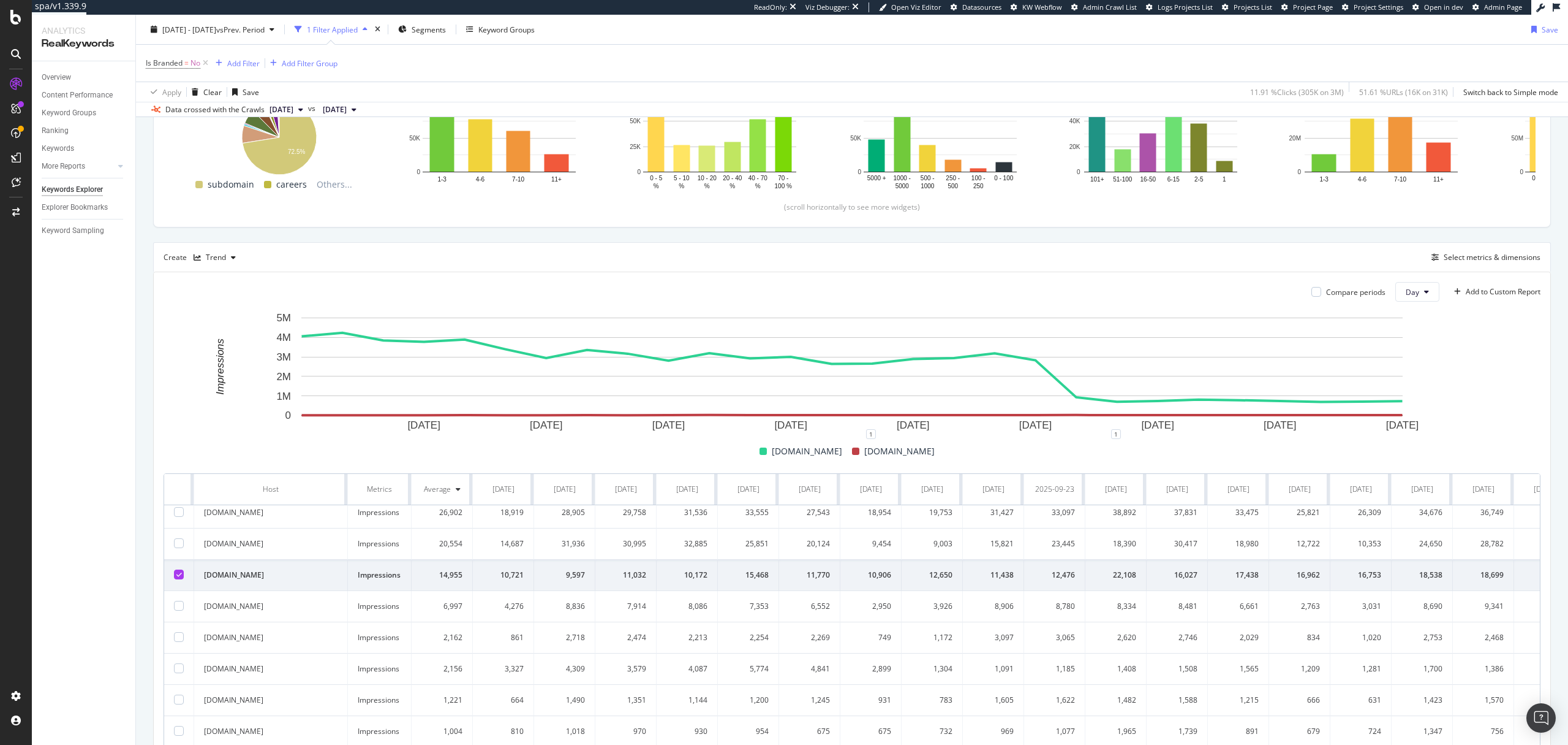
click at [179, 577] on icon at bounding box center [179, 574] width 6 height 6
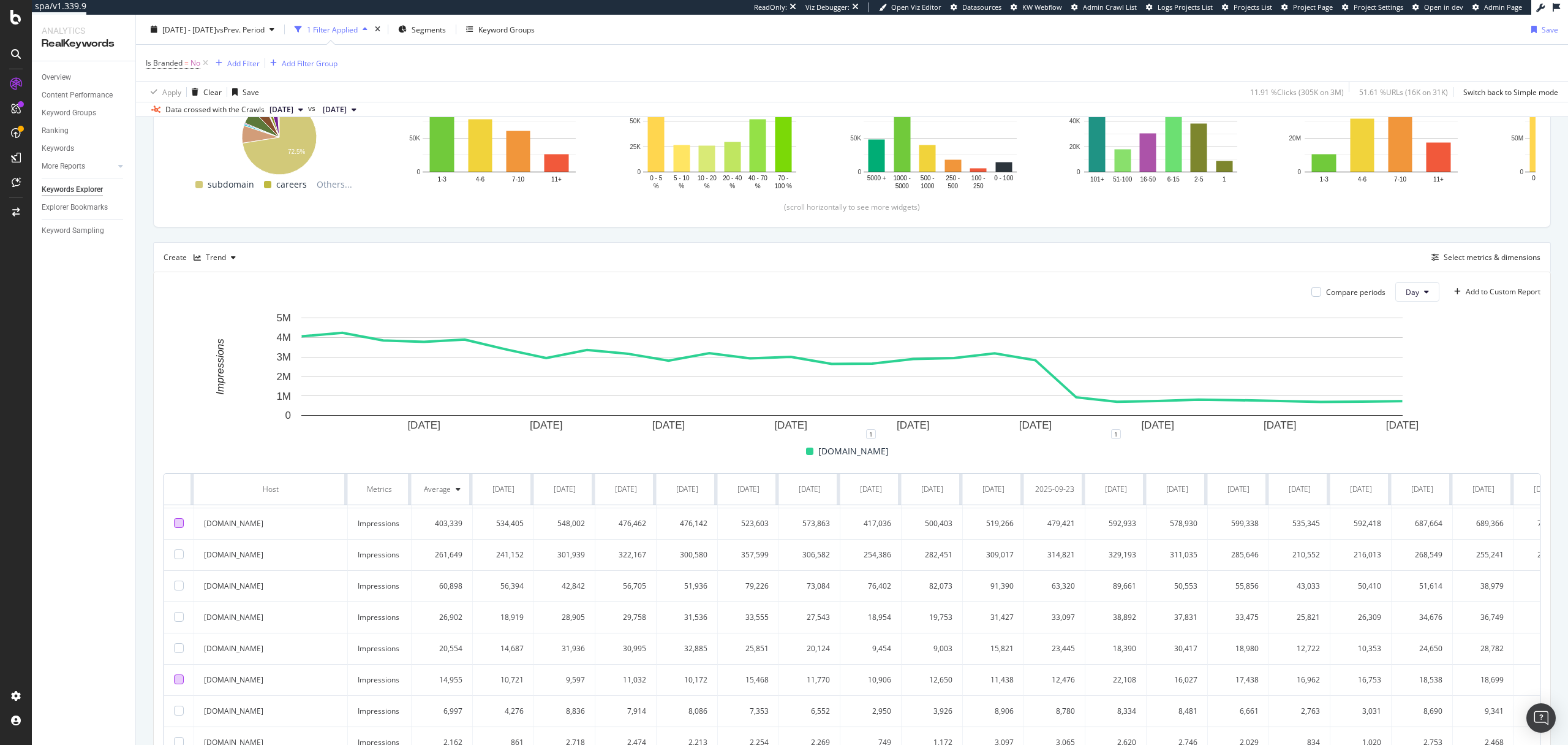
scroll to position [0, 0]
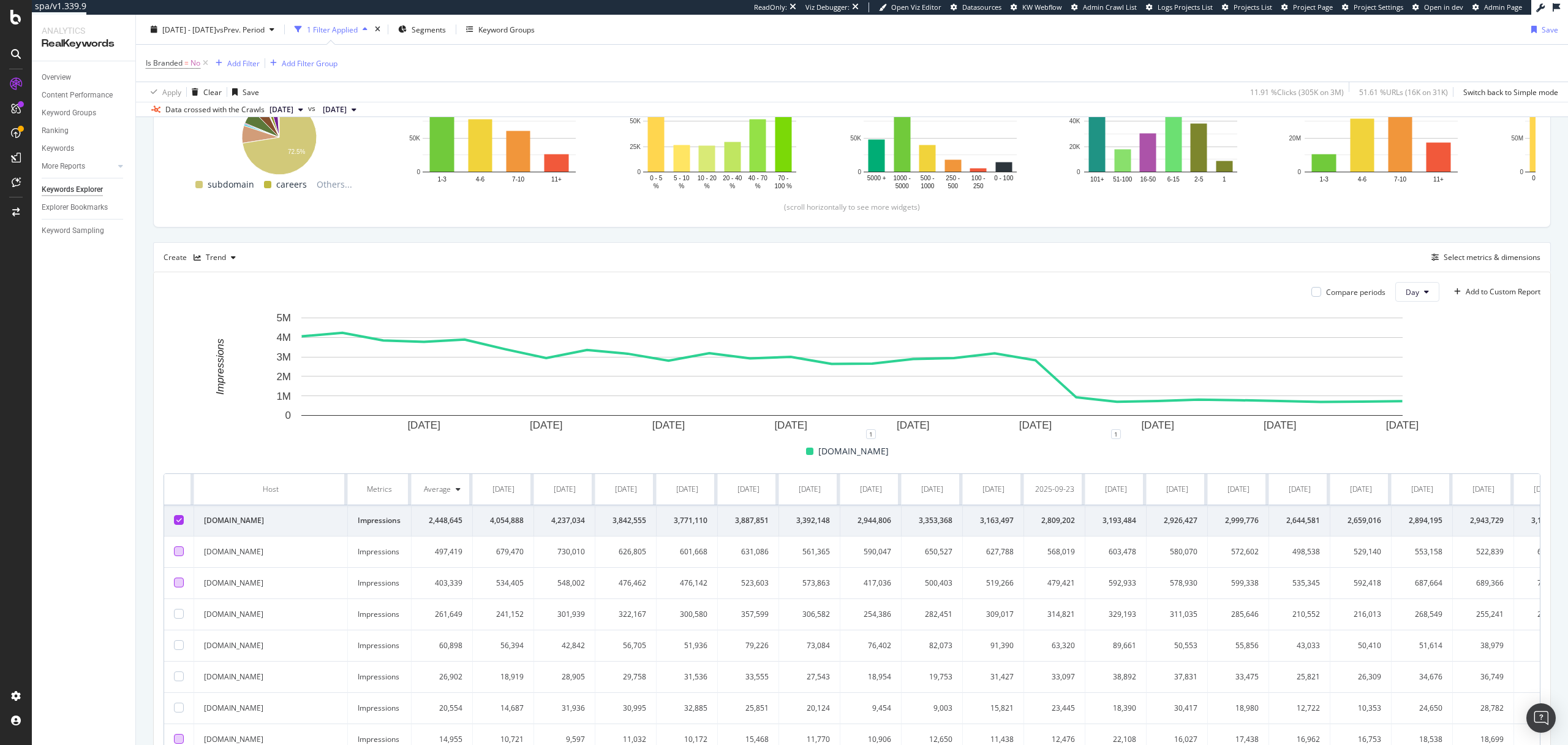
click at [174, 549] on div at bounding box center [179, 551] width 10 height 10
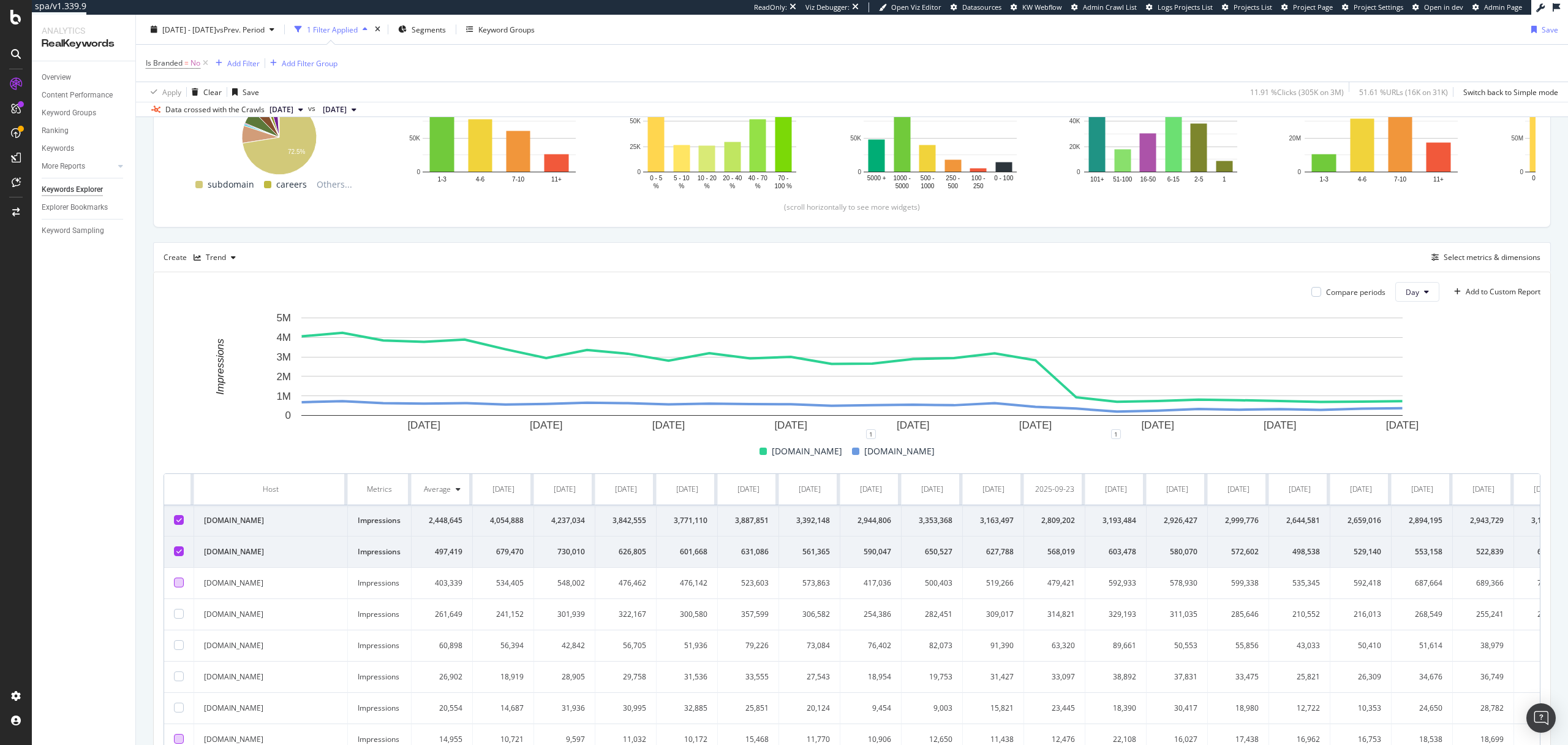
click at [176, 582] on div at bounding box center [179, 582] width 10 height 10
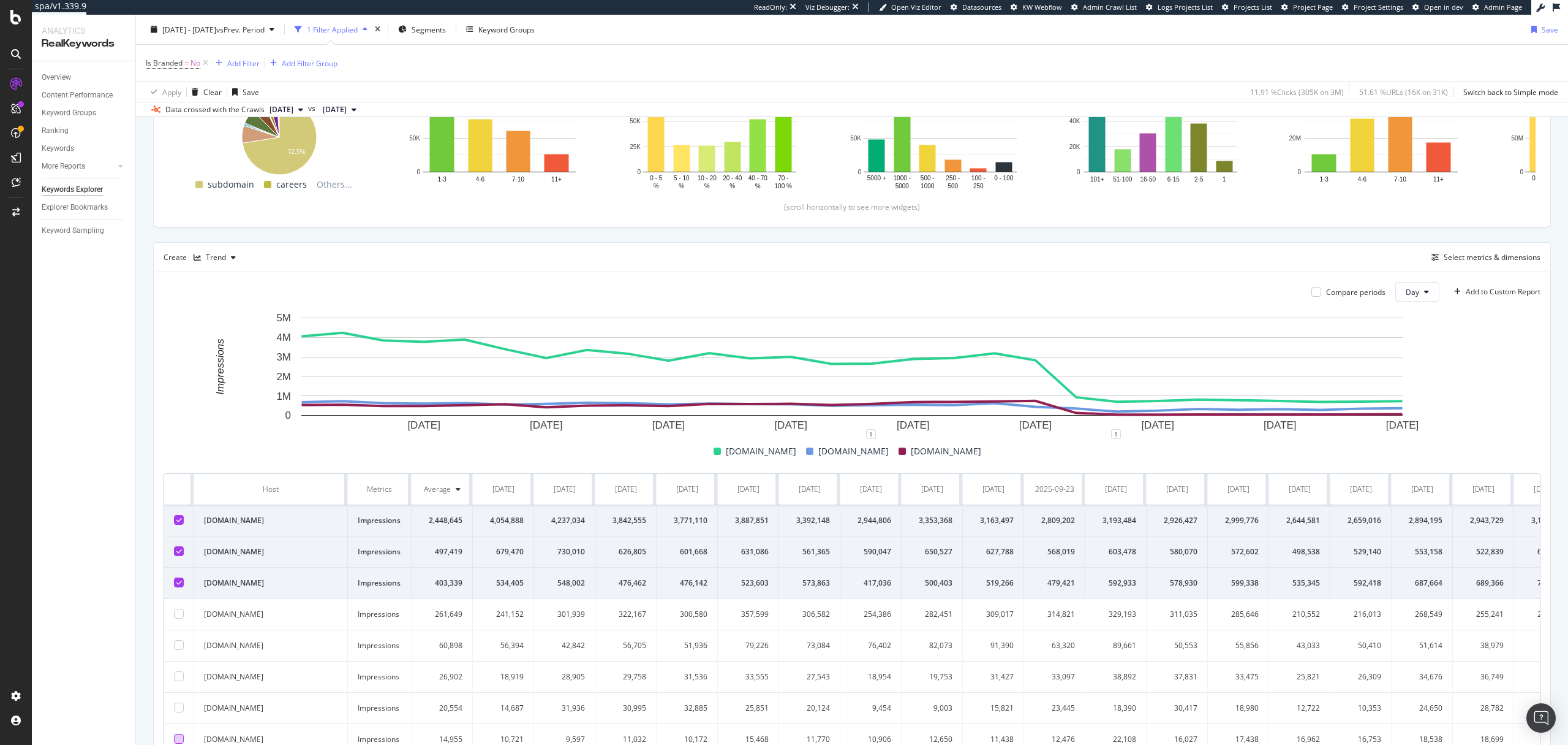
click at [176, 519] on icon at bounding box center [179, 519] width 6 height 6
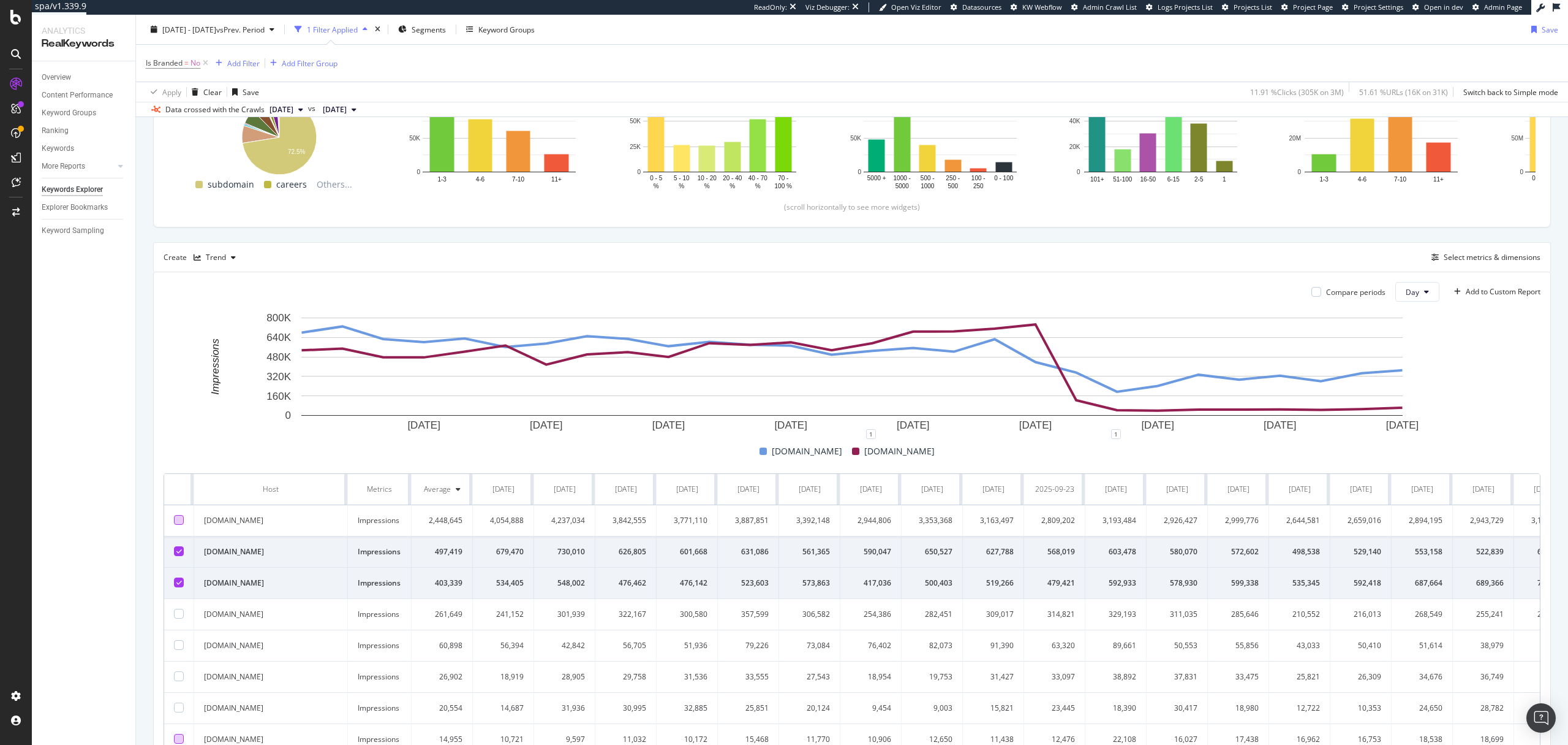
click at [179, 552] on icon at bounding box center [179, 550] width 6 height 6
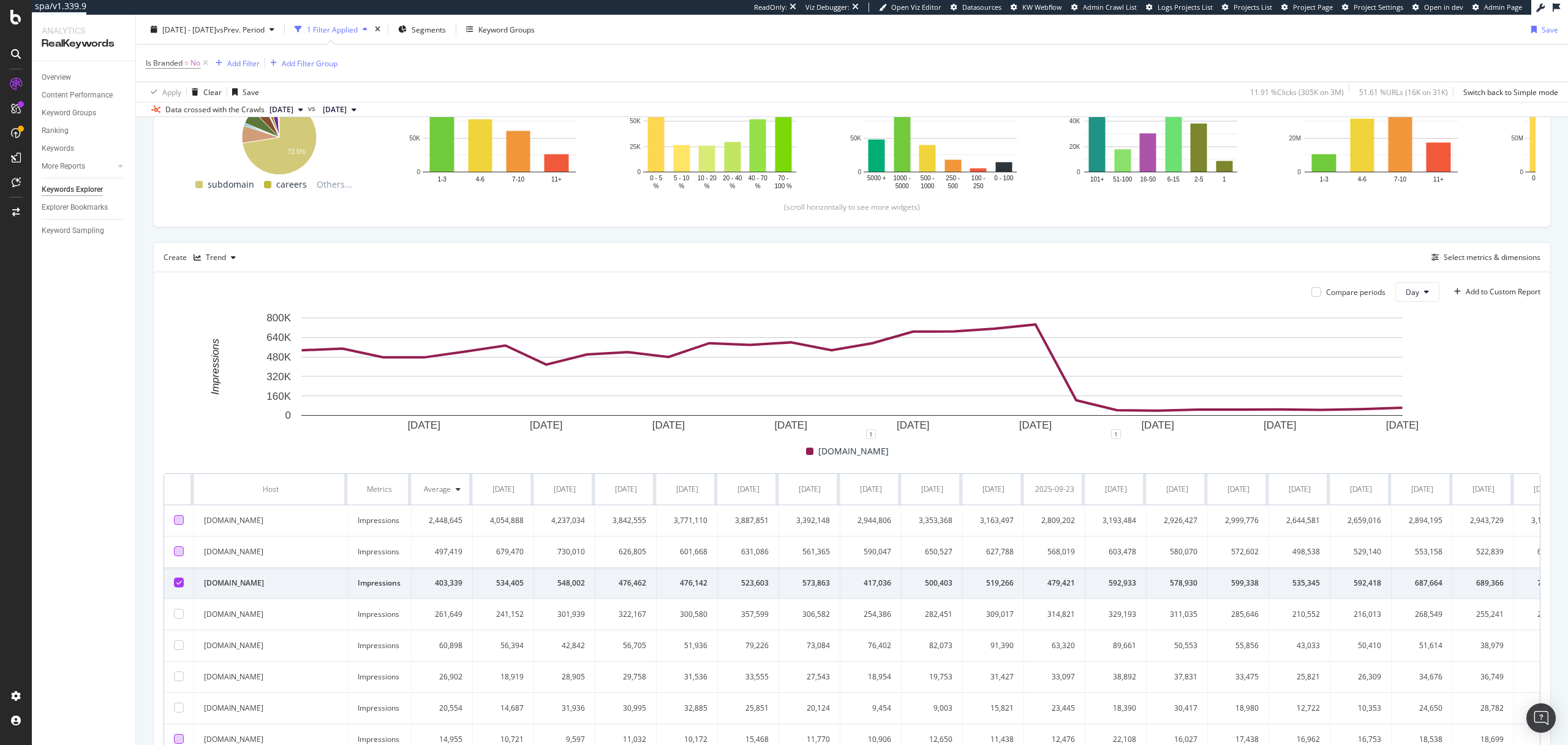
click at [177, 582] on icon at bounding box center [179, 582] width 6 height 6
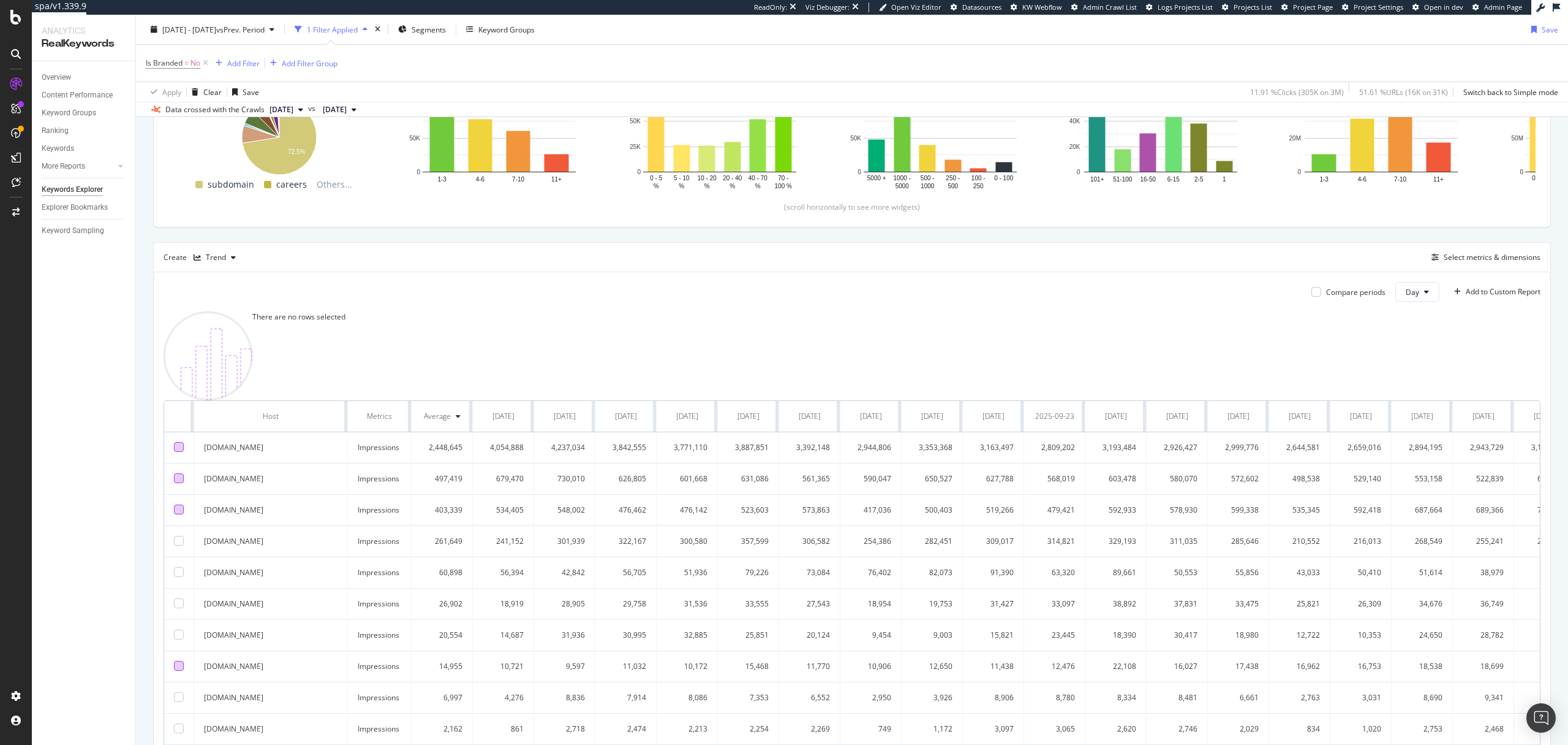
click at [179, 483] on div at bounding box center [179, 478] width 10 height 10
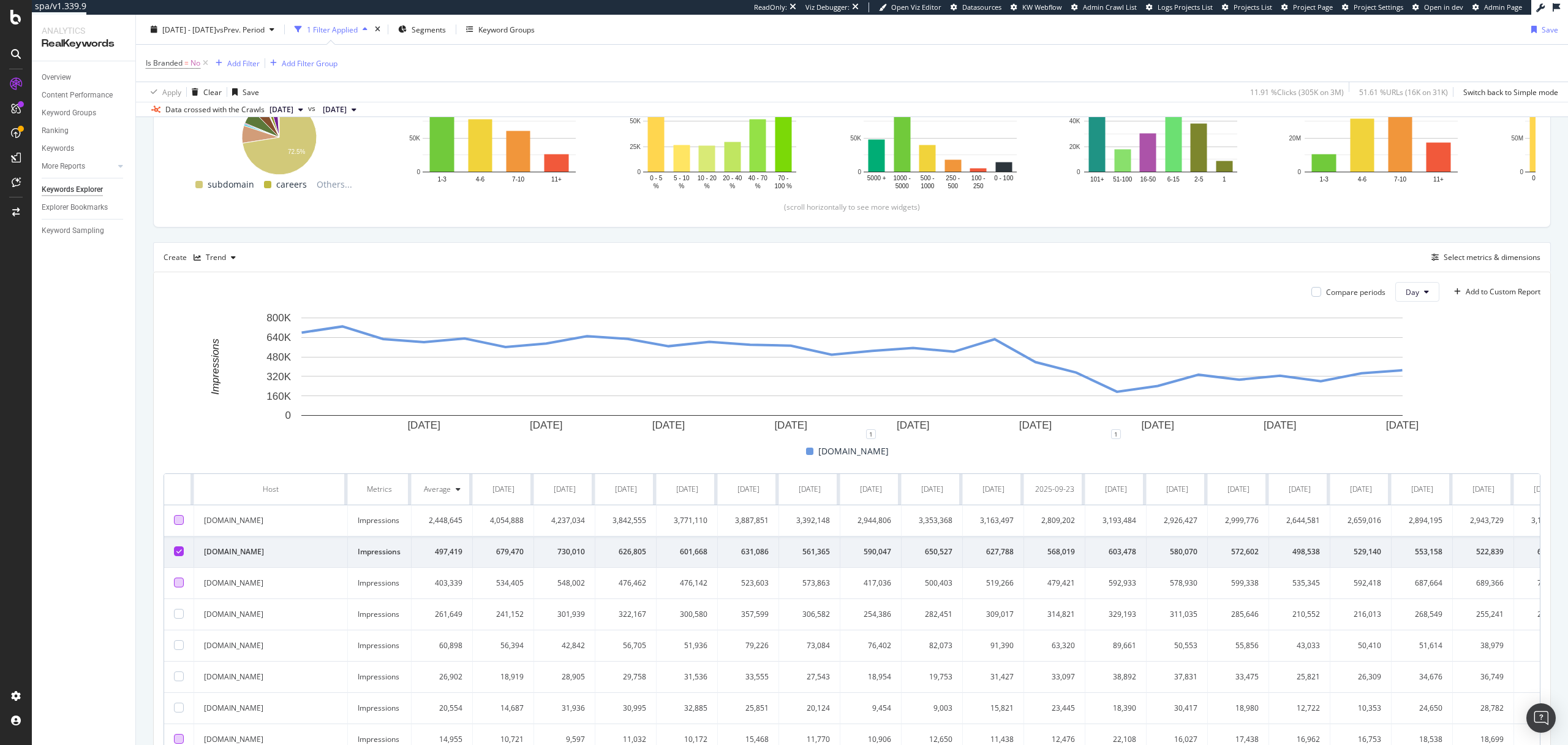
click at [178, 519] on div at bounding box center [179, 520] width 10 height 10
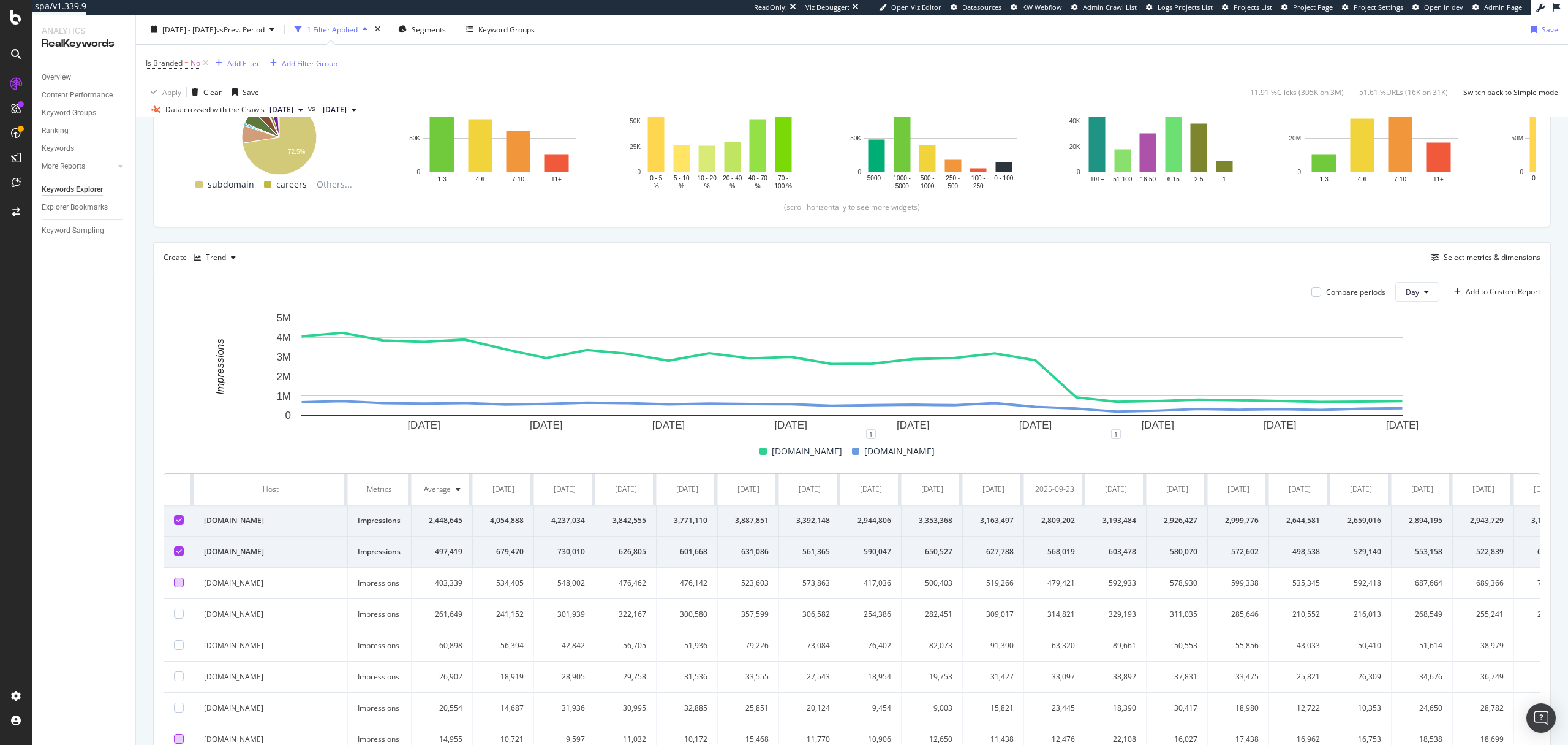
click at [179, 551] on icon at bounding box center [179, 550] width 6 height 6
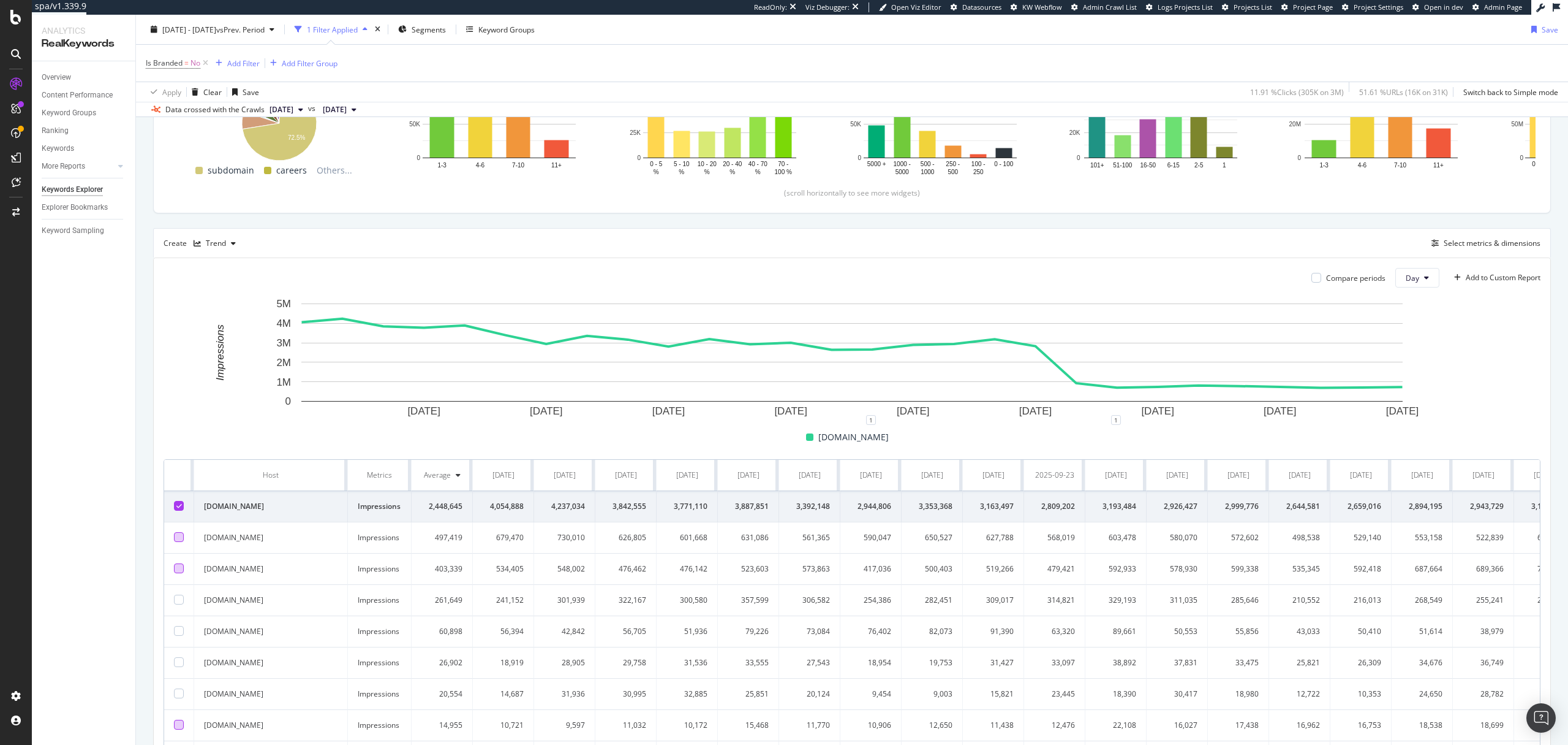
scroll to position [89, 0]
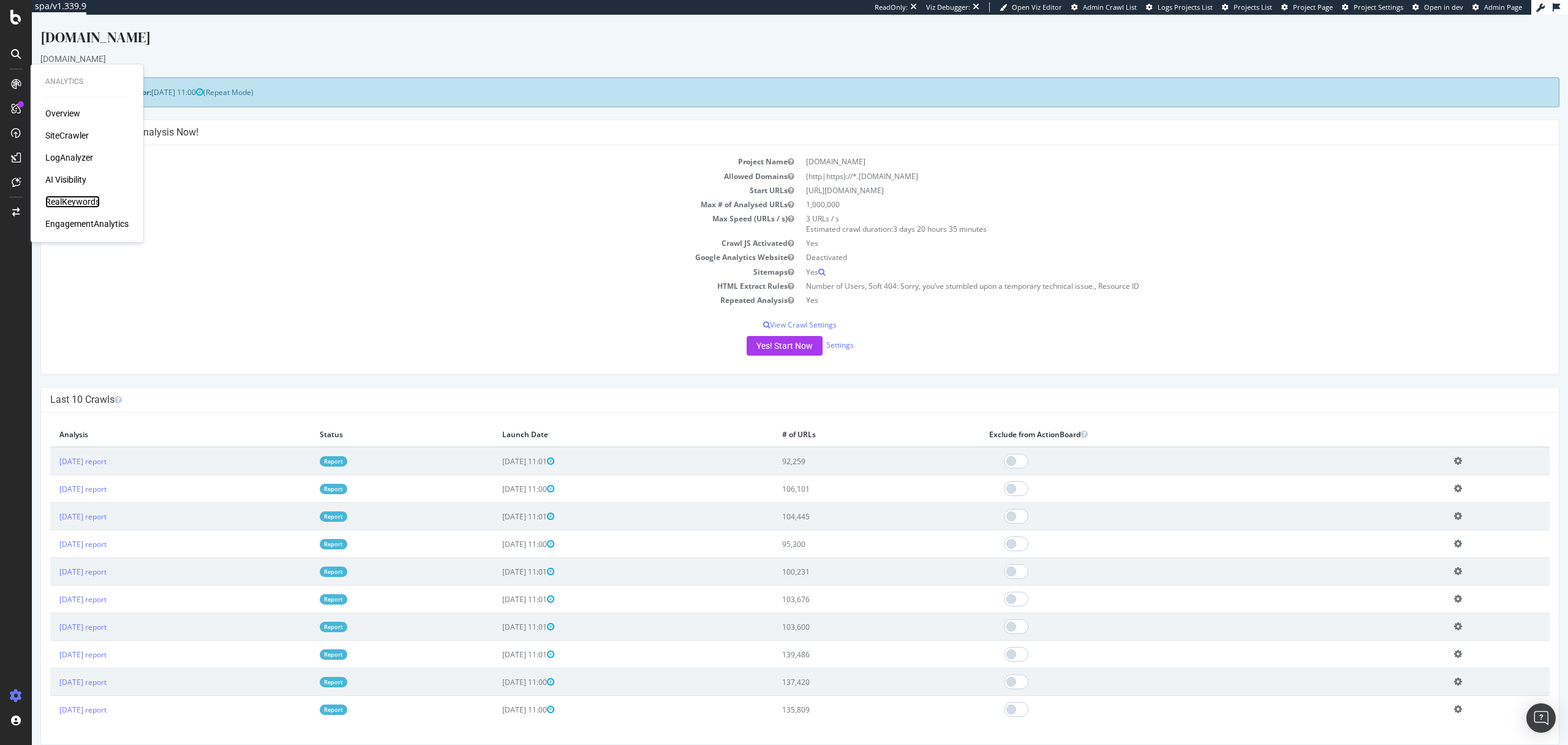
click at [75, 201] on div "RealKeywords" at bounding box center [73, 201] width 54 height 12
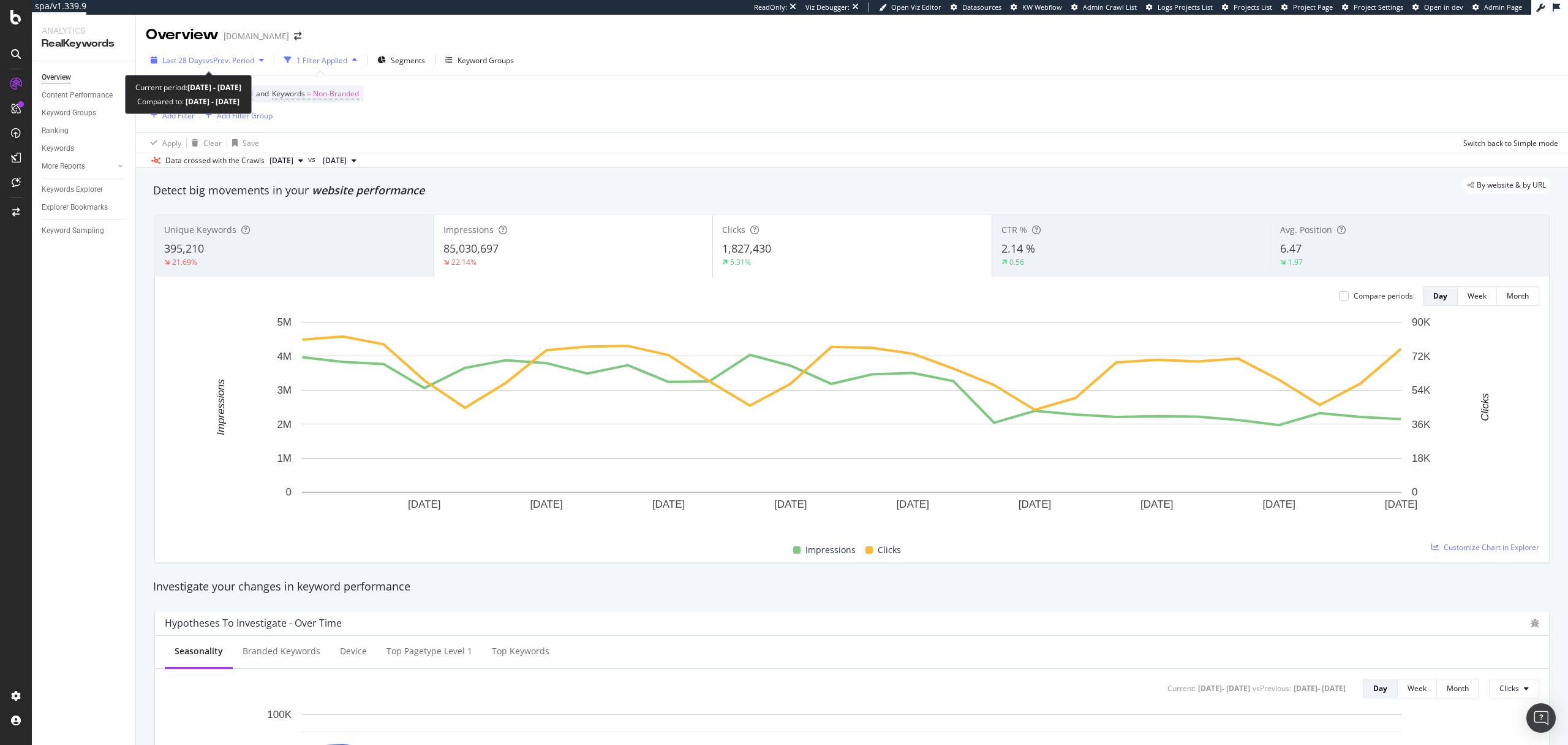
click at [217, 64] on span "vs Prev. Period" at bounding box center [229, 60] width 48 height 10
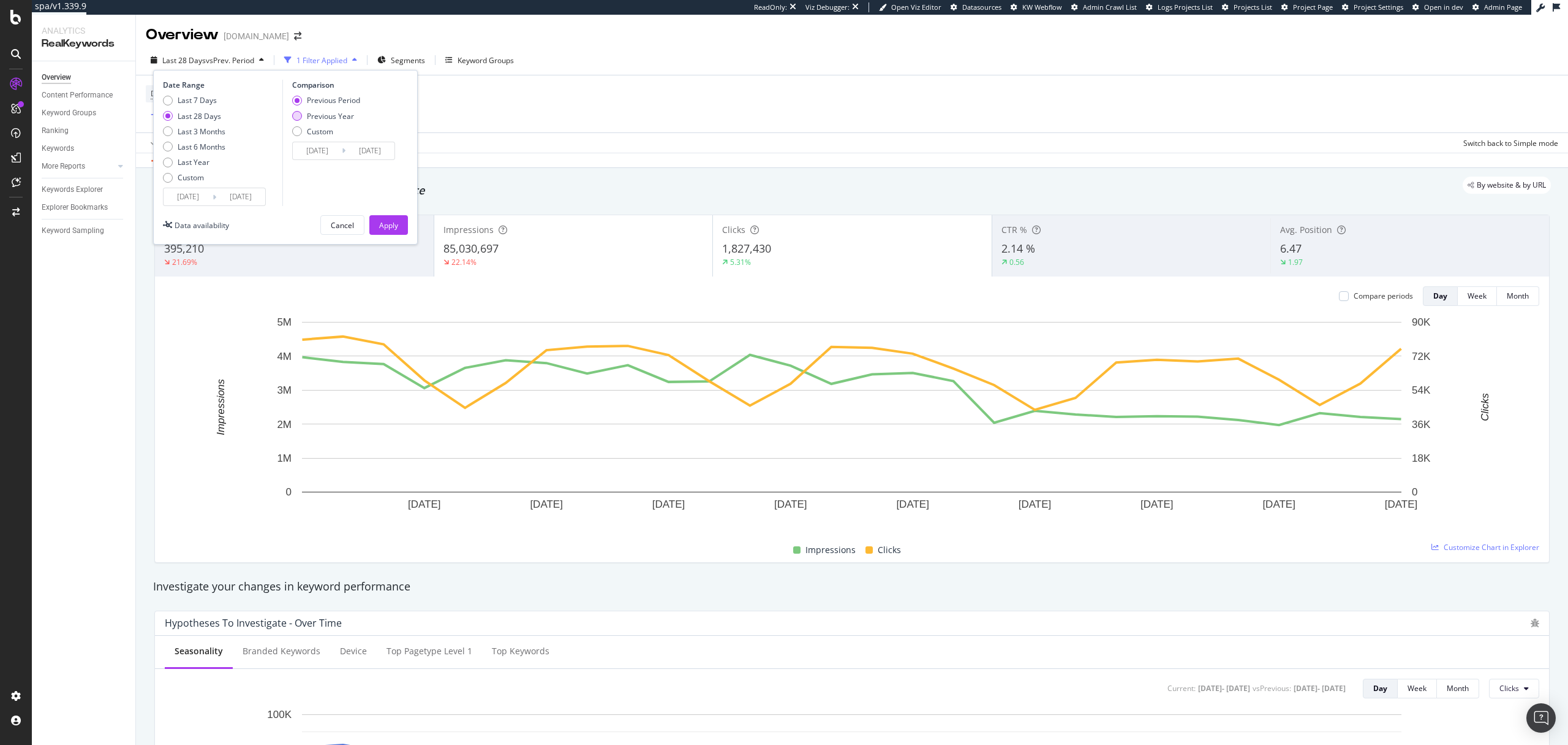
click at [330, 117] on div "Previous Year" at bounding box center [331, 116] width 47 height 10
type input "2024/09/17"
type input "2024/10/14"
click at [402, 229] on button "Apply" at bounding box center [389, 224] width 39 height 19
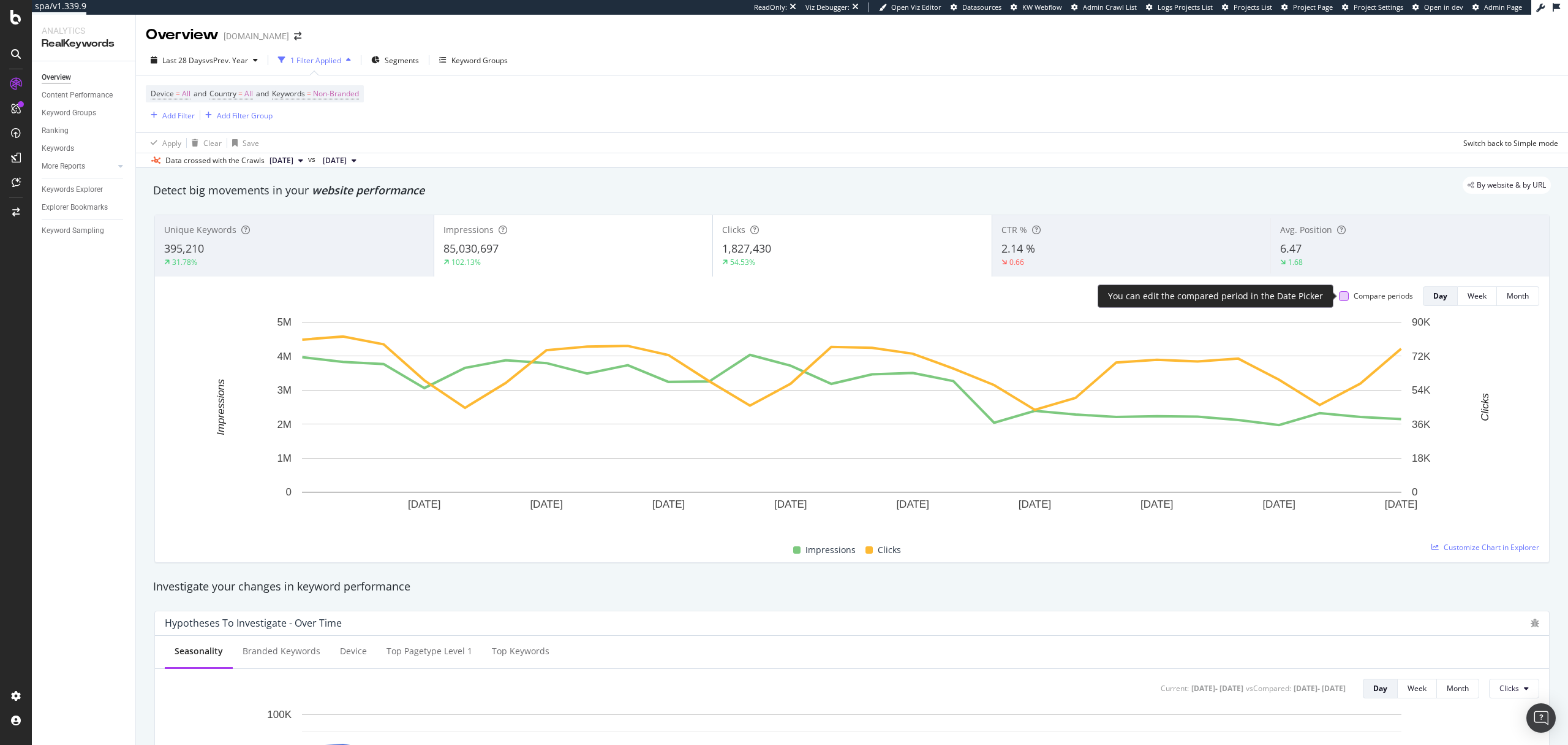
click at [1339, 295] on div at bounding box center [1344, 296] width 10 height 10
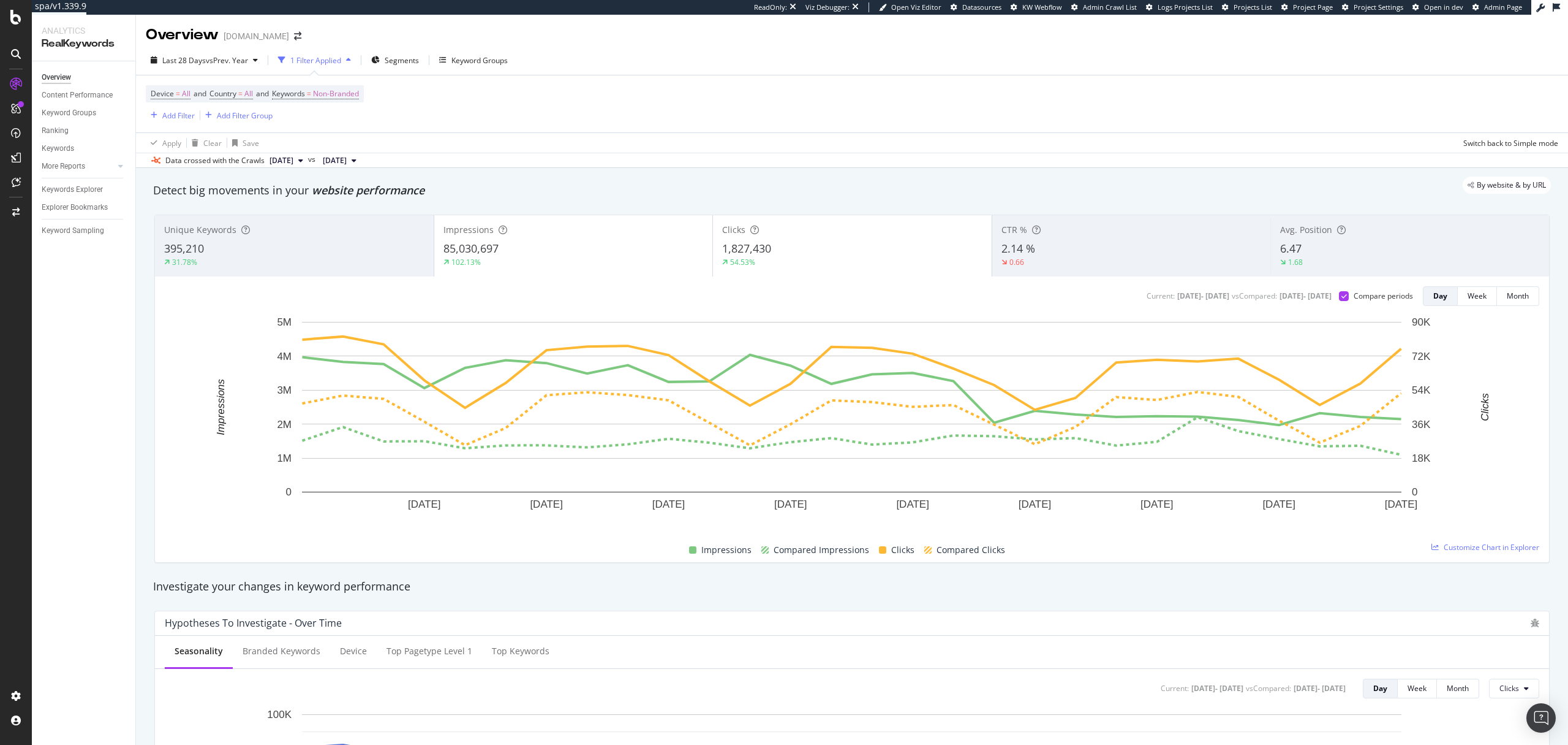
click at [798, 262] on div "54.53%" at bounding box center [852, 262] width 261 height 11
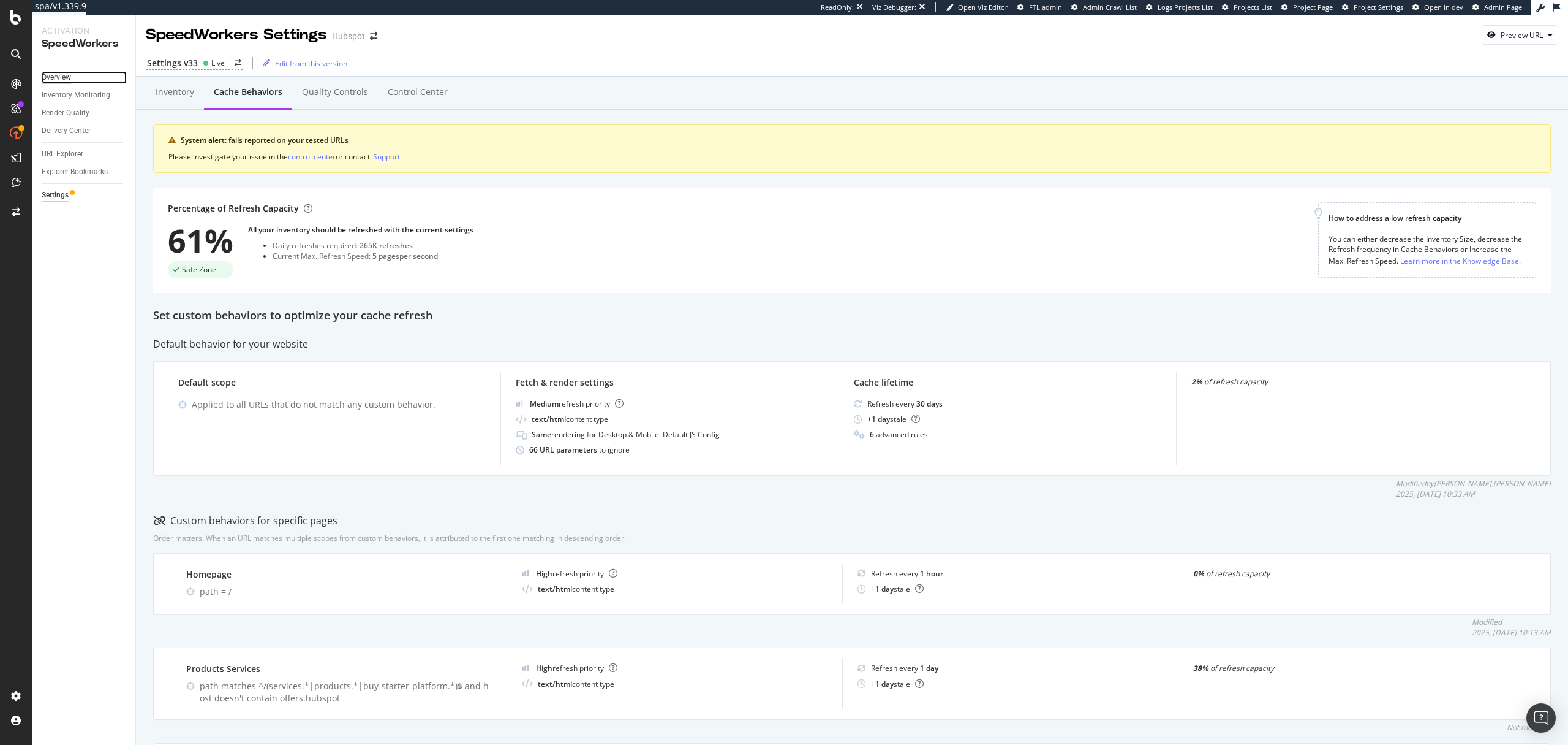
click at [49, 72] on div "Overview" at bounding box center [56, 77] width 30 height 13
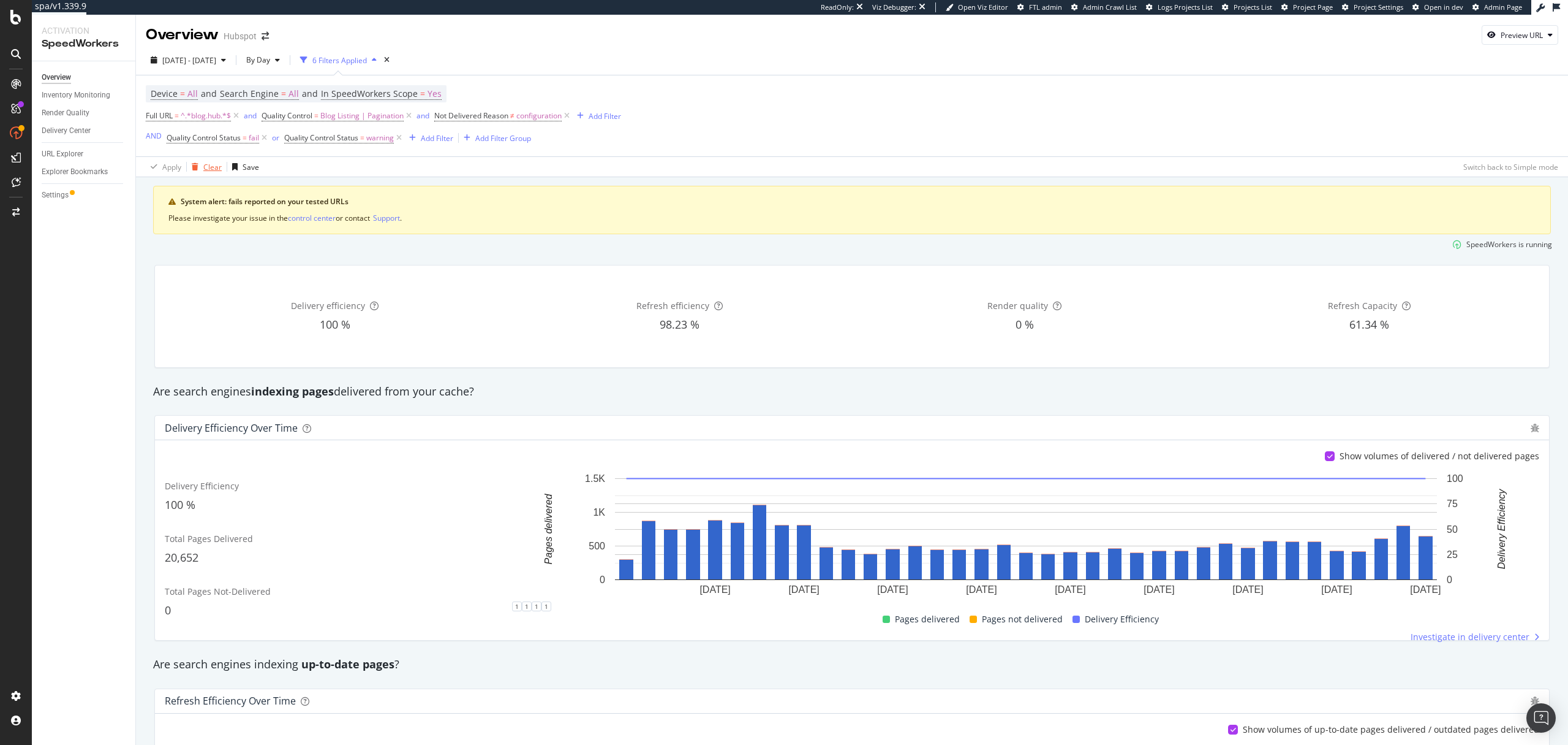
click at [210, 164] on div "Clear" at bounding box center [212, 167] width 19 height 10
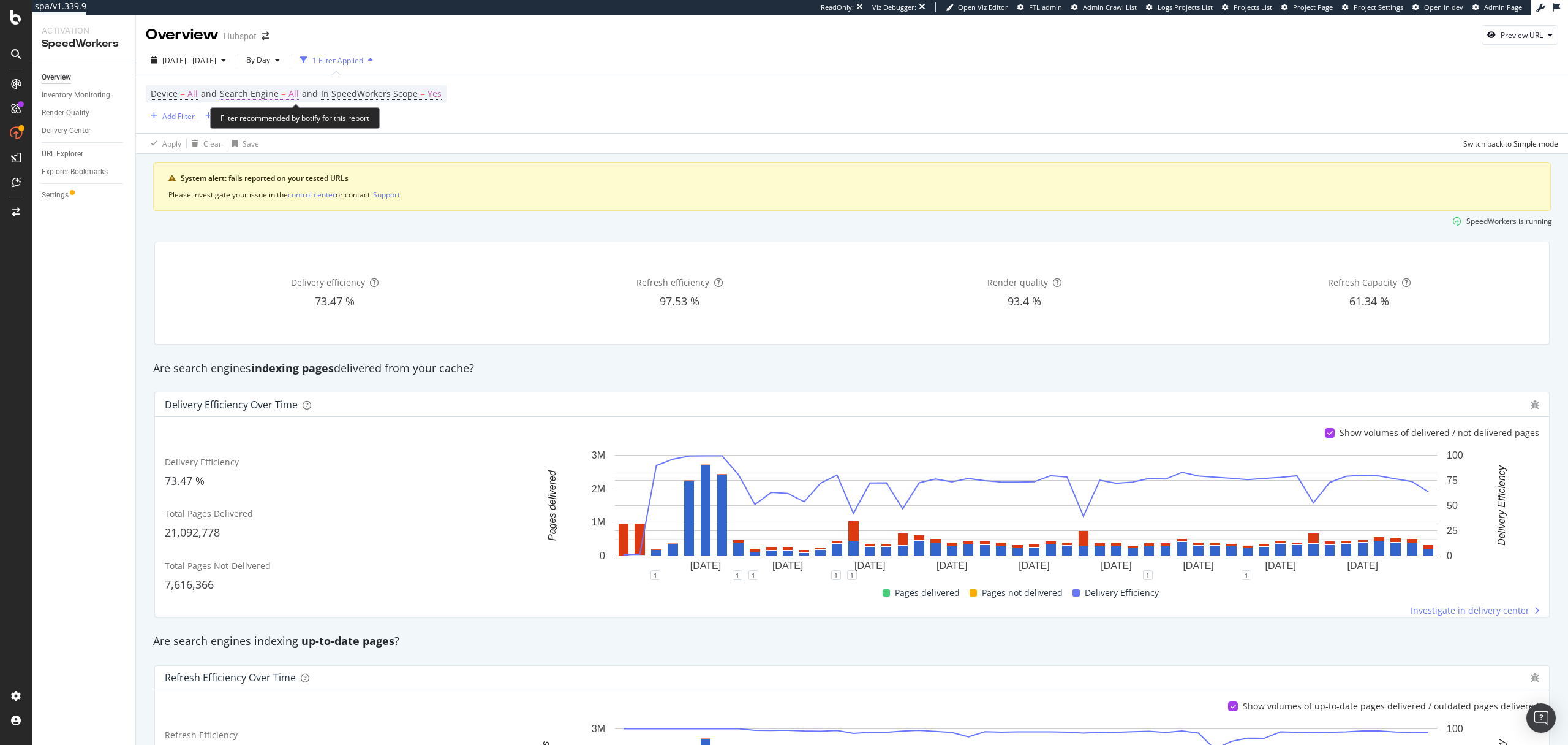
click at [256, 92] on span "Search Engine" at bounding box center [249, 94] width 58 height 12
click at [256, 123] on span "All Search Engines" at bounding box center [265, 123] width 63 height 10
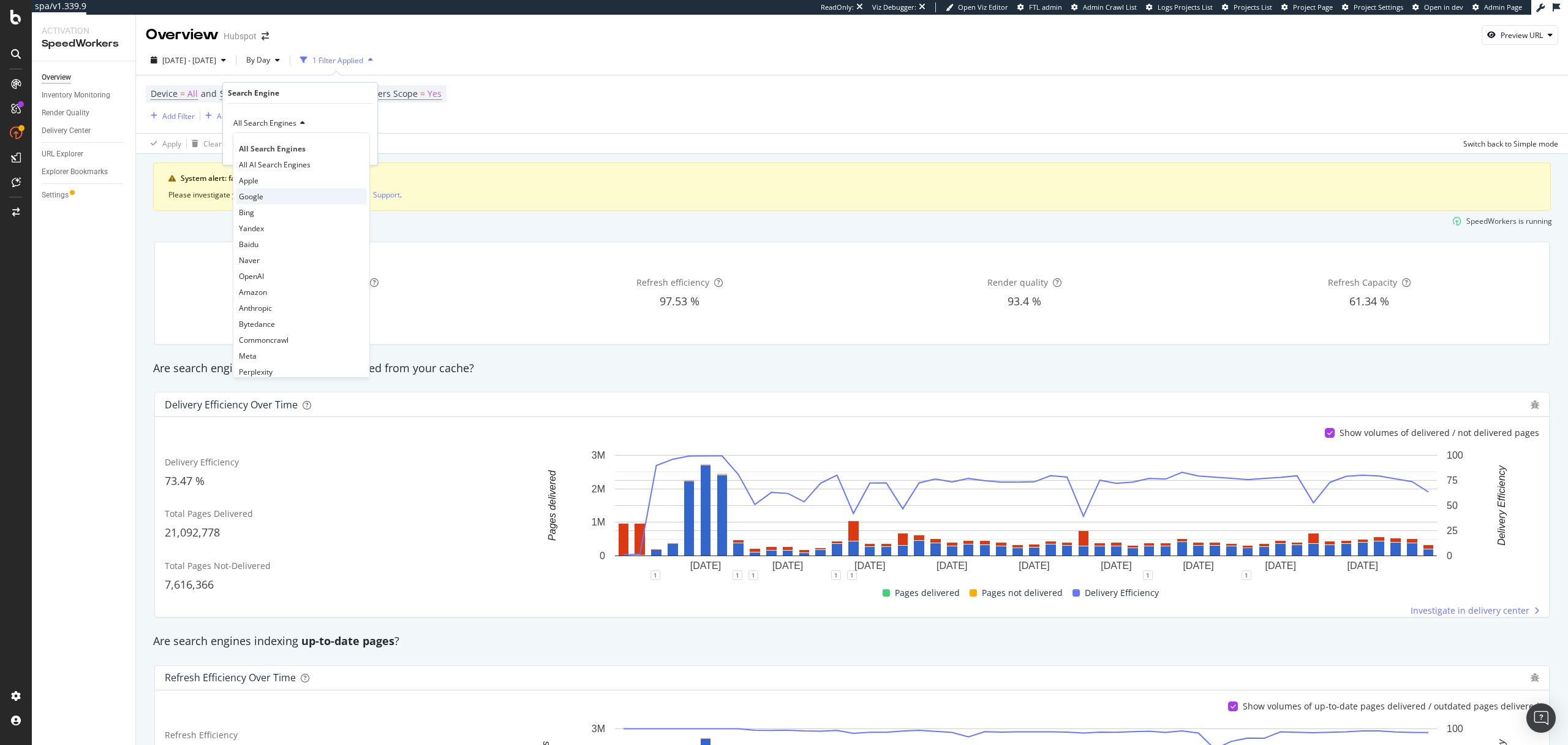
click at [258, 194] on span "Google" at bounding box center [250, 196] width 25 height 10
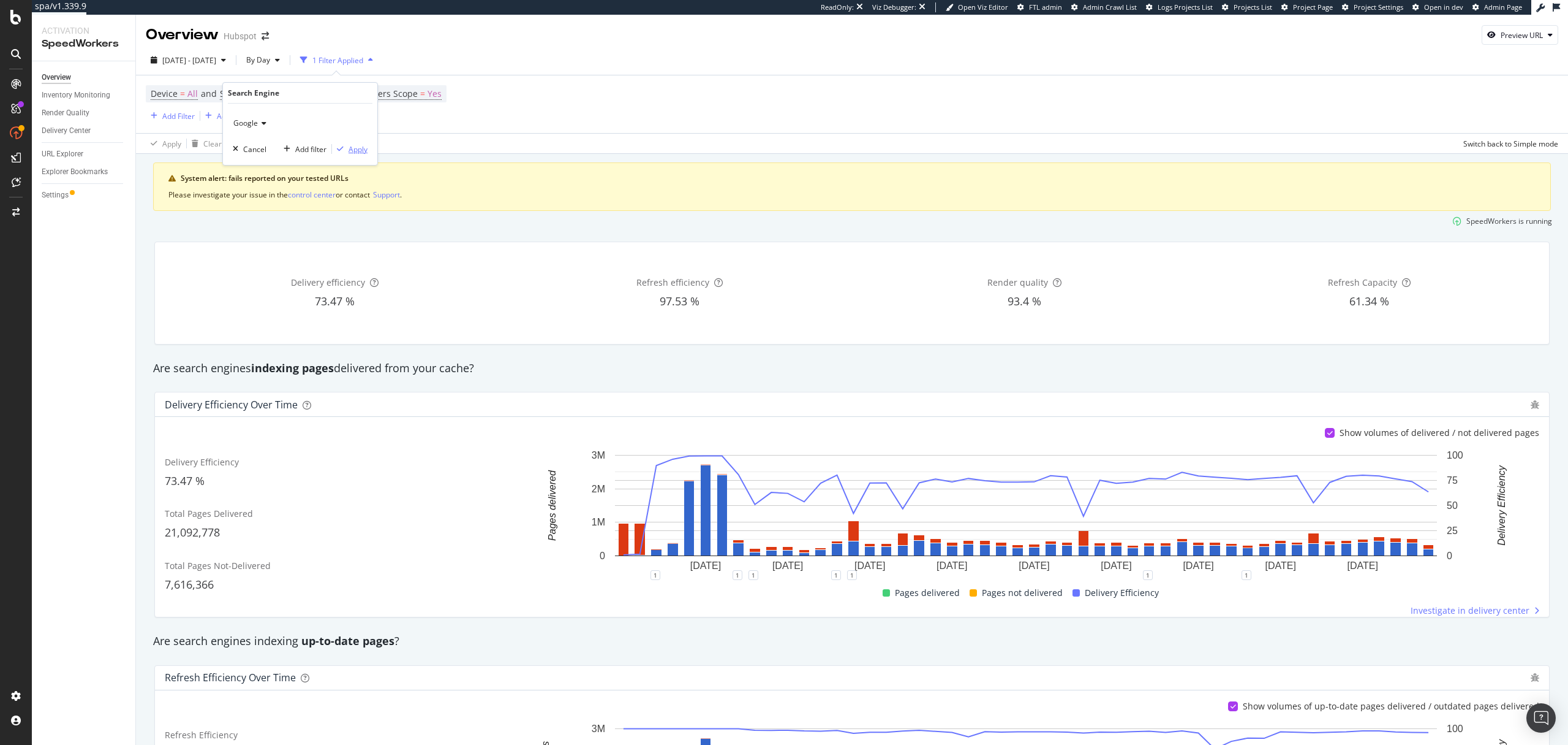
click at [366, 151] on div "Apply" at bounding box center [358, 149] width 19 height 10
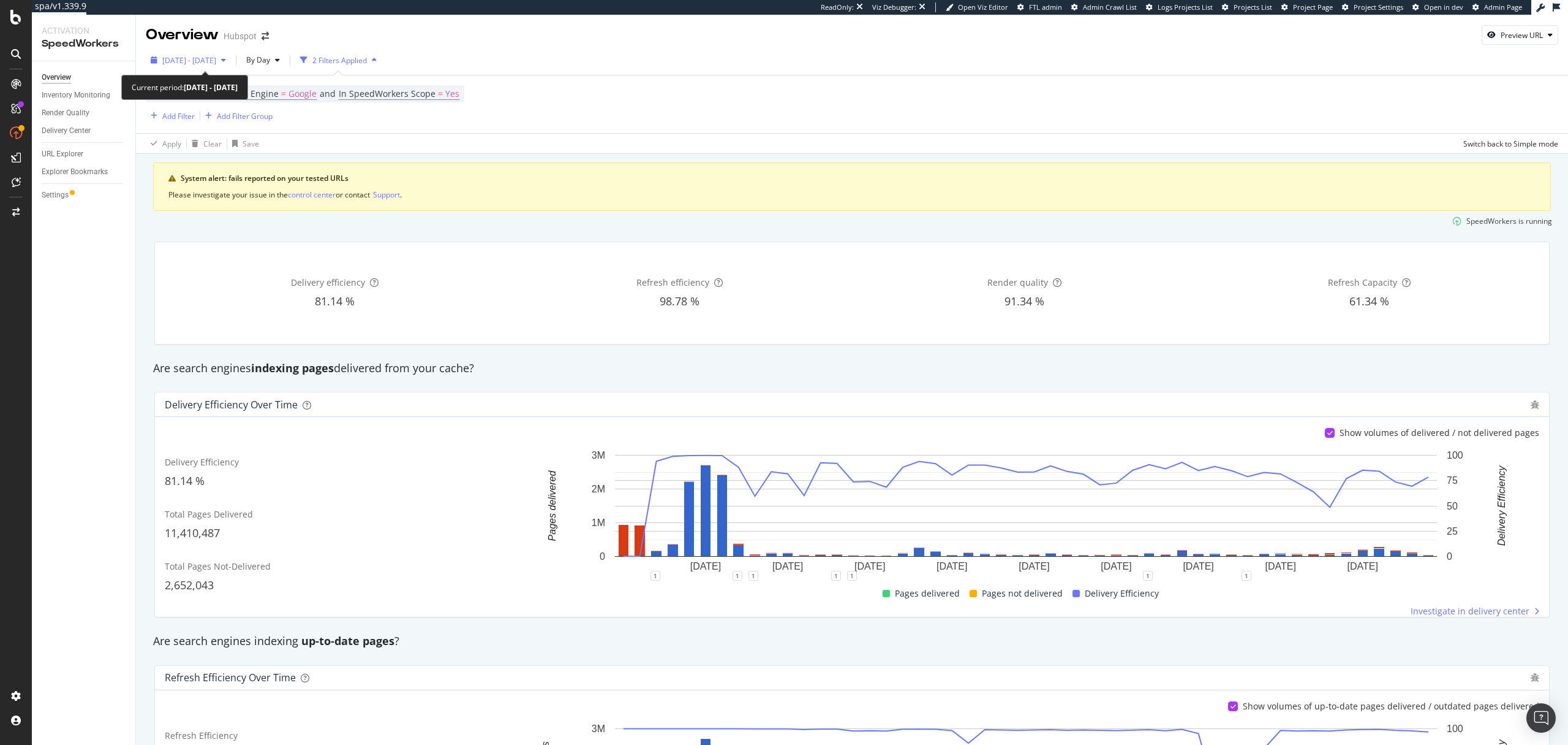
click at [190, 58] on span "[DATE] - [DATE]" at bounding box center [190, 60] width 54 height 10
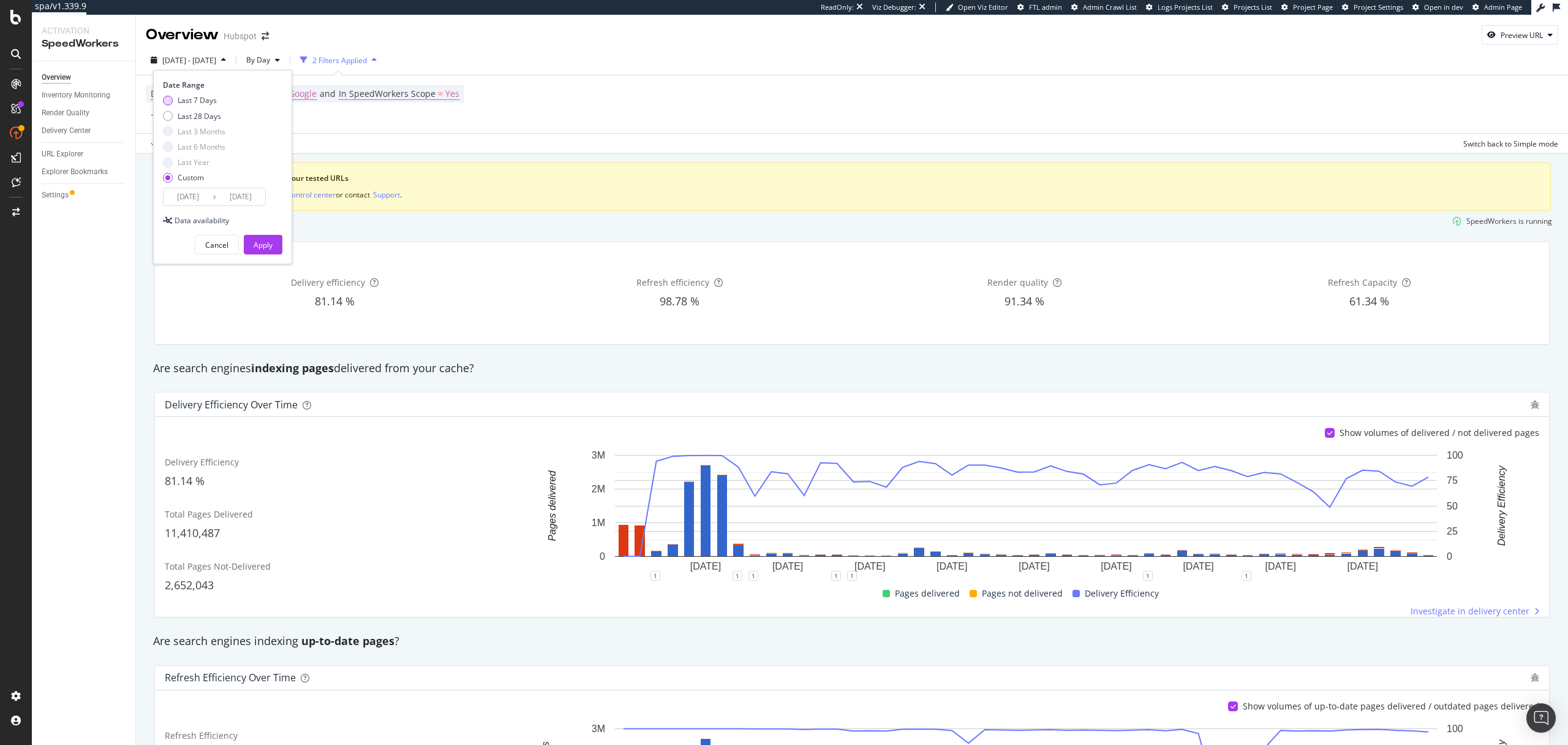
click at [190, 99] on div "Last 7 Days" at bounding box center [197, 100] width 39 height 10
type input "[DATE]"
click at [272, 243] on button "Apply" at bounding box center [263, 244] width 39 height 19
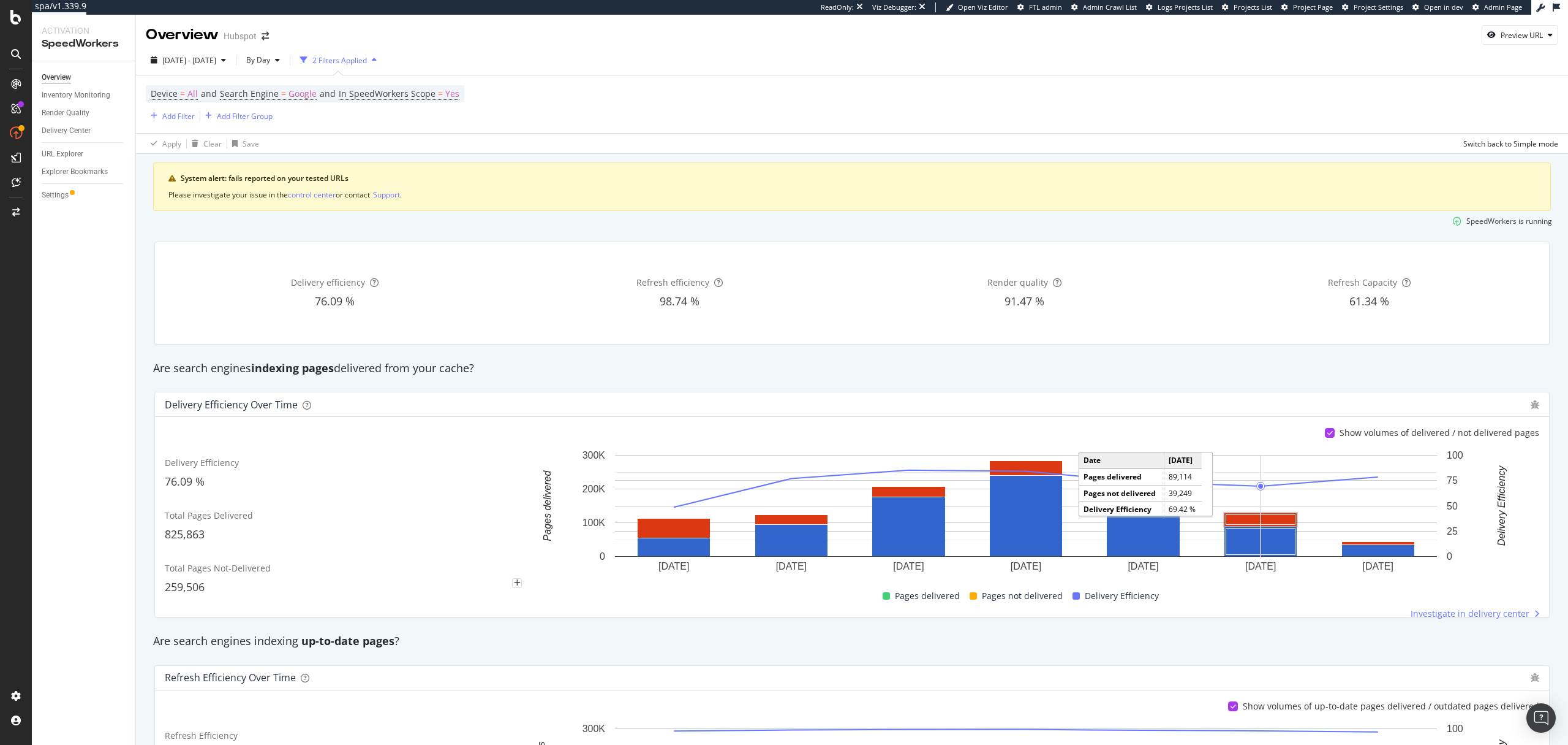
click at [1274, 516] on rect "A chart." at bounding box center [1261, 520] width 69 height 10
